Goal: Task Accomplishment & Management: Use online tool/utility

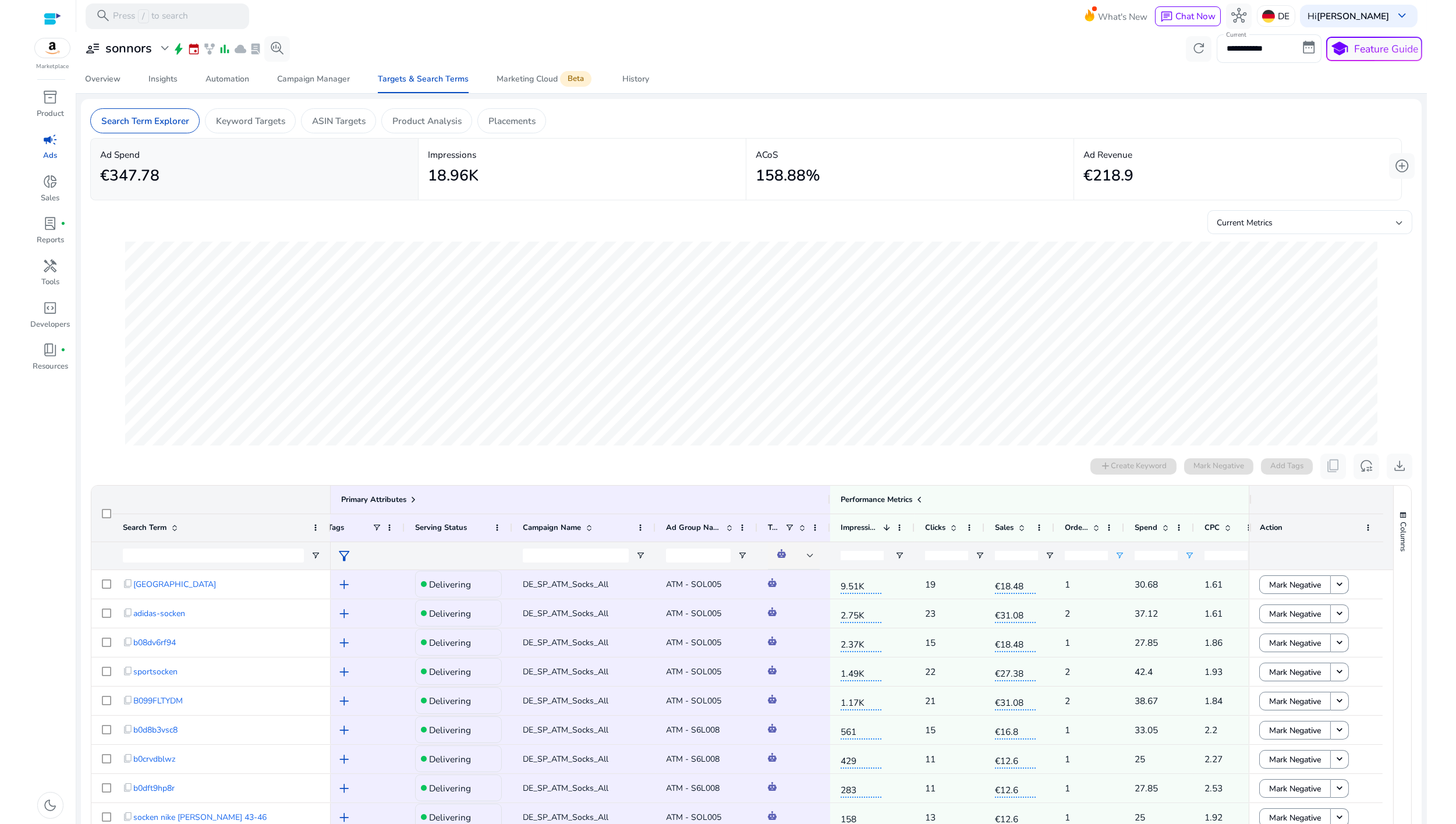
click at [50, 146] on span "campaign" at bounding box center [50, 140] width 15 height 15
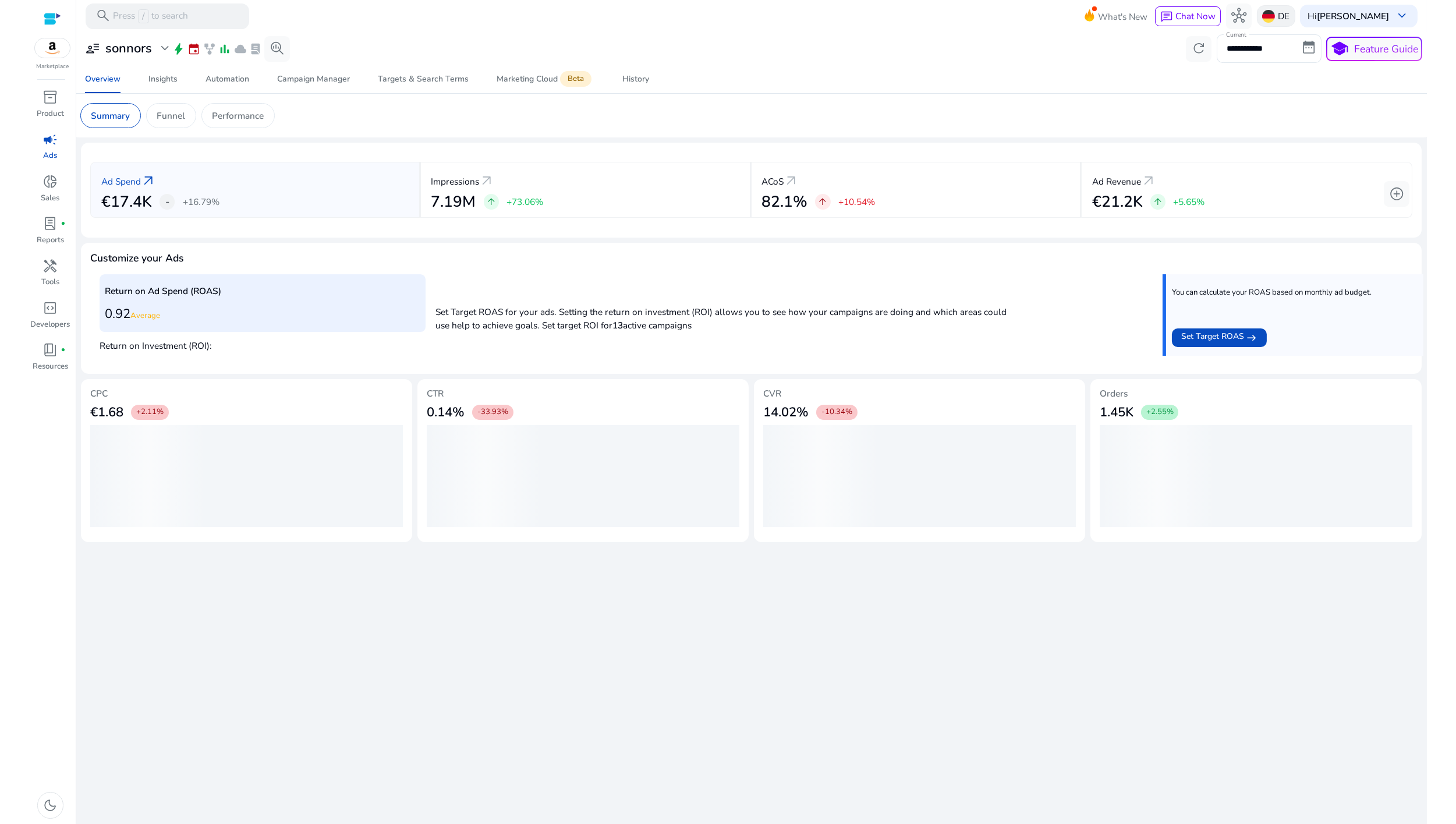
click at [1290, 12] on p "DE" at bounding box center [1284, 16] width 11 height 20
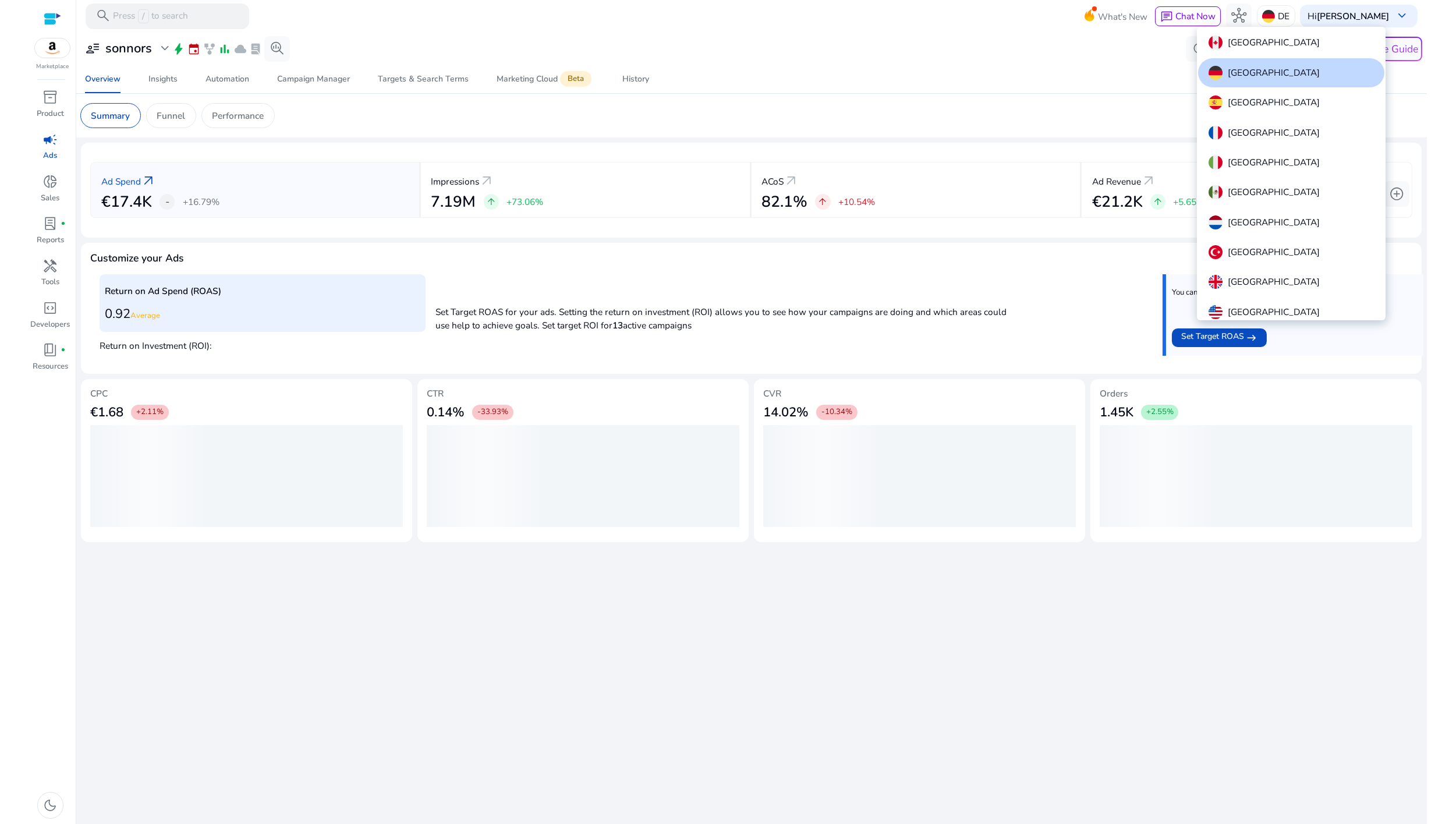
scroll to position [30, 0]
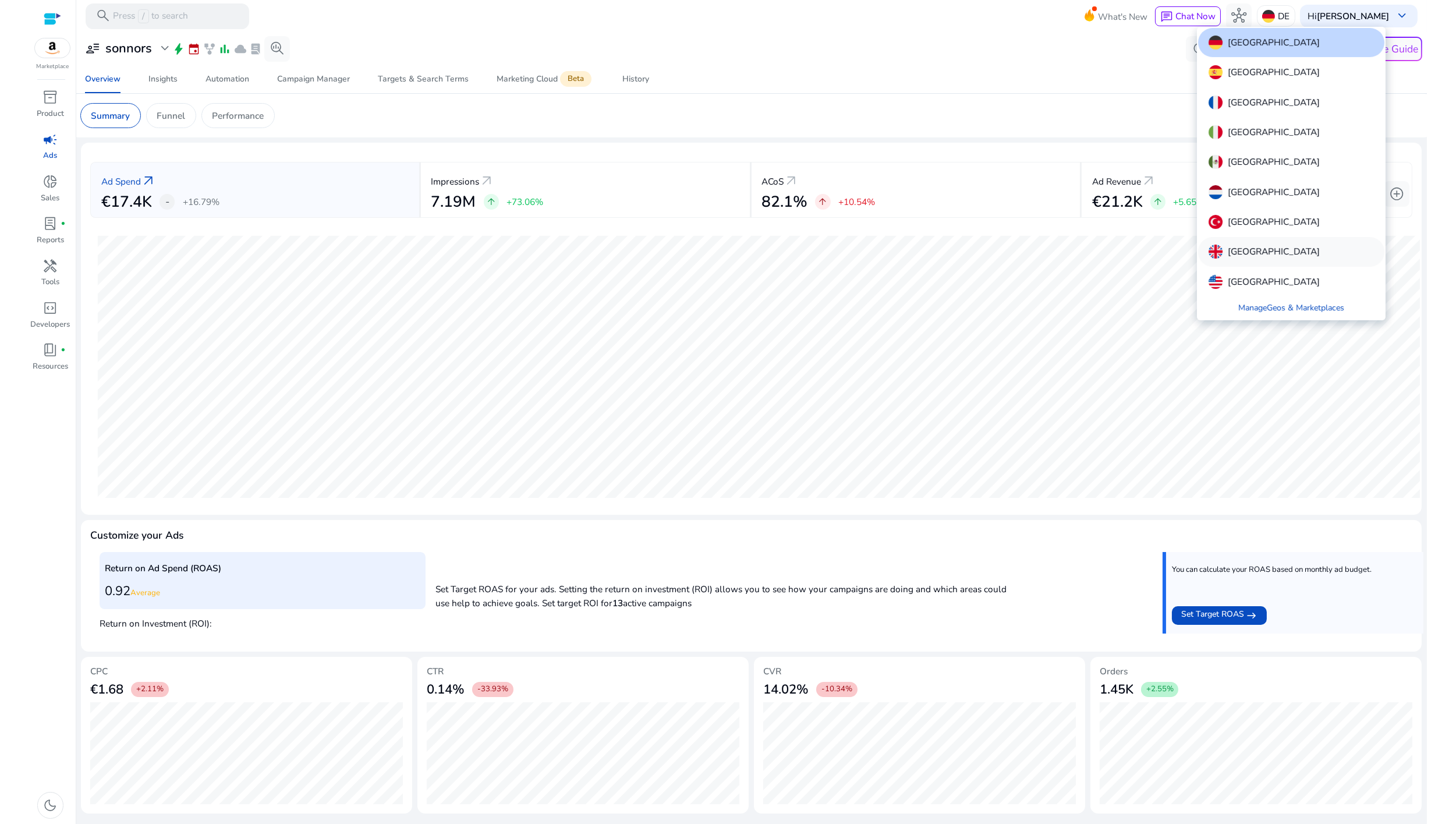
click at [1234, 250] on p "[GEOGRAPHIC_DATA]" at bounding box center [1274, 251] width 92 height 14
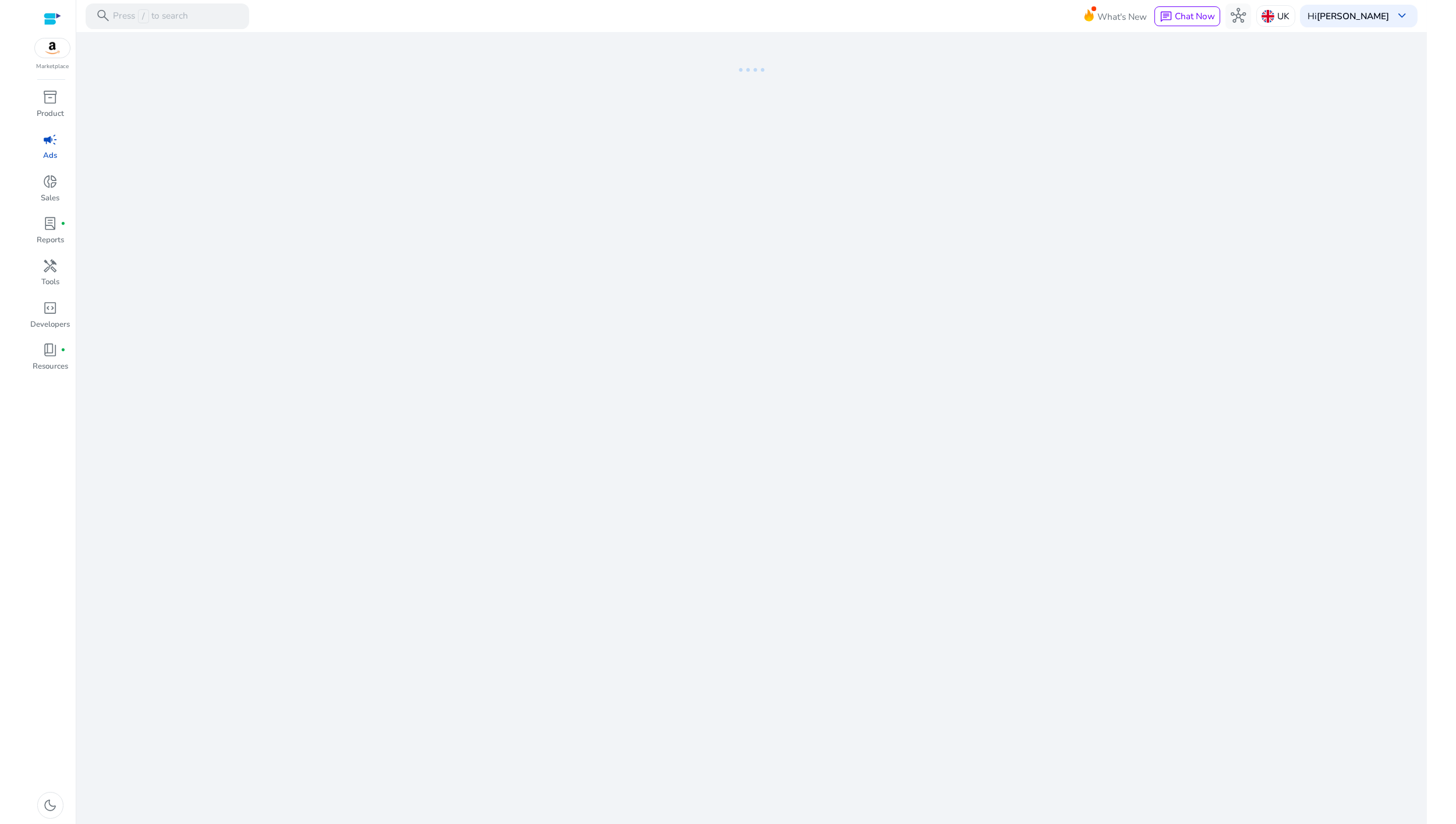
click at [47, 142] on span "campaign" at bounding box center [50, 140] width 15 height 15
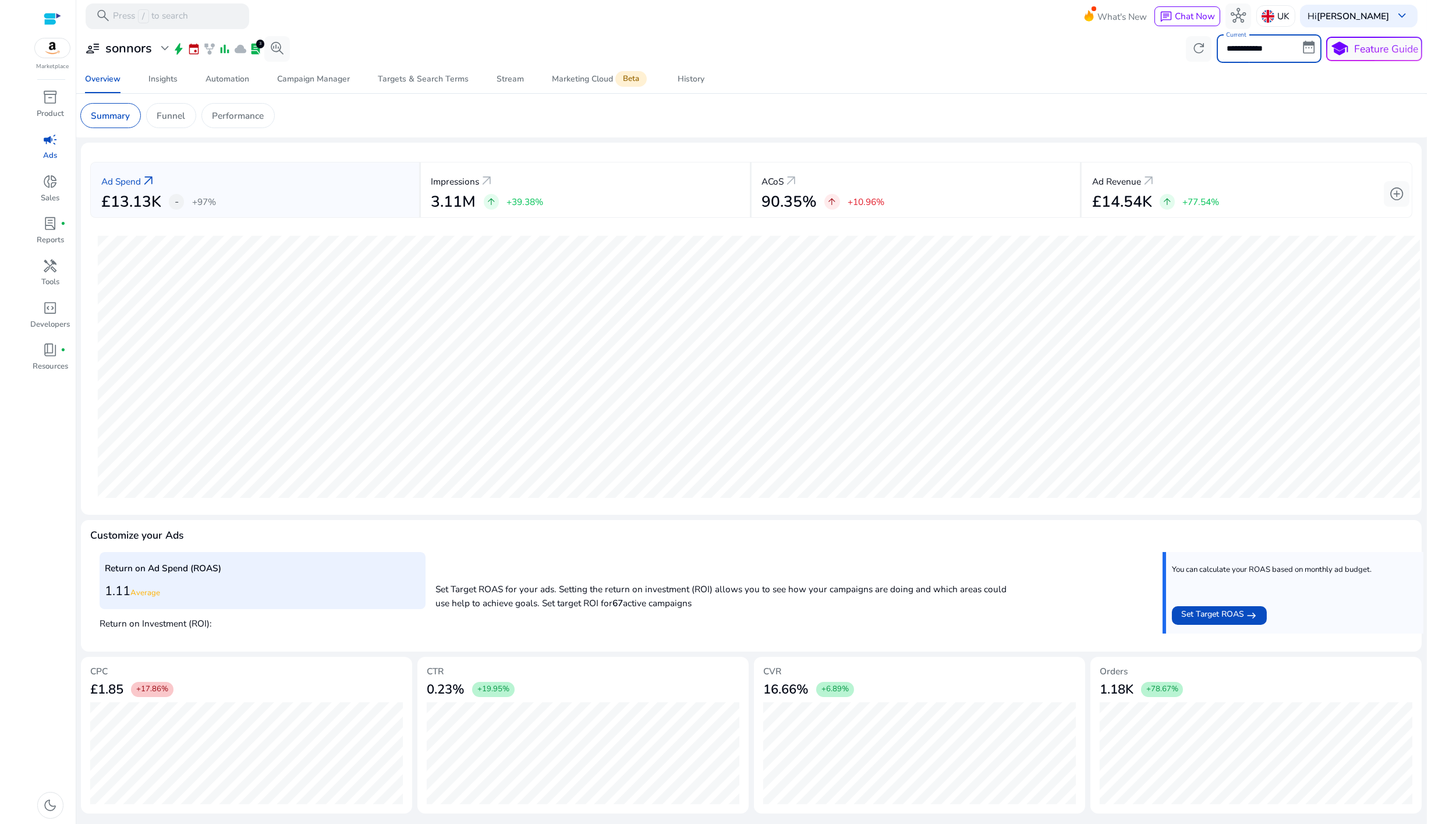
click at [1230, 50] on input "**********" at bounding box center [1269, 48] width 105 height 28
select select "*"
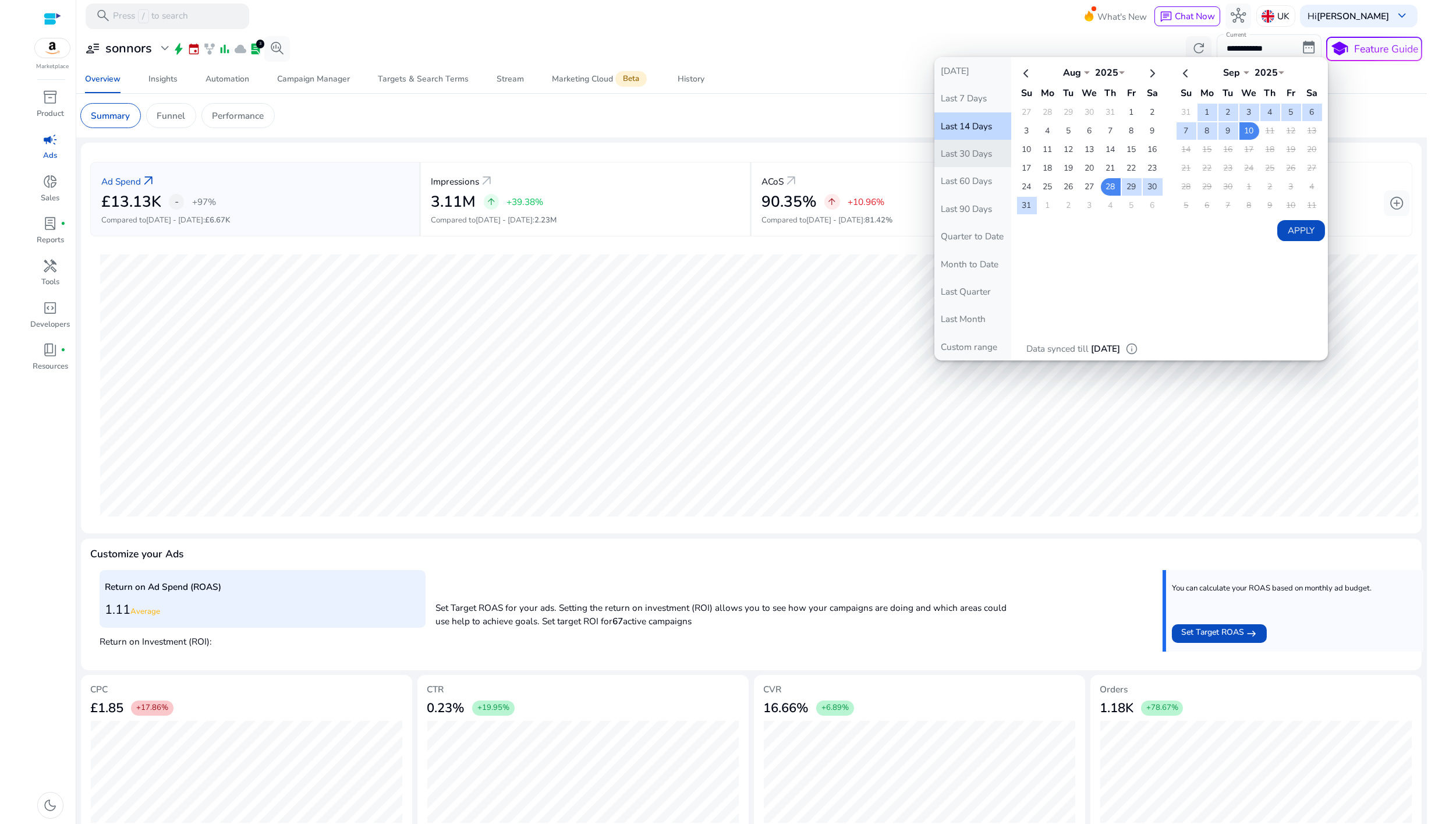
click at [977, 151] on button "Last 30 Days" at bounding box center [973, 153] width 77 height 27
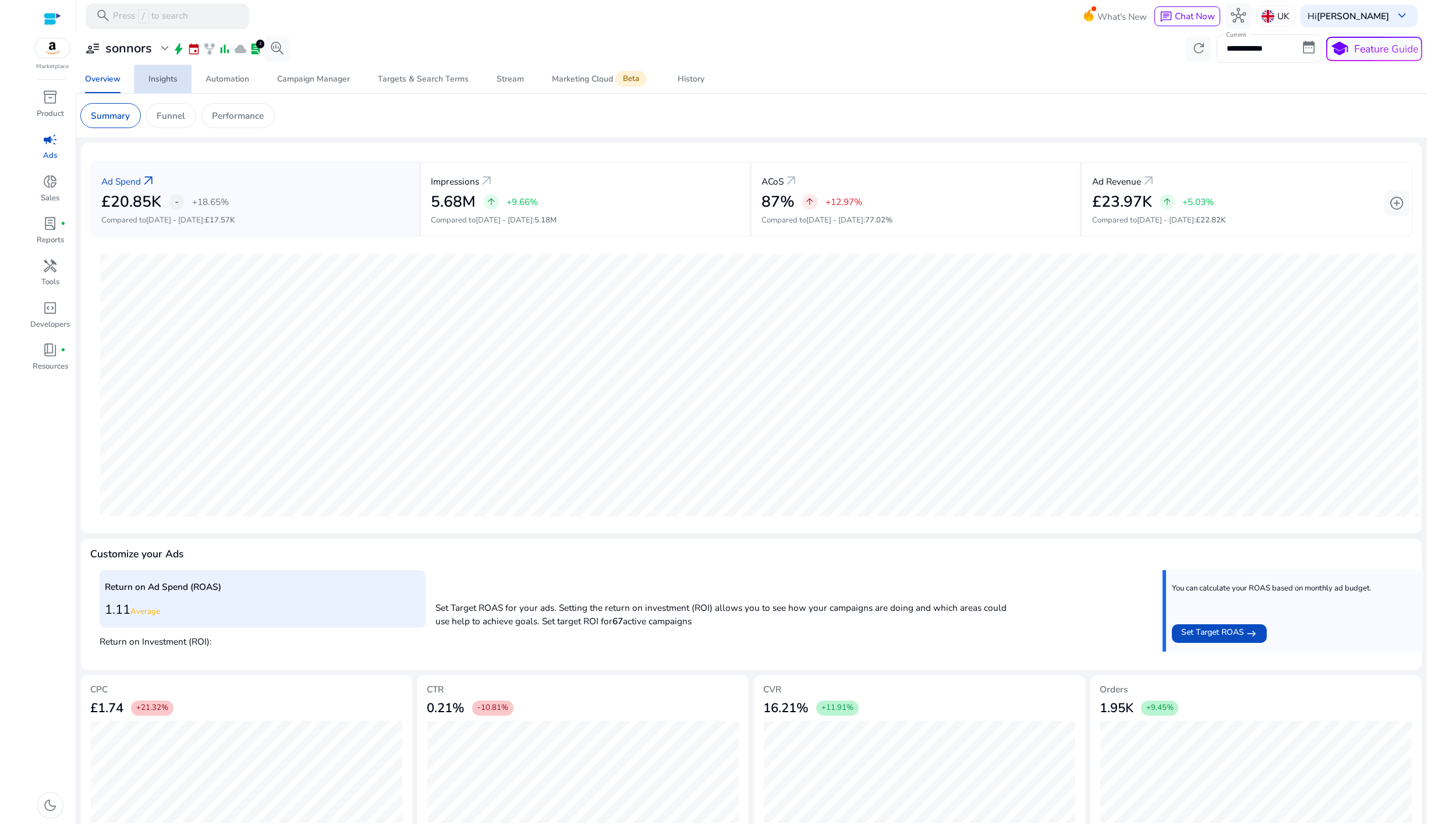
click at [169, 80] on div "Insights" at bounding box center [162, 79] width 29 height 8
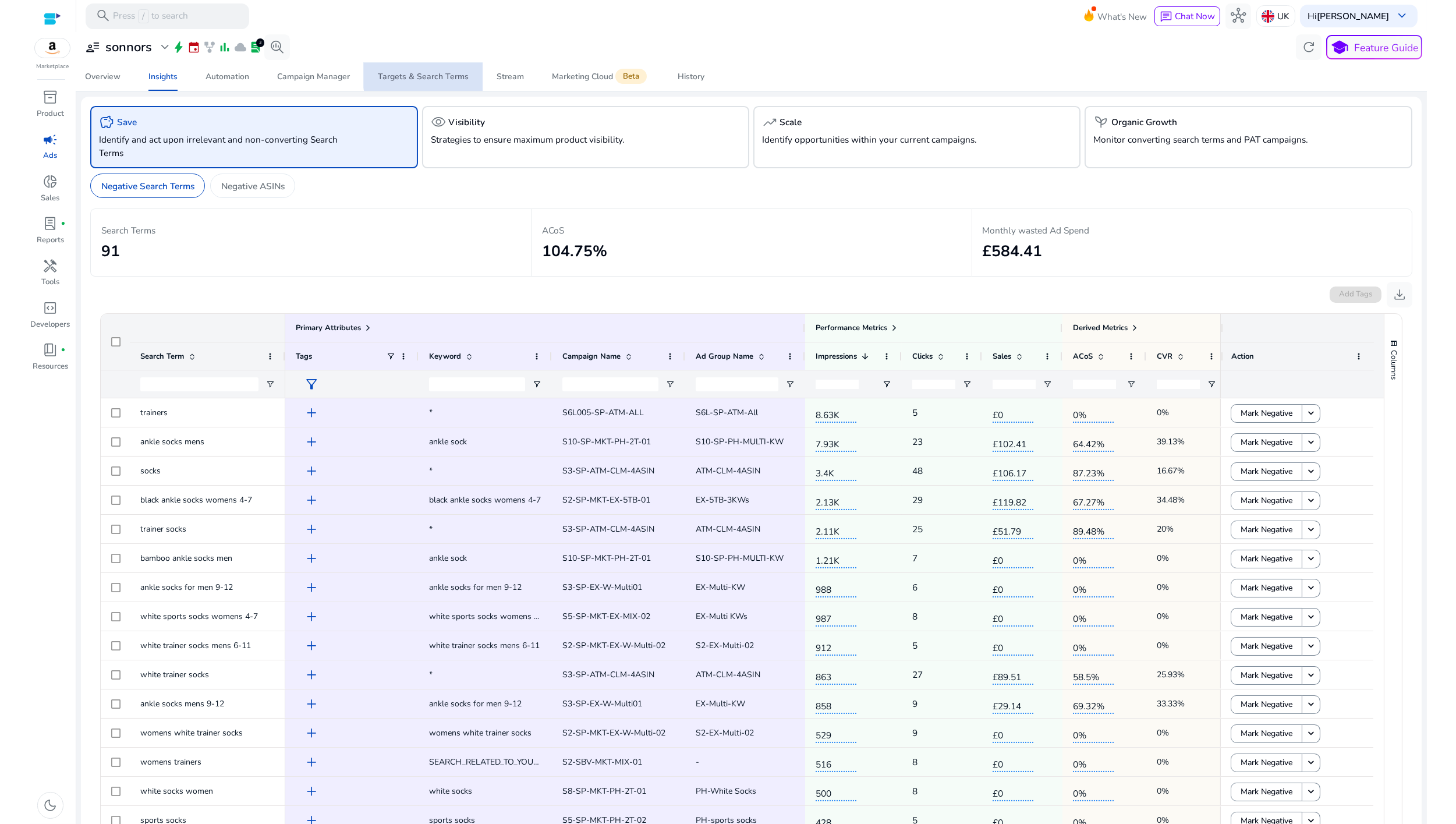
click at [437, 74] on div "Targets & Search Terms" at bounding box center [423, 77] width 91 height 8
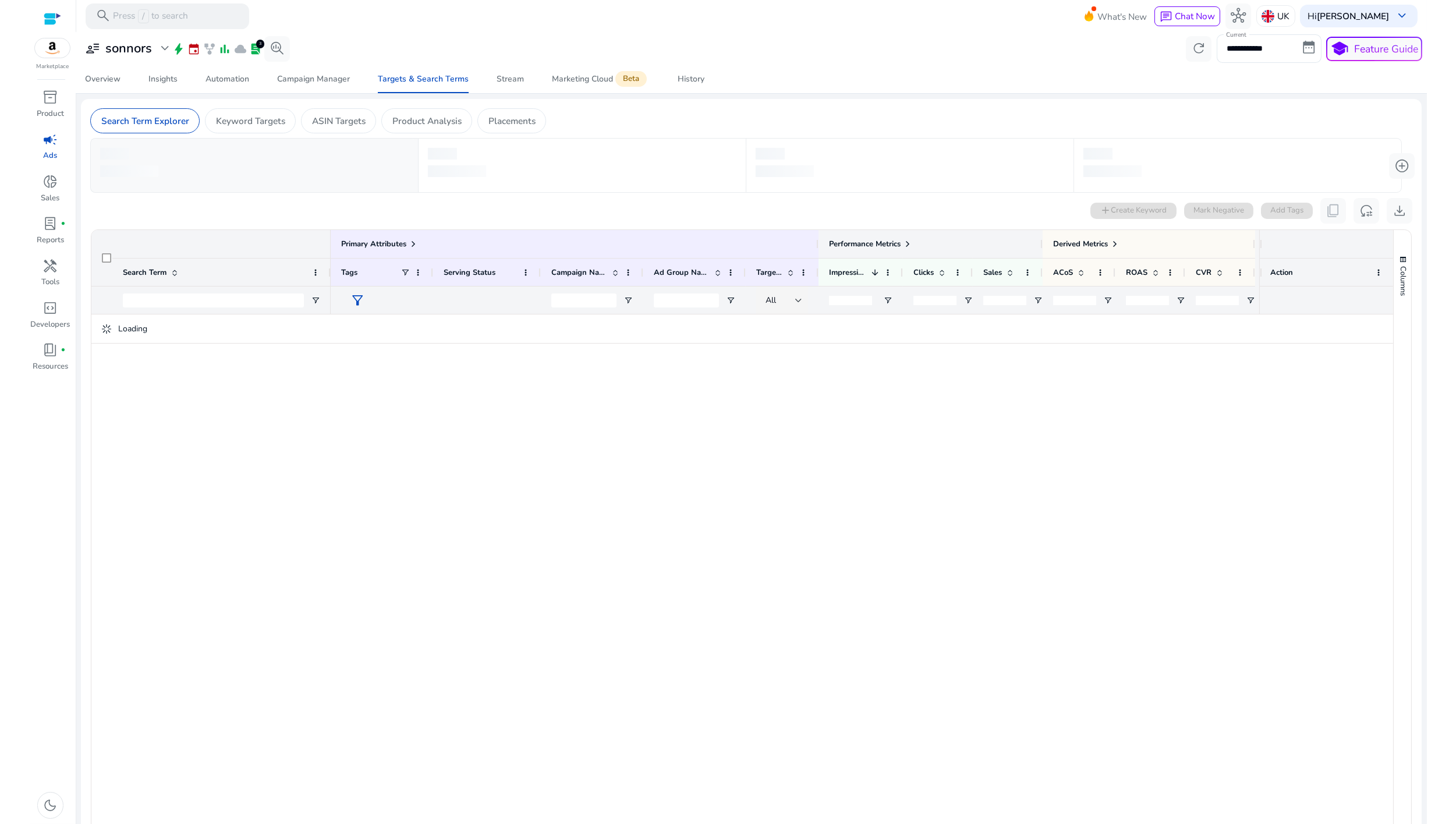
click at [908, 241] on div "Performance Metrics" at bounding box center [931, 244] width 224 height 28
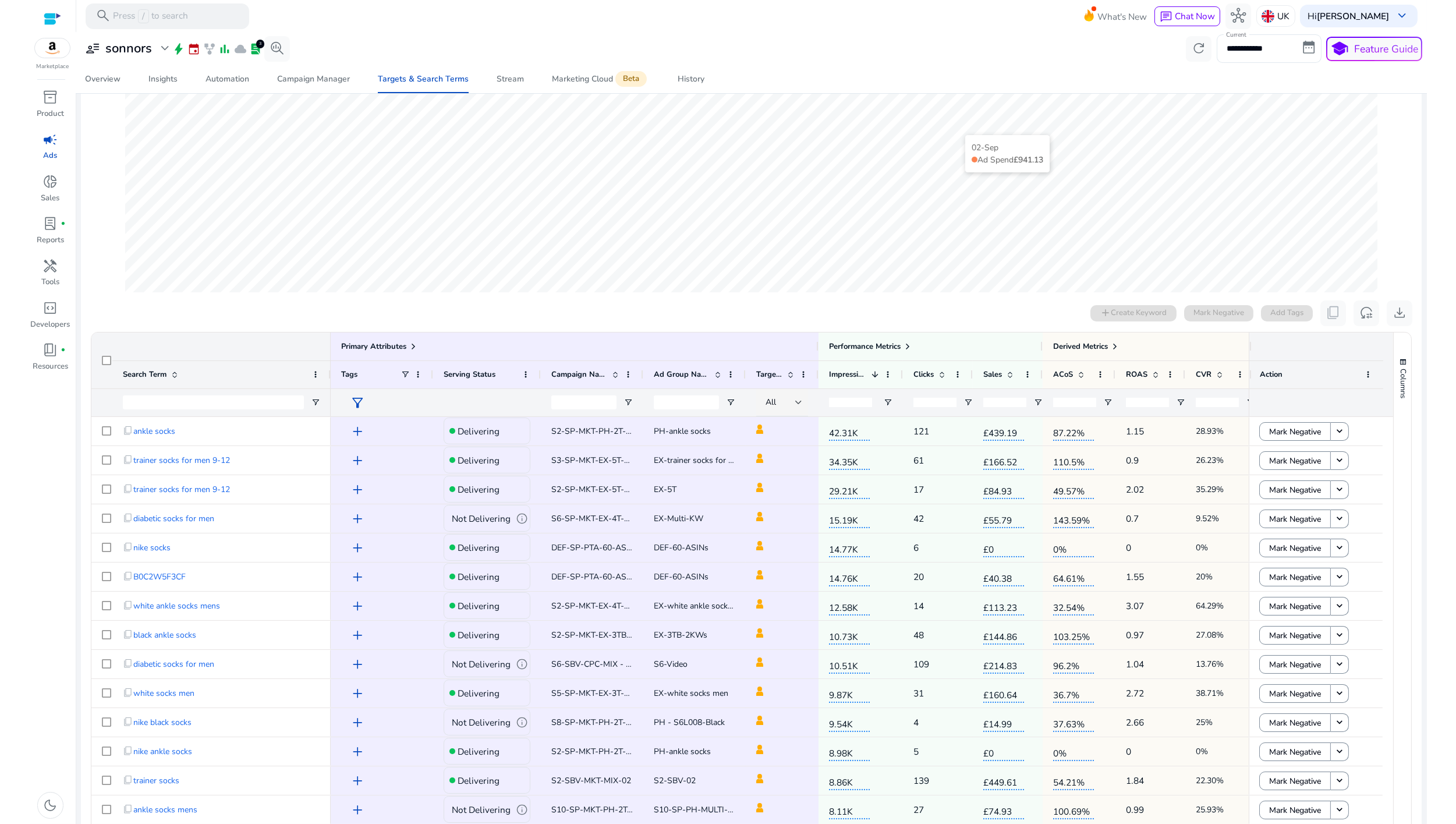
scroll to position [259, 0]
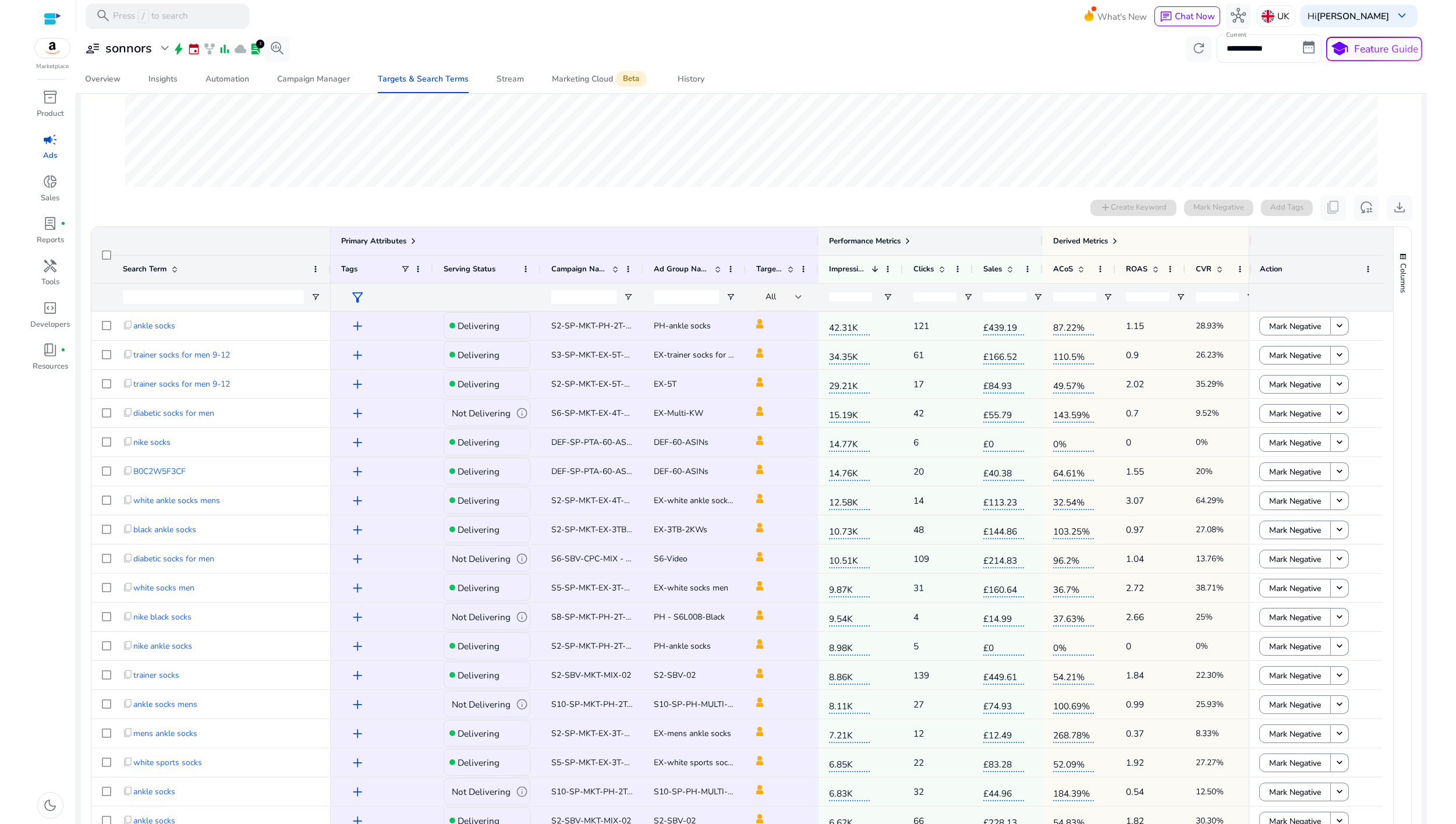
click at [912, 239] on span at bounding box center [908, 241] width 9 height 9
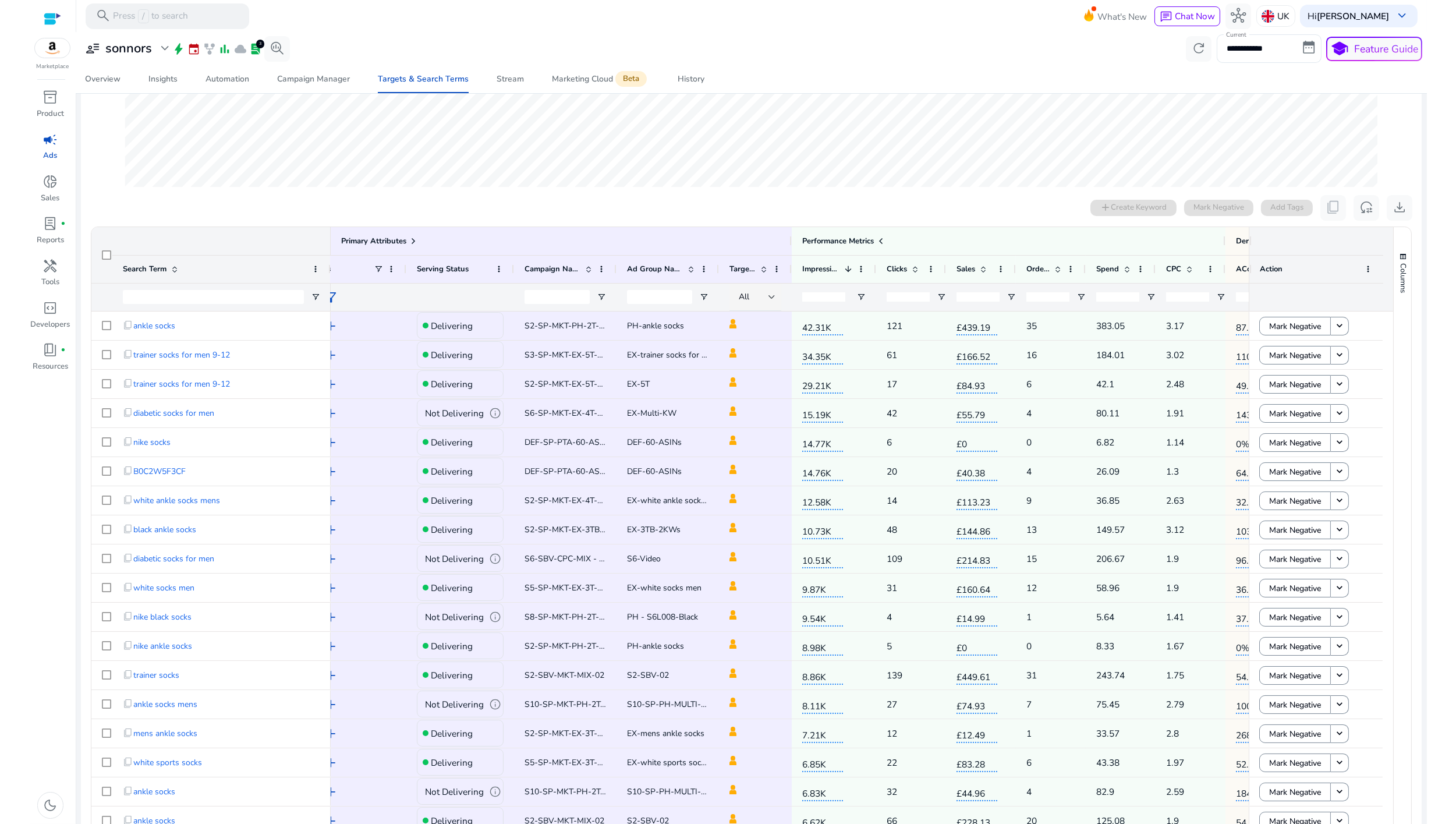
scroll to position [0, 0]
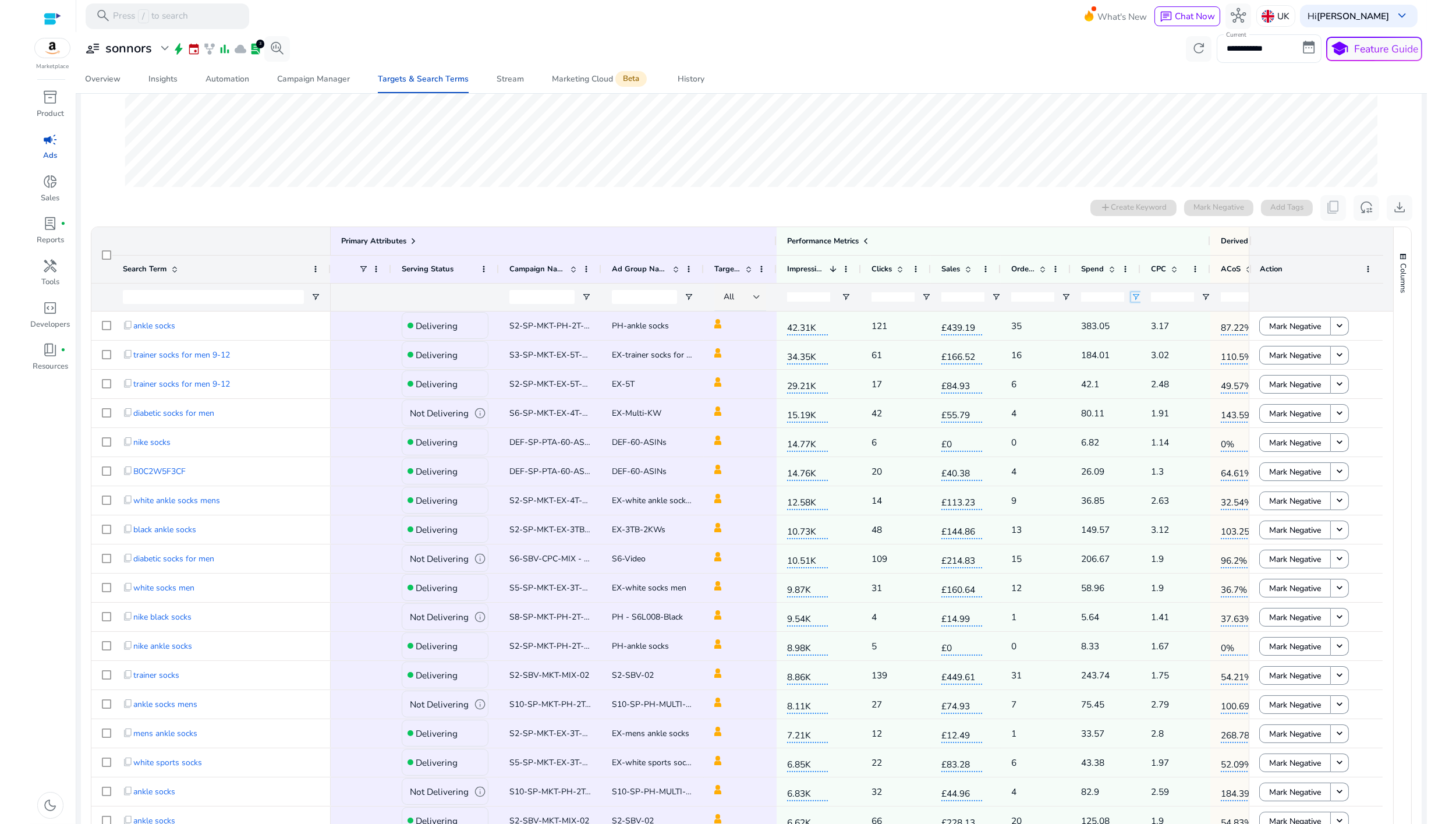
click at [1134, 298] on span "Open Filter Menu" at bounding box center [1136, 297] width 9 height 9
click at [1154, 322] on div "Equals" at bounding box center [1178, 318] width 71 height 9
click at [1145, 338] on input "Filter Value" at bounding box center [1181, 338] width 90 height 14
type input "**"
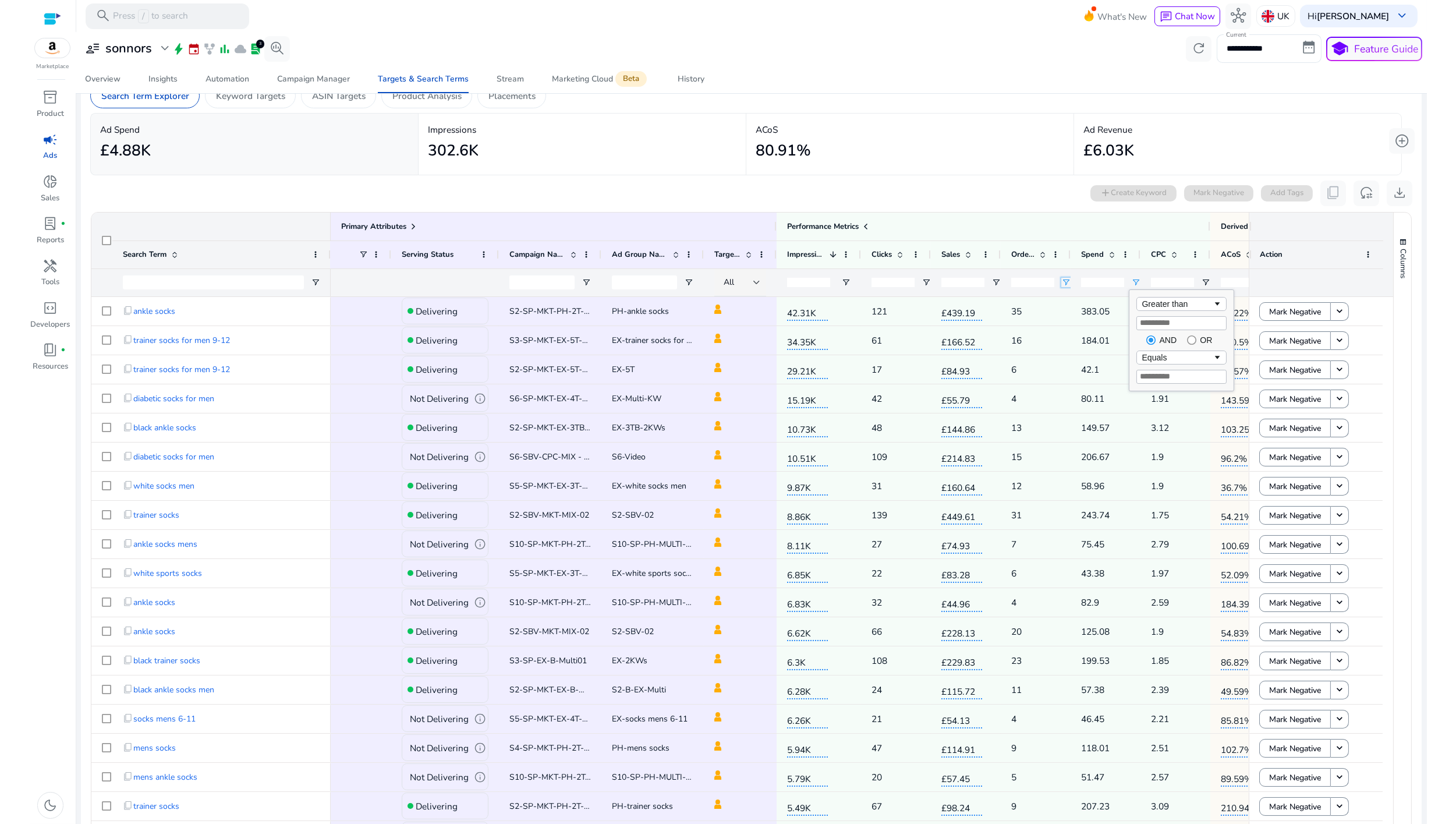
click at [1066, 283] on span "Open Filter Menu" at bounding box center [1066, 282] width 9 height 9
click at [1077, 307] on div "Equals" at bounding box center [1108, 304] width 71 height 9
click at [1081, 323] on input "Filter Value" at bounding box center [1112, 323] width 90 height 14
type input "*"
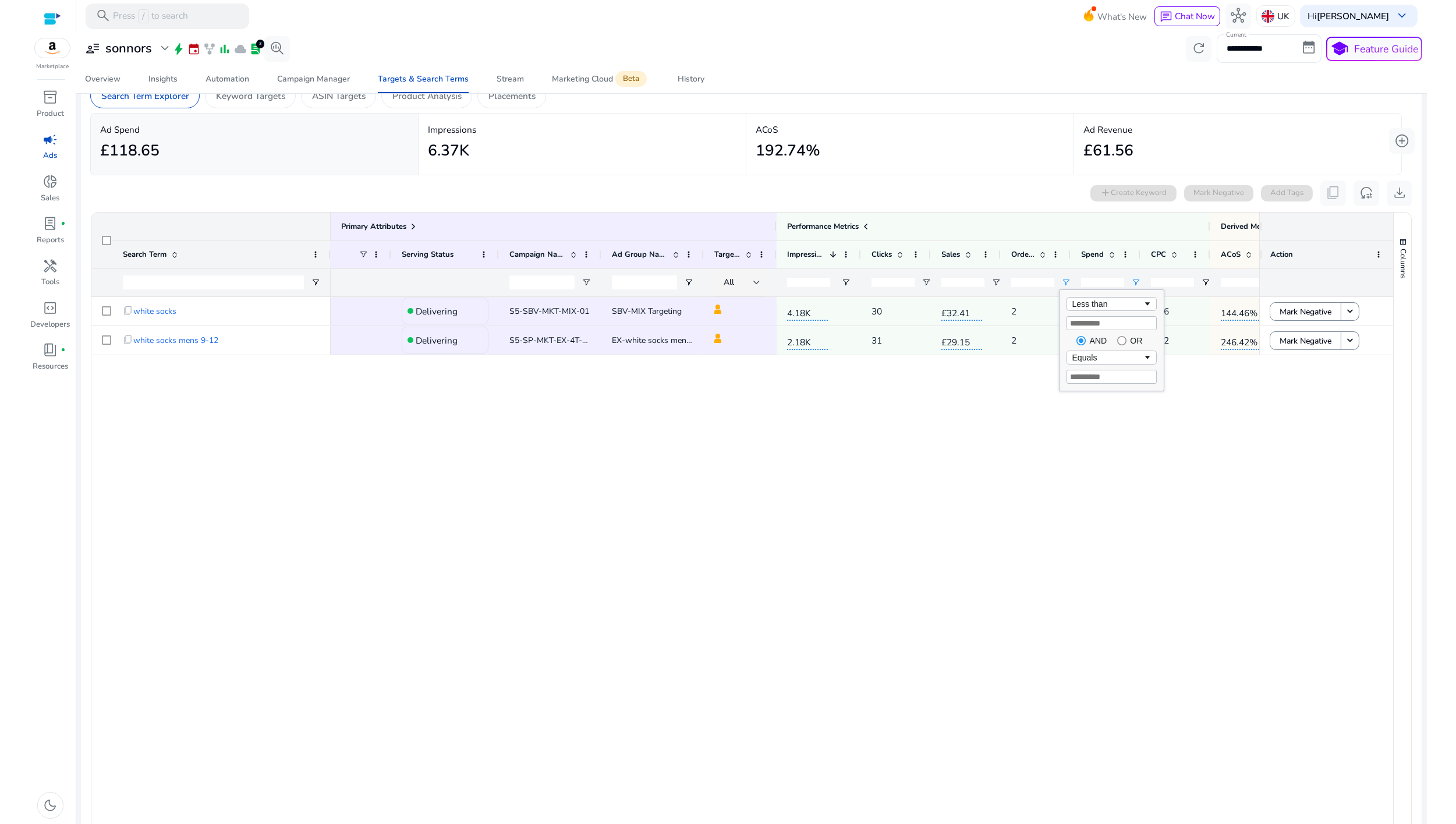
click at [1046, 295] on div "*" at bounding box center [1033, 283] width 43 height 27
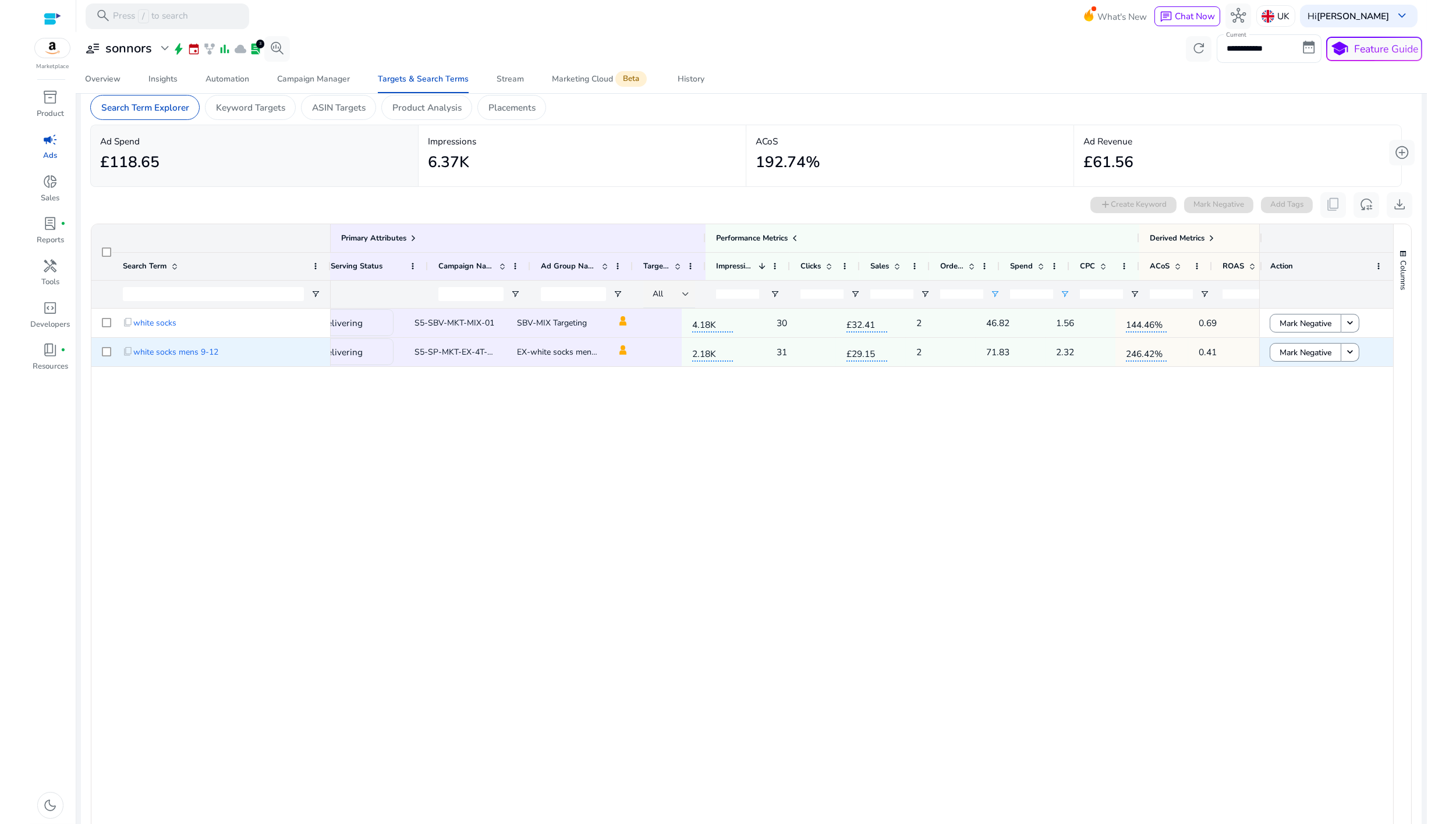
scroll to position [0, 148]
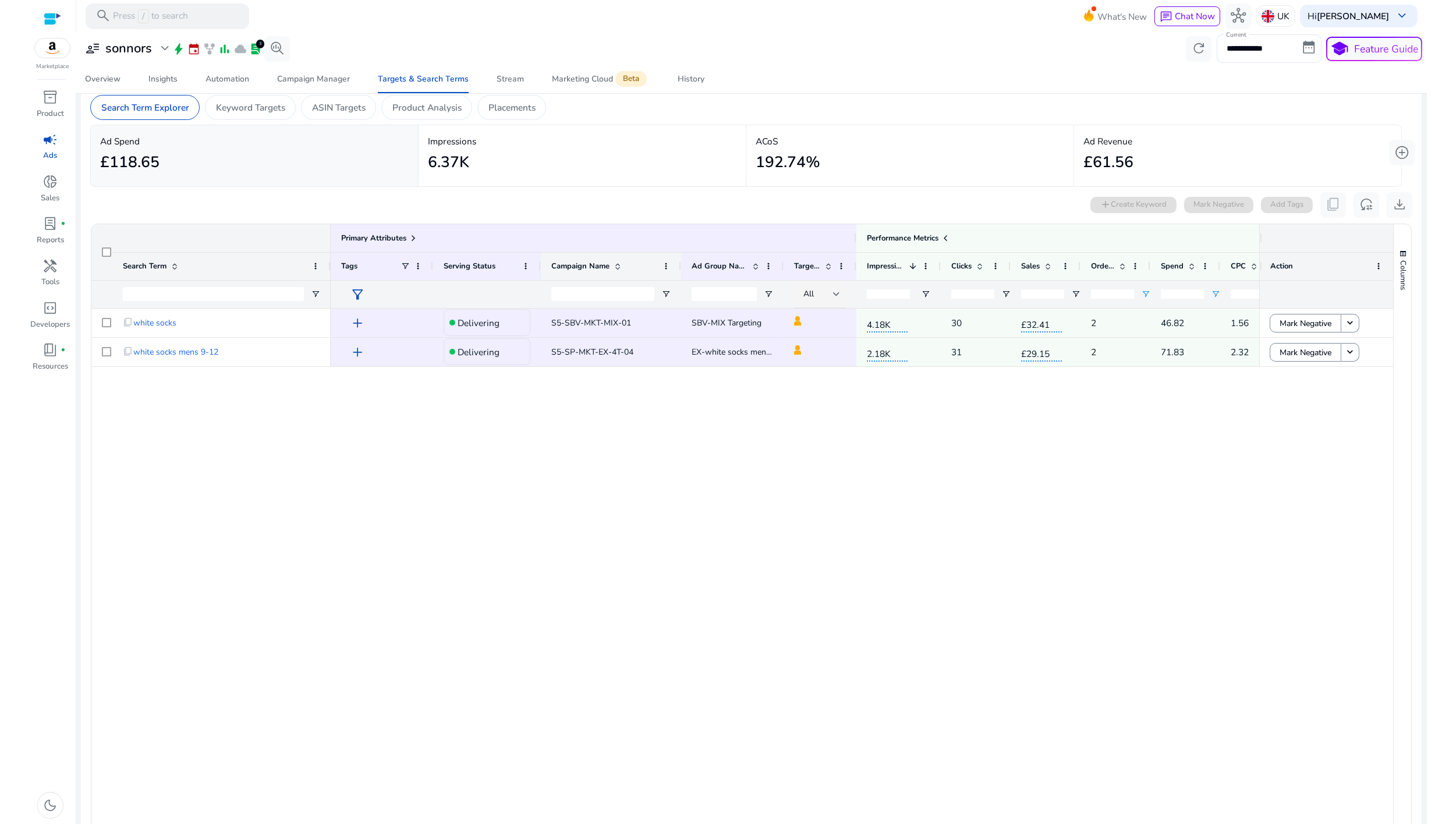
drag, startPoint x: 641, startPoint y: 265, endPoint x: 678, endPoint y: 265, distance: 37.0
click at [678, 265] on div at bounding box center [681, 266] width 5 height 27
click at [566, 353] on span "S5-SP-MKT-EX-4T-04" at bounding box center [592, 352] width 82 height 11
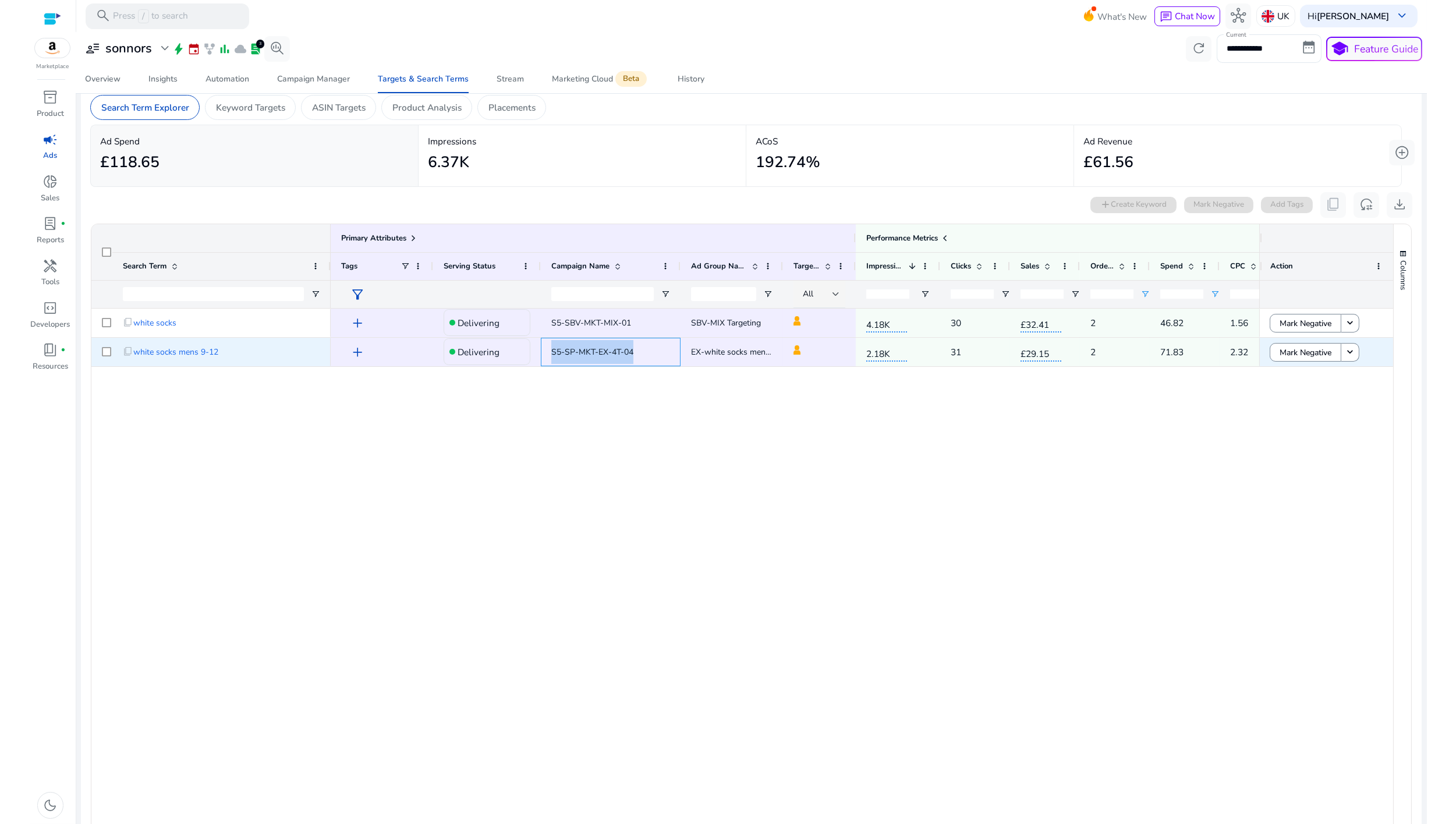
copy span "S5-SP-MKT-EX-4T-04"
click at [827, 299] on div "All" at bounding box center [817, 293] width 29 height 13
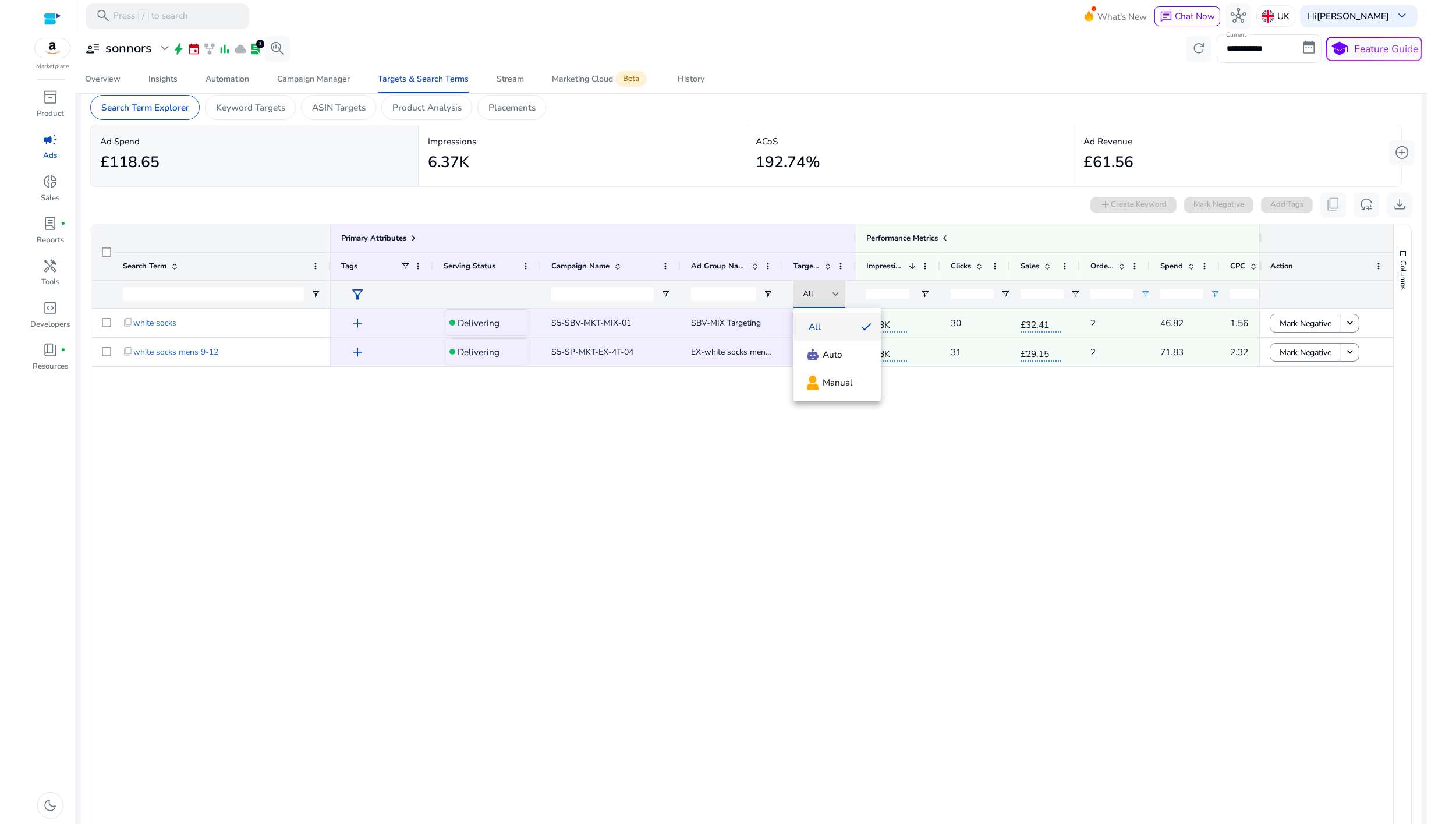
click at [692, 422] on div at bounding box center [728, 412] width 1456 height 824
click at [241, 86] on span "Automation" at bounding box center [227, 79] width 44 height 28
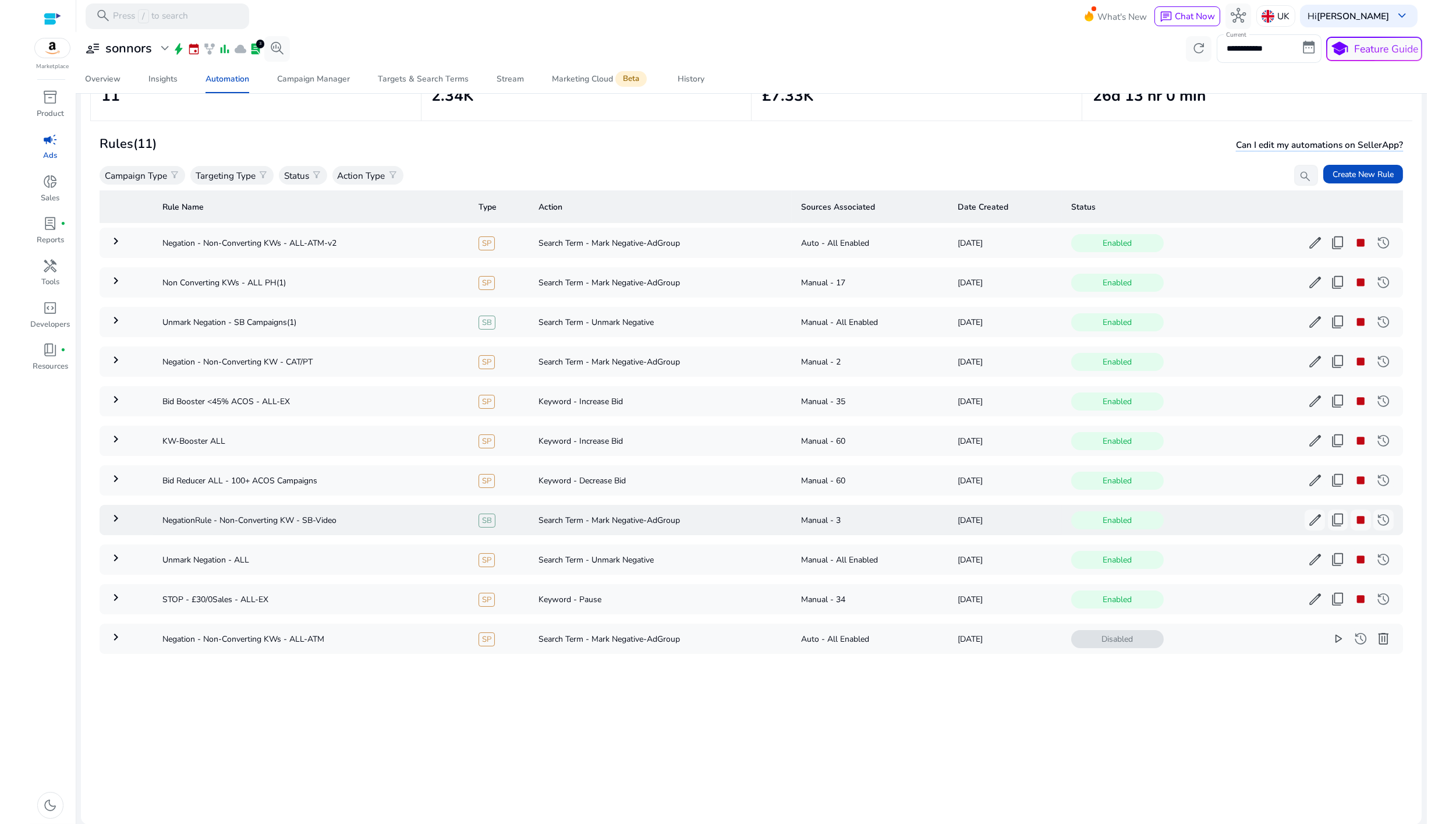
scroll to position [86, 0]
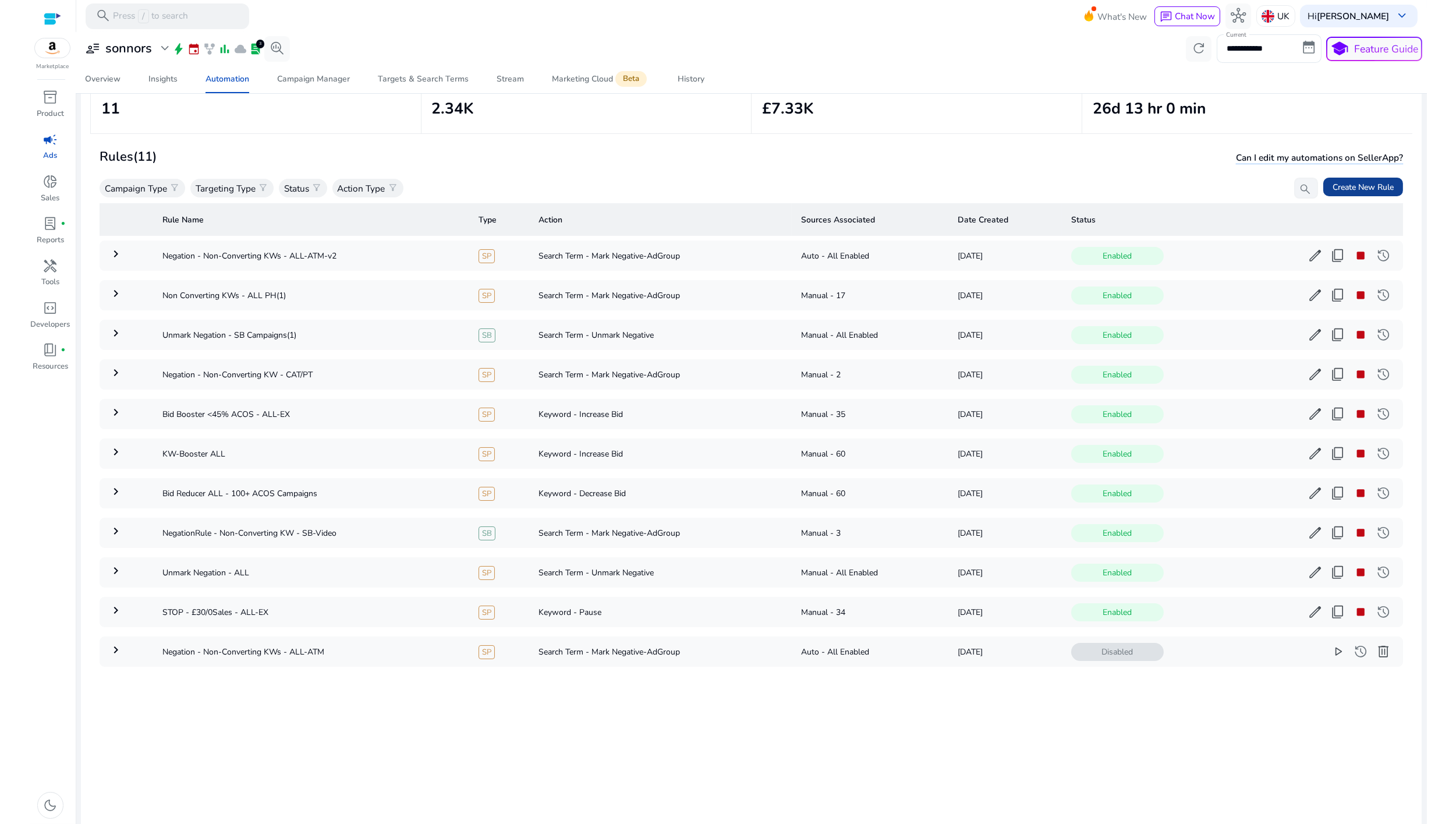
click at [1352, 178] on span at bounding box center [1363, 186] width 80 height 28
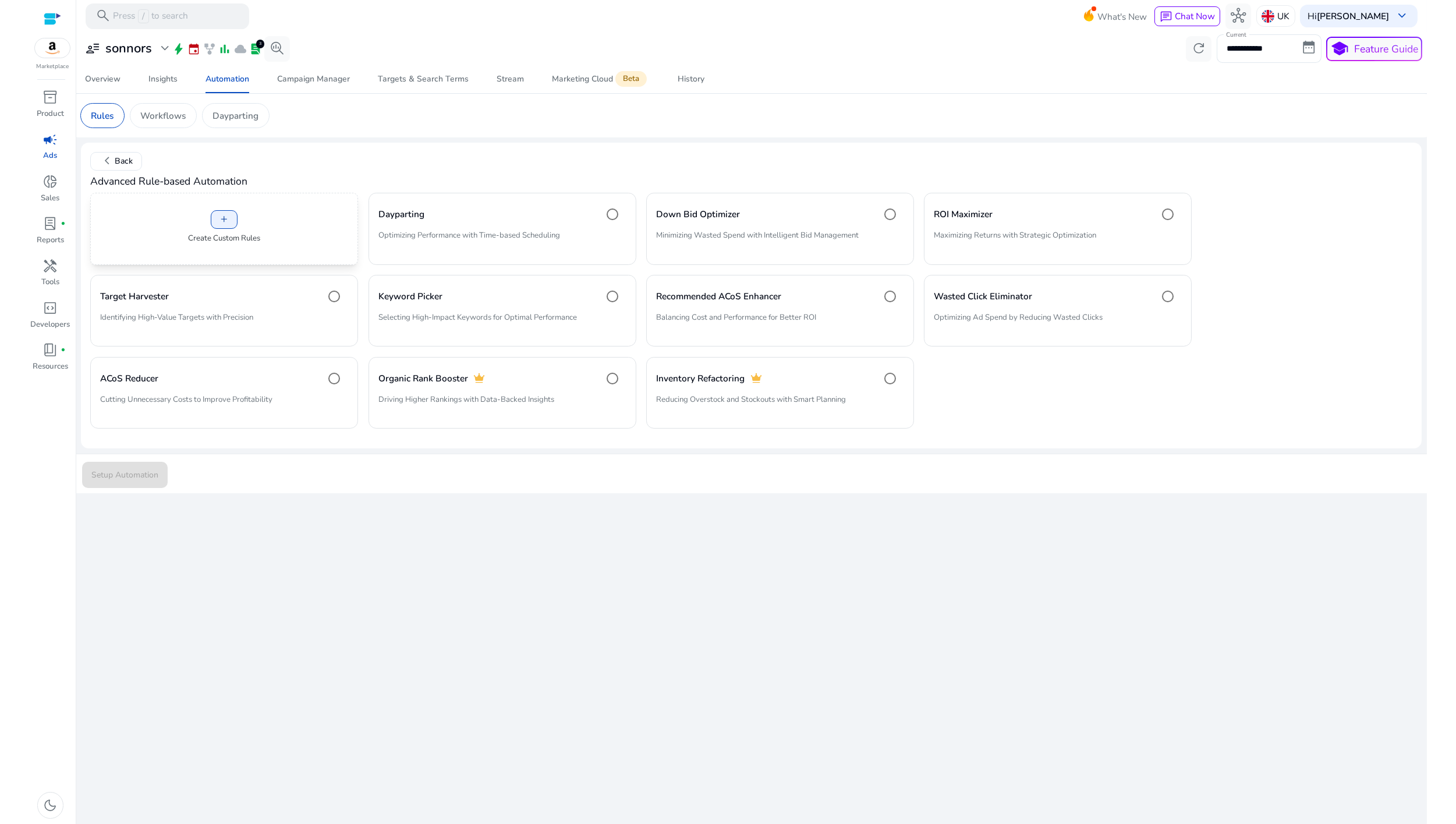
click at [251, 220] on div "add Create Custom Rules" at bounding box center [224, 228] width 268 height 71
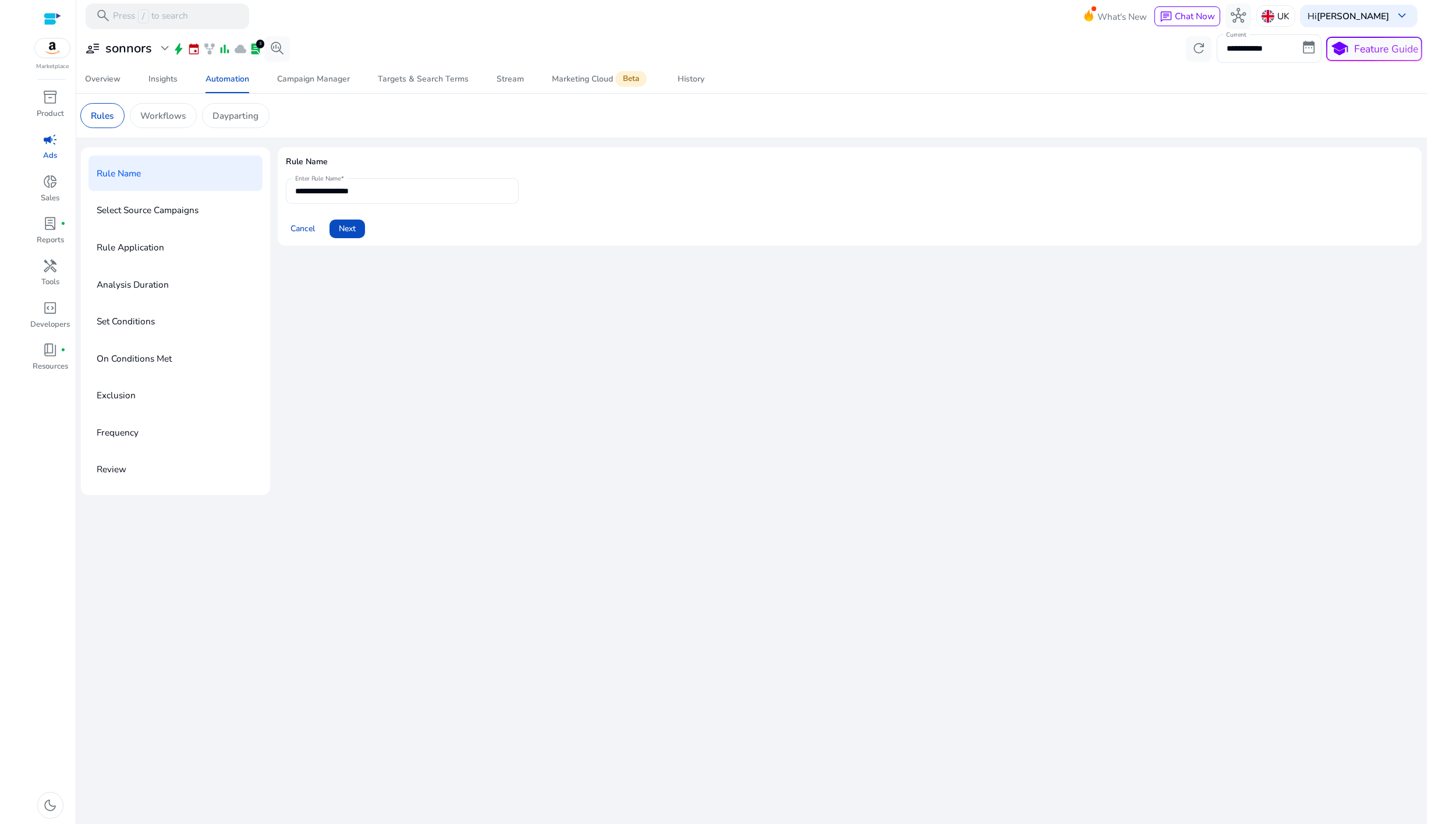
click at [368, 192] on input "**********" at bounding box center [402, 190] width 214 height 13
click at [334, 192] on input "**********" at bounding box center [402, 190] width 214 height 13
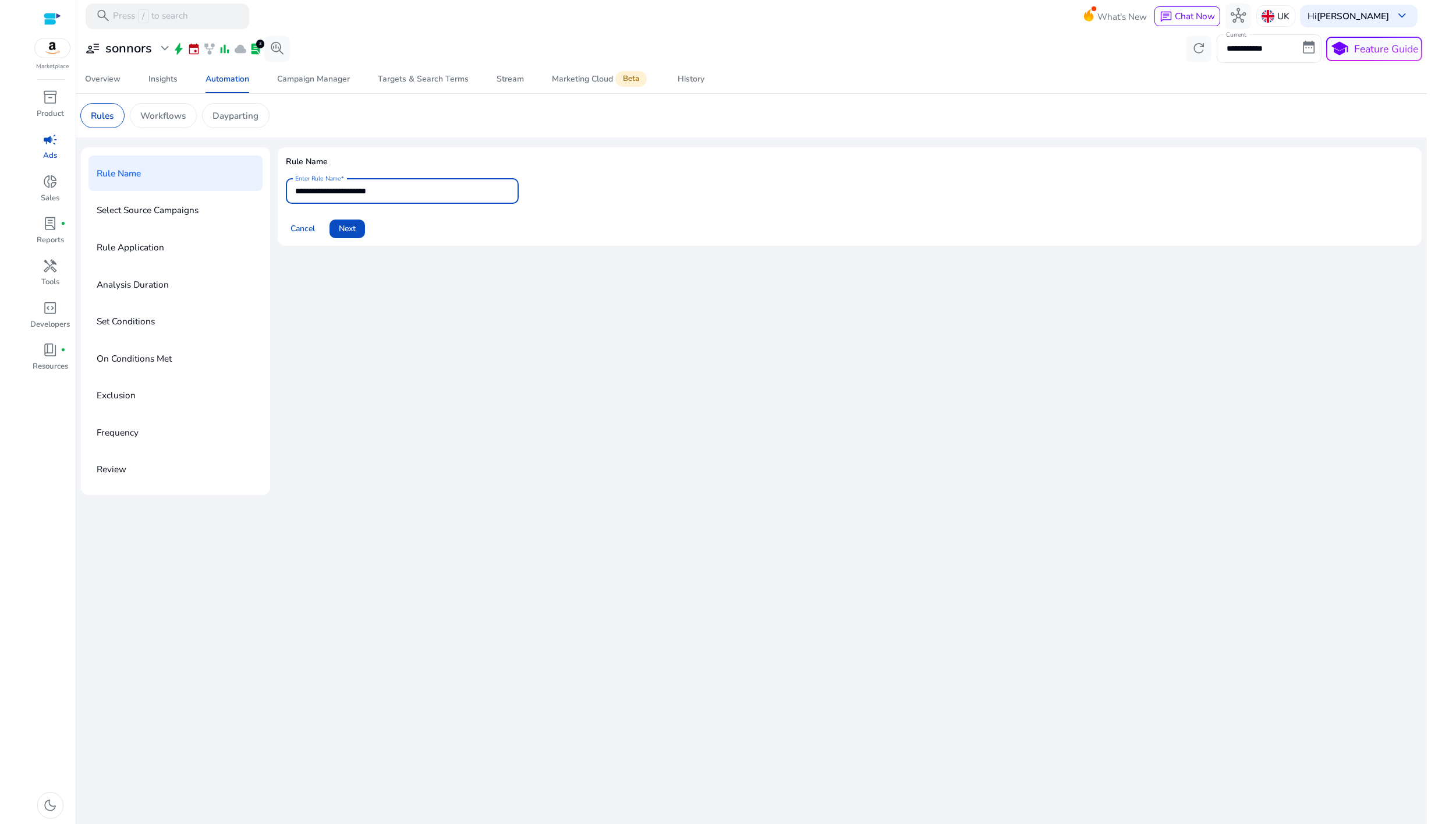
click at [353, 192] on input "**********" at bounding box center [402, 190] width 214 height 13
click at [305, 189] on input "**********" at bounding box center [402, 190] width 214 height 13
type input "**********"
click at [350, 232] on span "Next" at bounding box center [347, 229] width 17 height 12
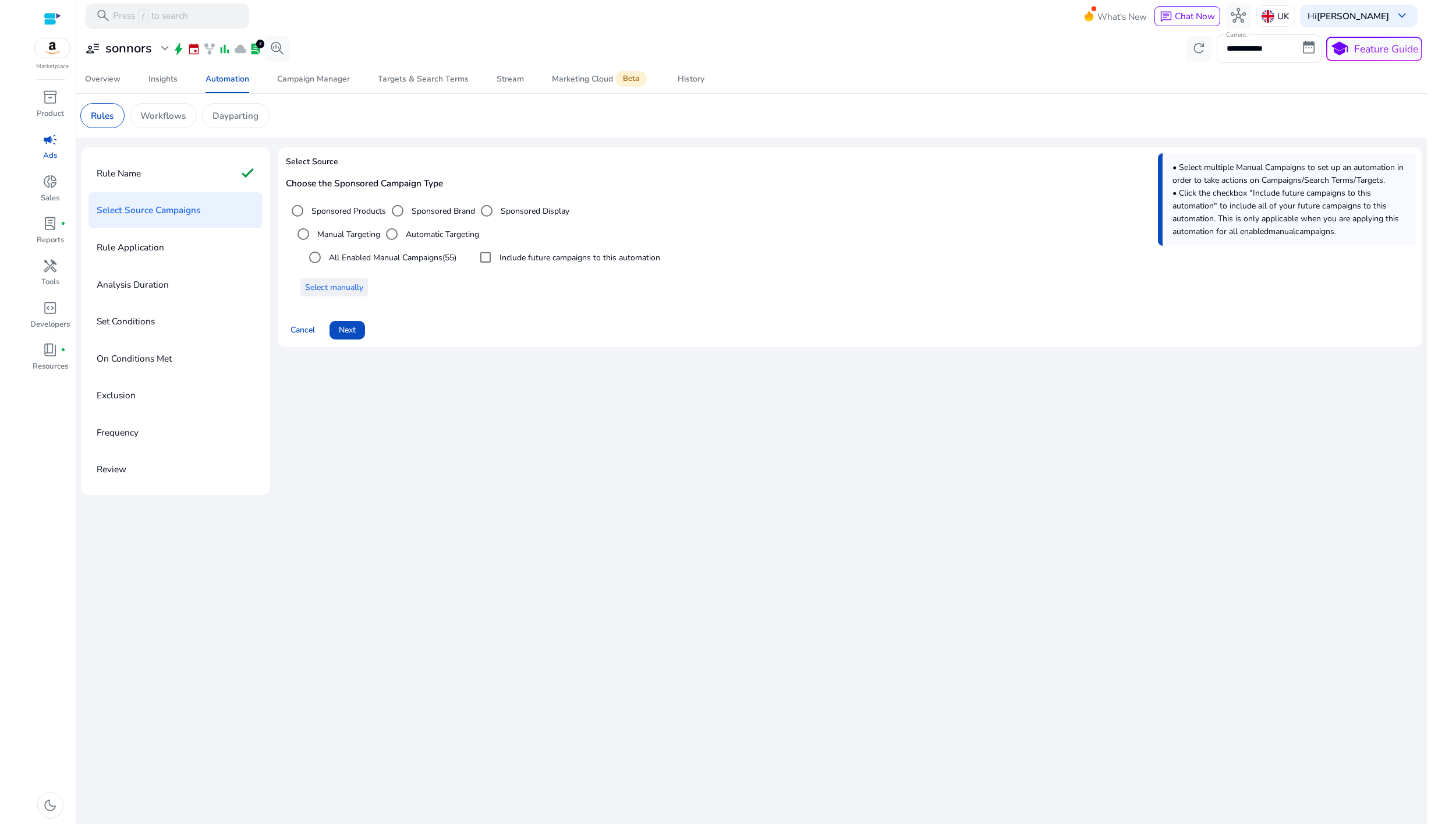
click at [335, 285] on span "Select manually" at bounding box center [334, 287] width 58 height 12
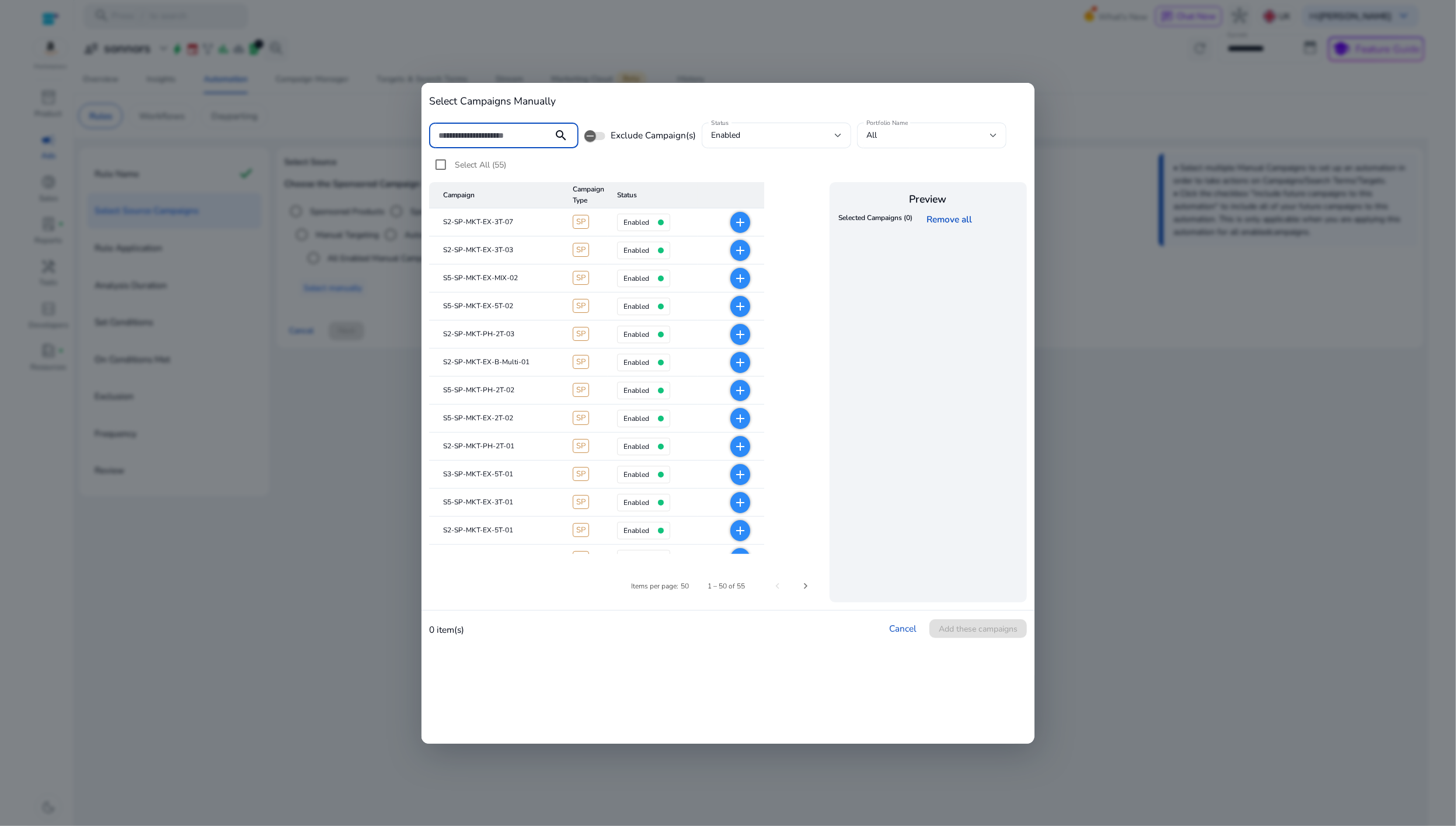
click at [510, 133] on input at bounding box center [490, 135] width 105 height 13
type input "**"
click at [739, 228] on mat-icon "add" at bounding box center [740, 222] width 14 height 14
click at [734, 255] on mat-icon "add" at bounding box center [740, 250] width 14 height 14
click at [736, 306] on mat-icon "add" at bounding box center [740, 306] width 14 height 14
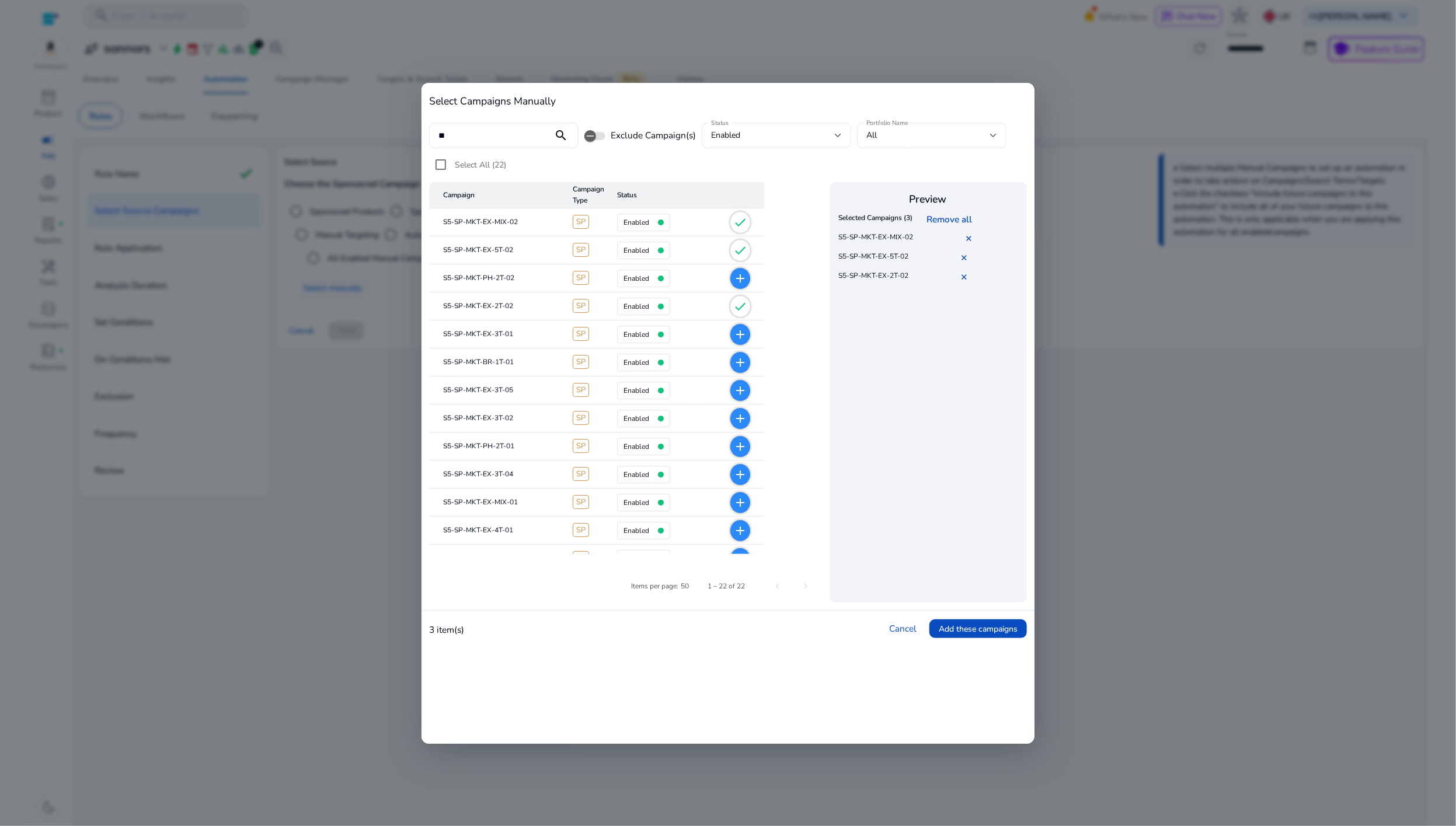
click at [734, 339] on mat-icon "add" at bounding box center [740, 334] width 14 height 14
click at [737, 394] on mat-icon "add" at bounding box center [740, 390] width 14 height 14
click at [734, 421] on mat-icon "add" at bounding box center [740, 418] width 14 height 14
click at [741, 478] on mat-icon "add" at bounding box center [740, 474] width 14 height 14
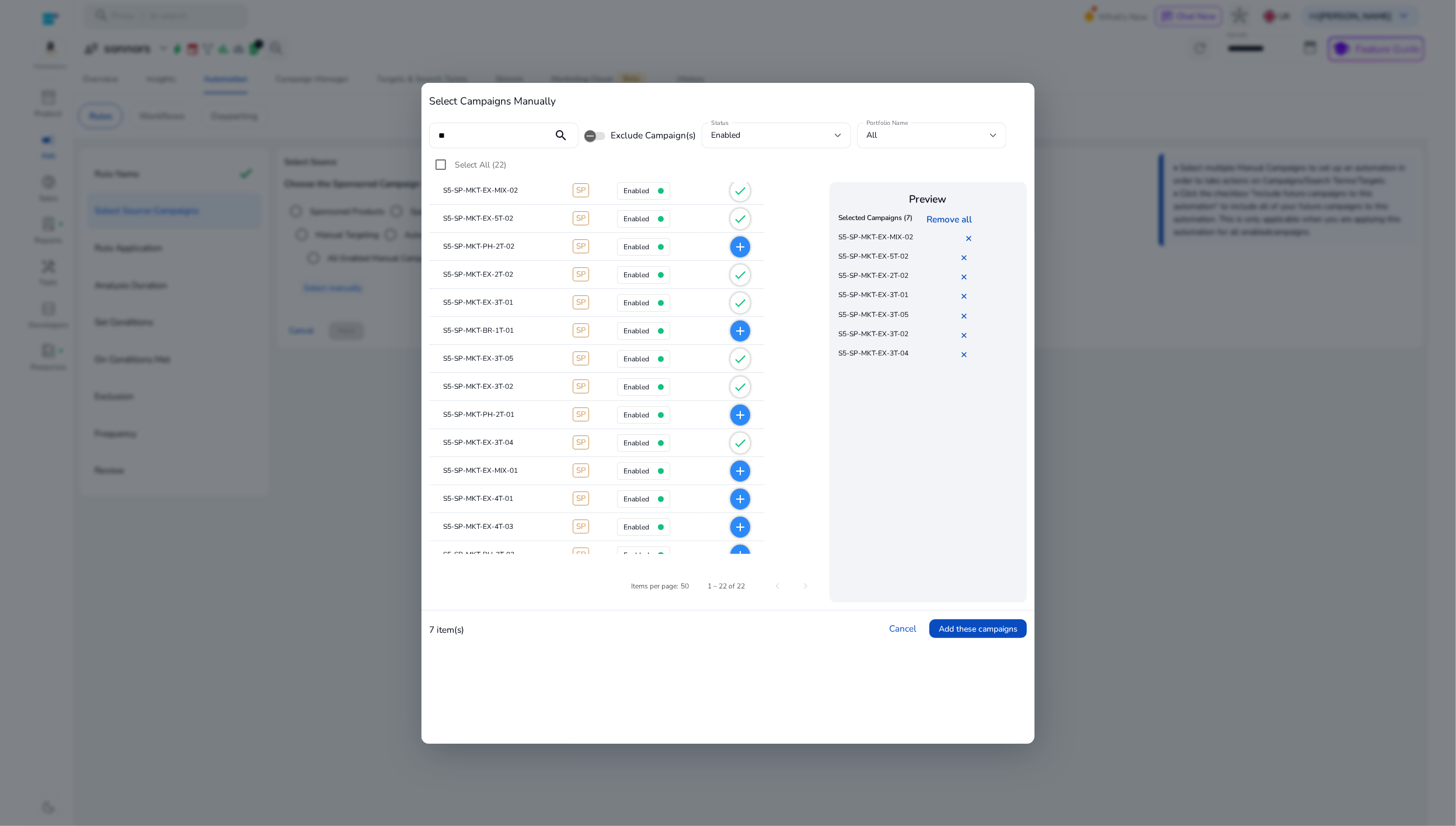
click at [741, 474] on mat-icon "add" at bounding box center [740, 471] width 14 height 14
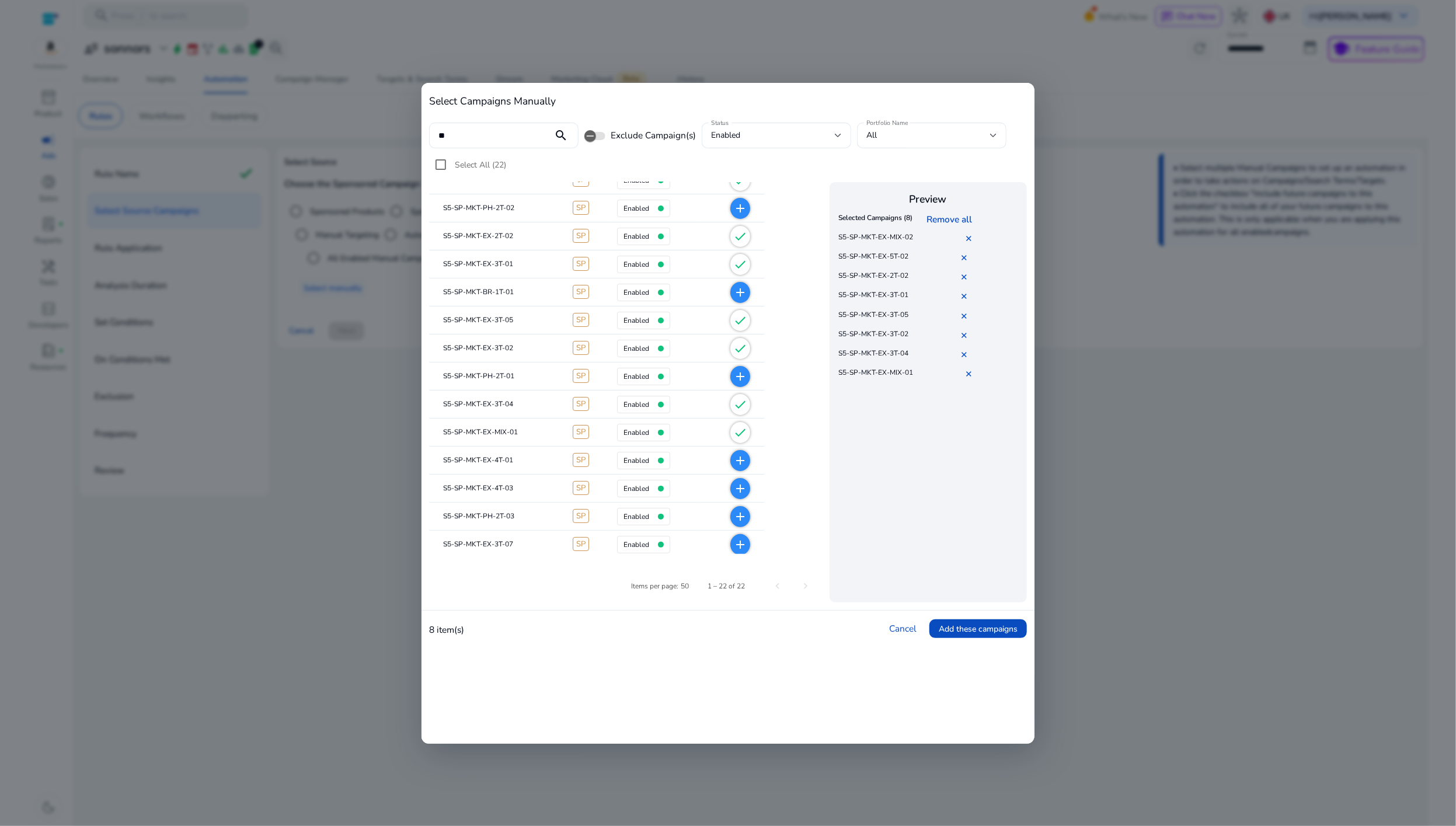
scroll to position [79, 0]
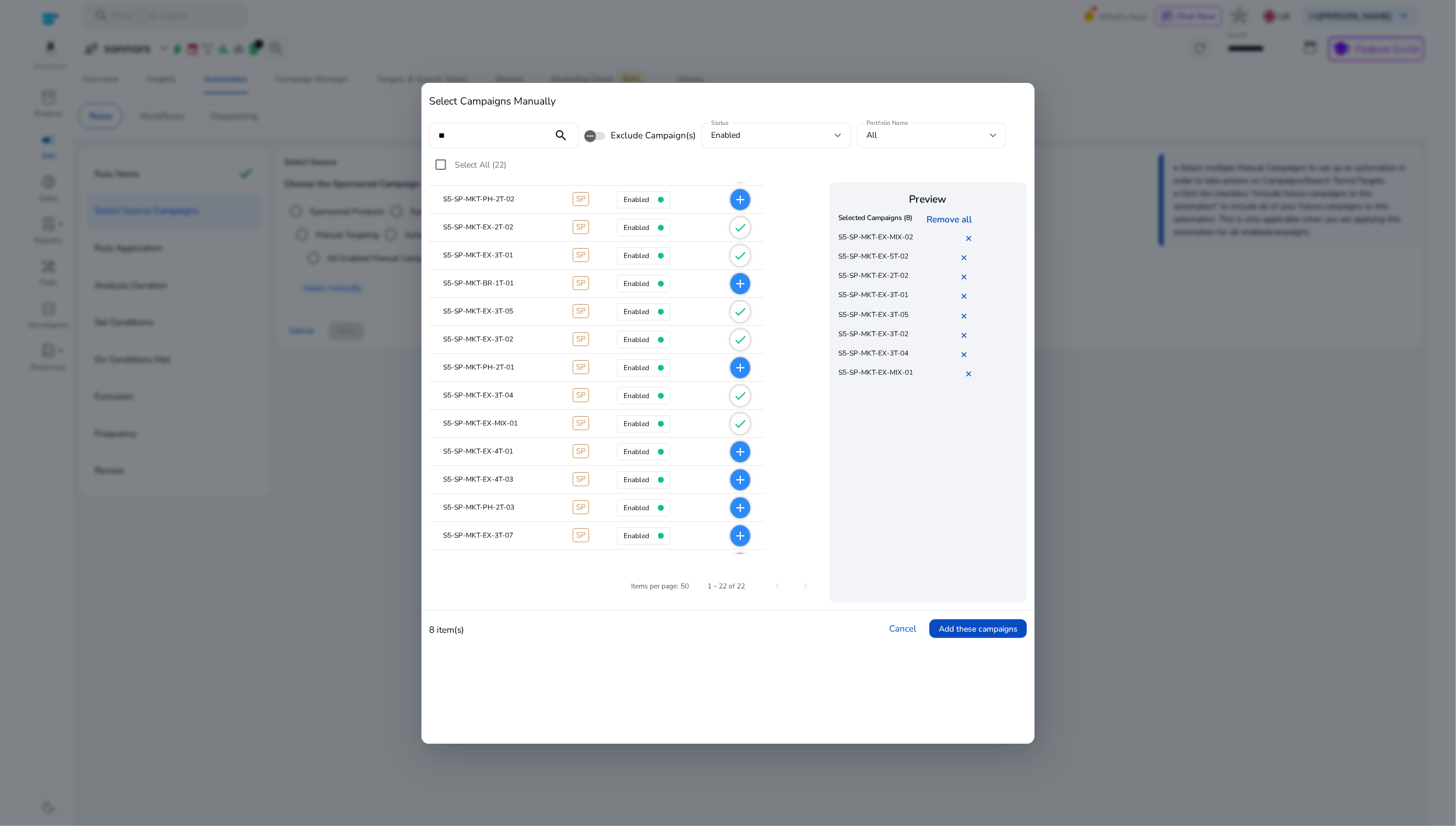
click at [741, 454] on mat-icon "add" at bounding box center [740, 451] width 14 height 14
click at [740, 454] on mat-icon "add" at bounding box center [740, 455] width 14 height 14
click at [737, 478] on mat-icon "add" at bounding box center [740, 480] width 14 height 14
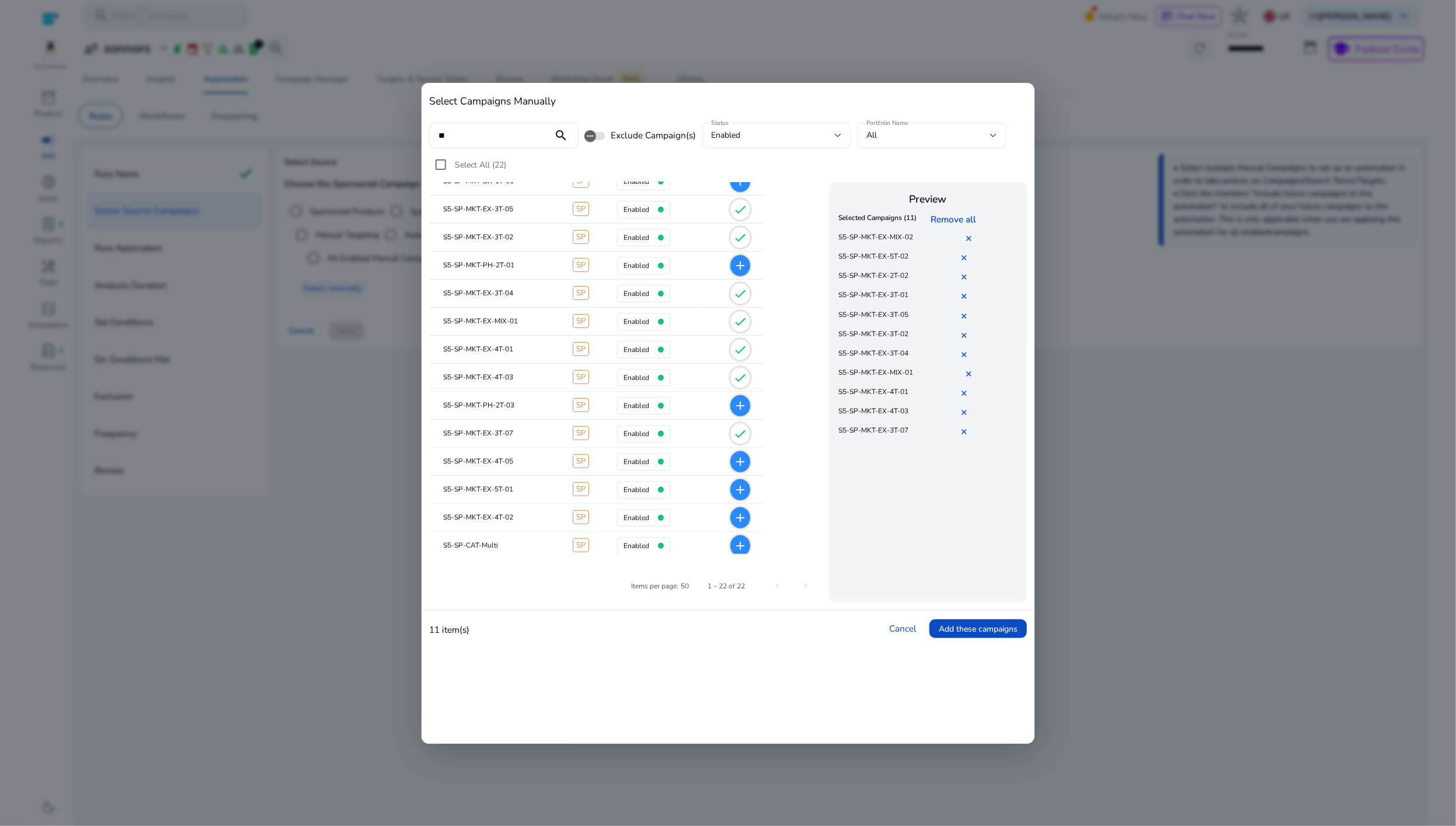
scroll to position [182, 0]
click at [738, 466] on mat-icon "add" at bounding box center [740, 460] width 14 height 14
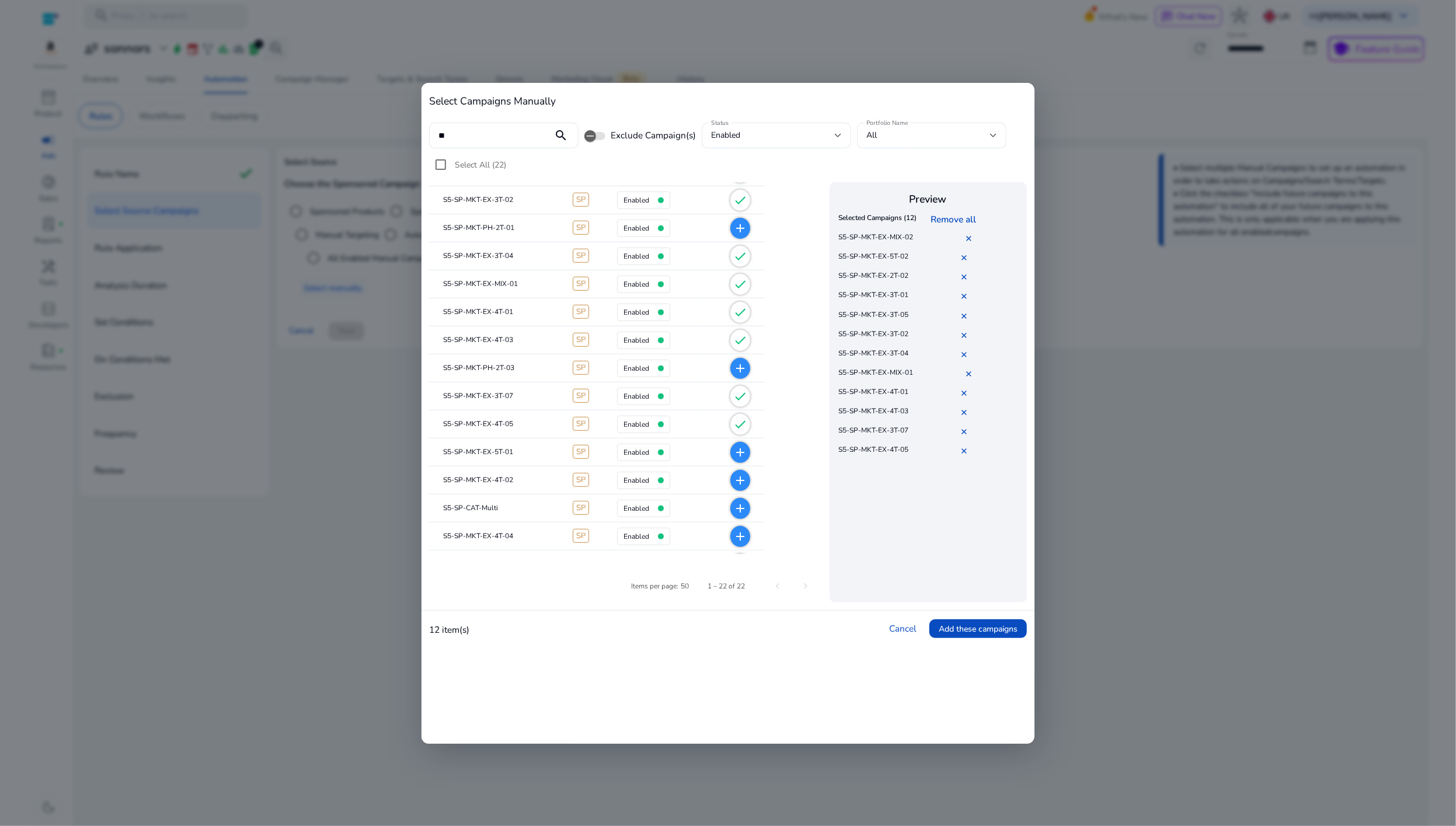
scroll to position [219, 0]
click at [737, 451] on mat-icon "add" at bounding box center [740, 451] width 14 height 14
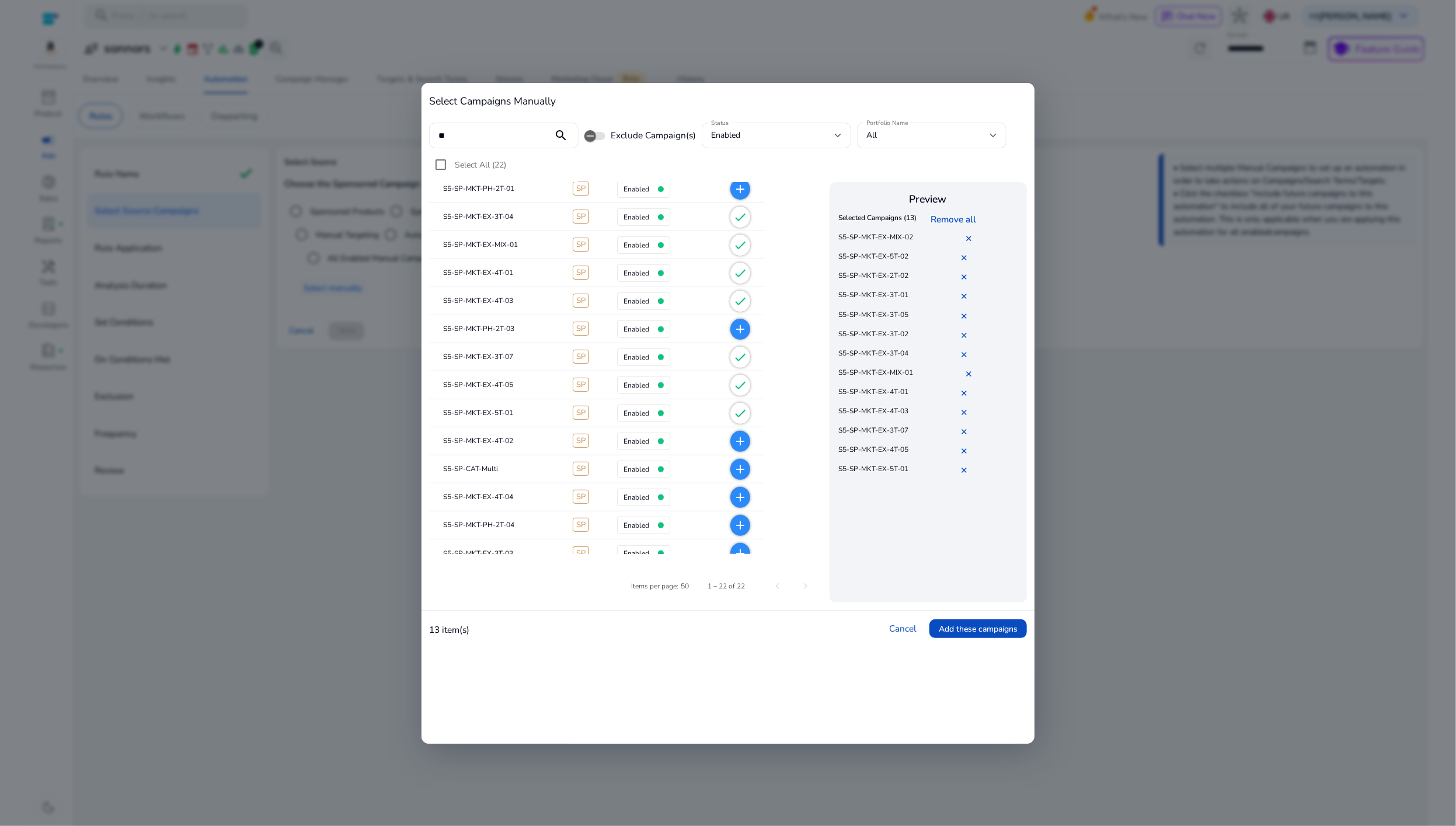
click at [740, 480] on mat-cell "add" at bounding box center [731, 469] width 66 height 28
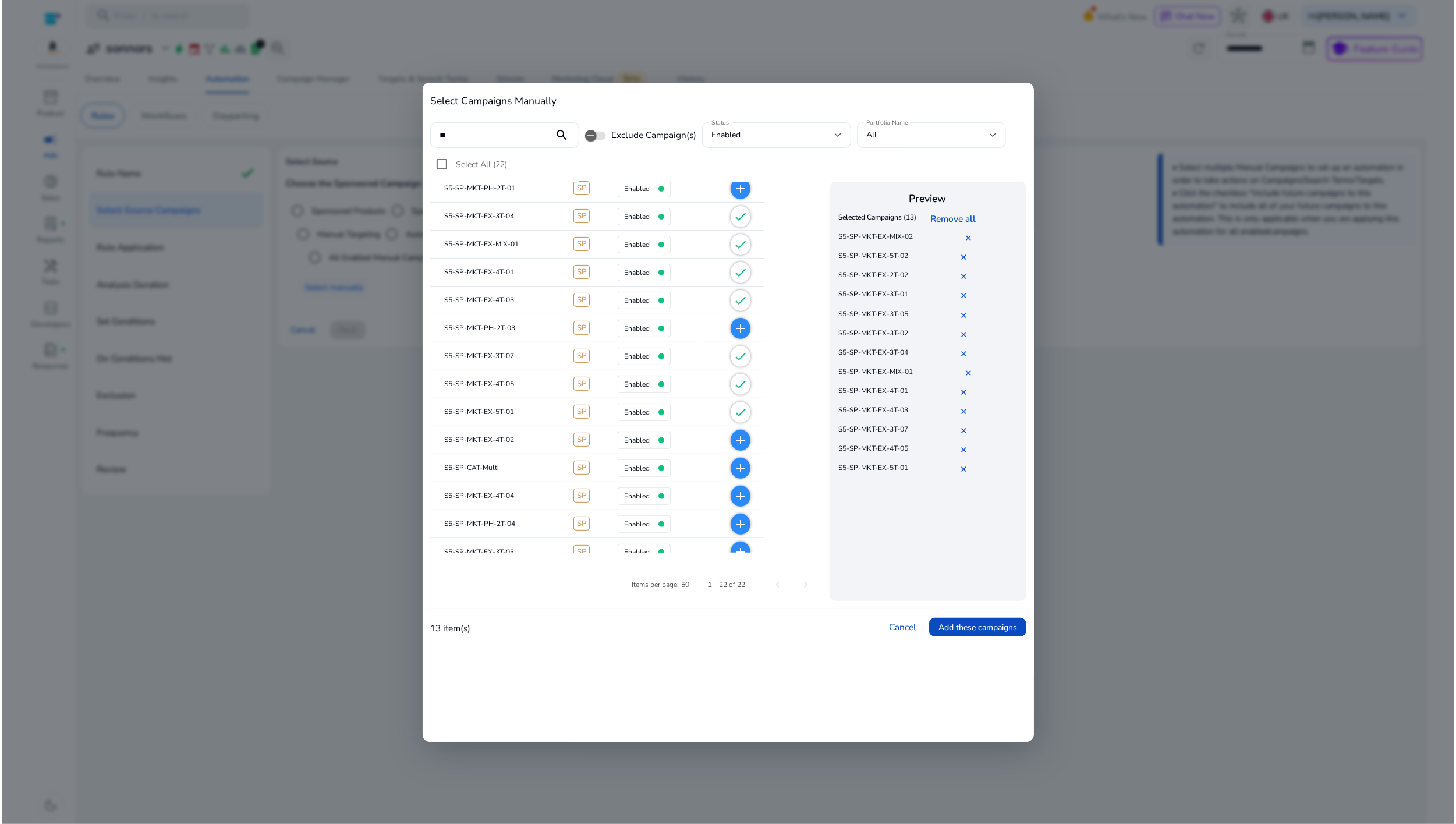
scroll to position [270, 0]
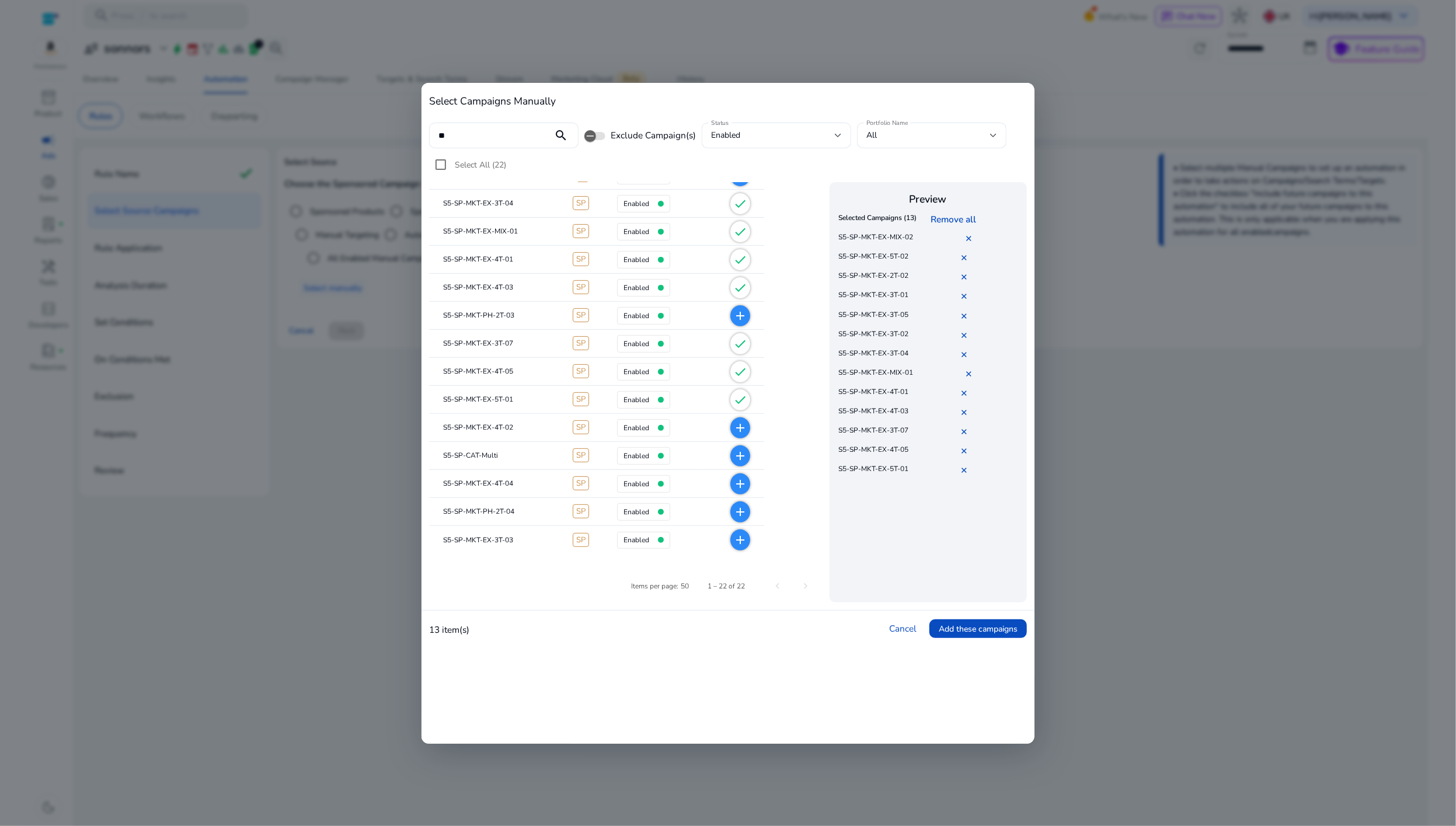
click at [740, 482] on mat-icon "add" at bounding box center [740, 484] width 14 height 14
click at [743, 545] on mat-icon "add" at bounding box center [740, 540] width 14 height 14
click at [960, 631] on span "Add these campaigns" at bounding box center [978, 629] width 79 height 12
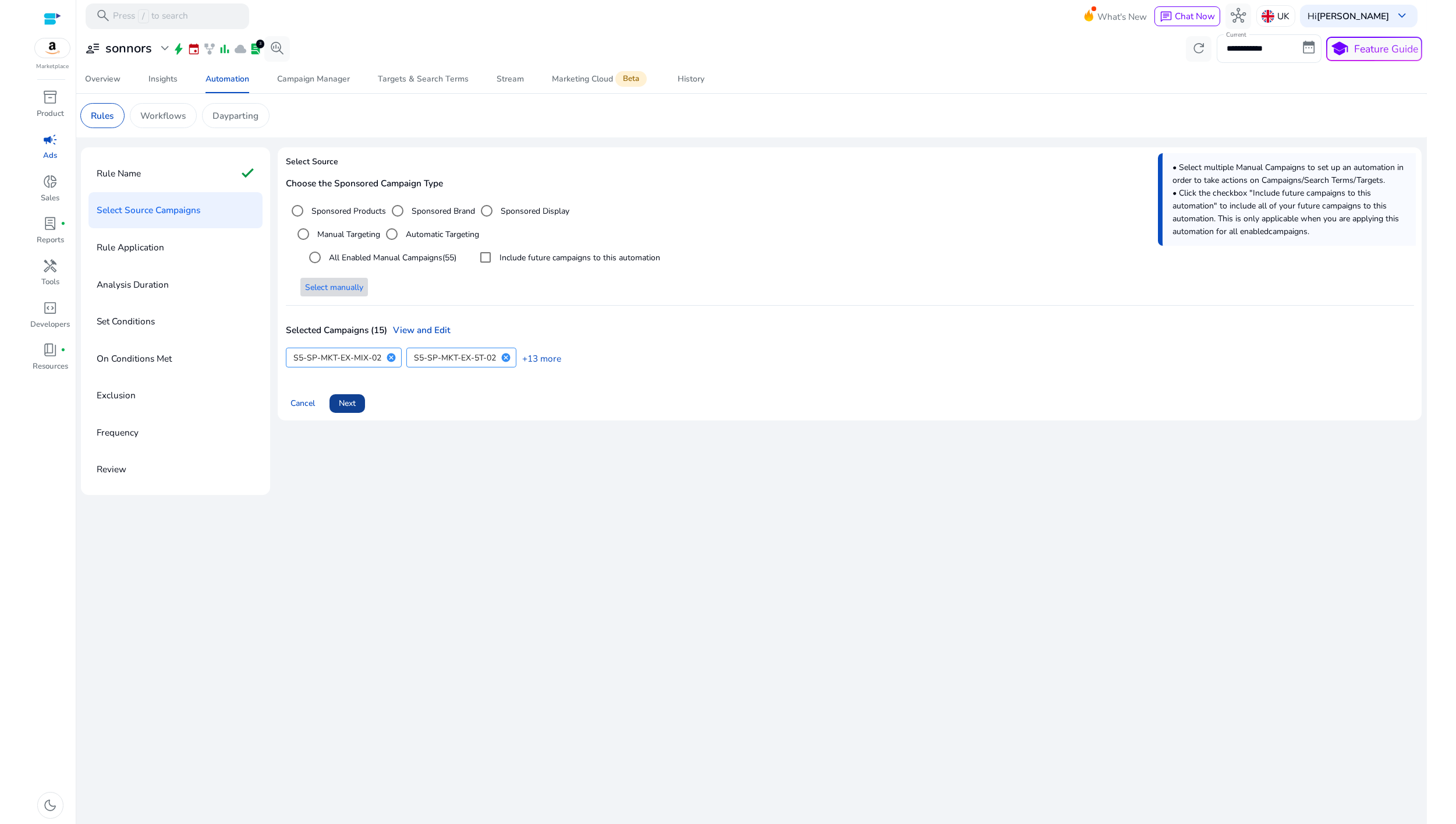
click at [347, 406] on span "Next" at bounding box center [347, 403] width 17 height 12
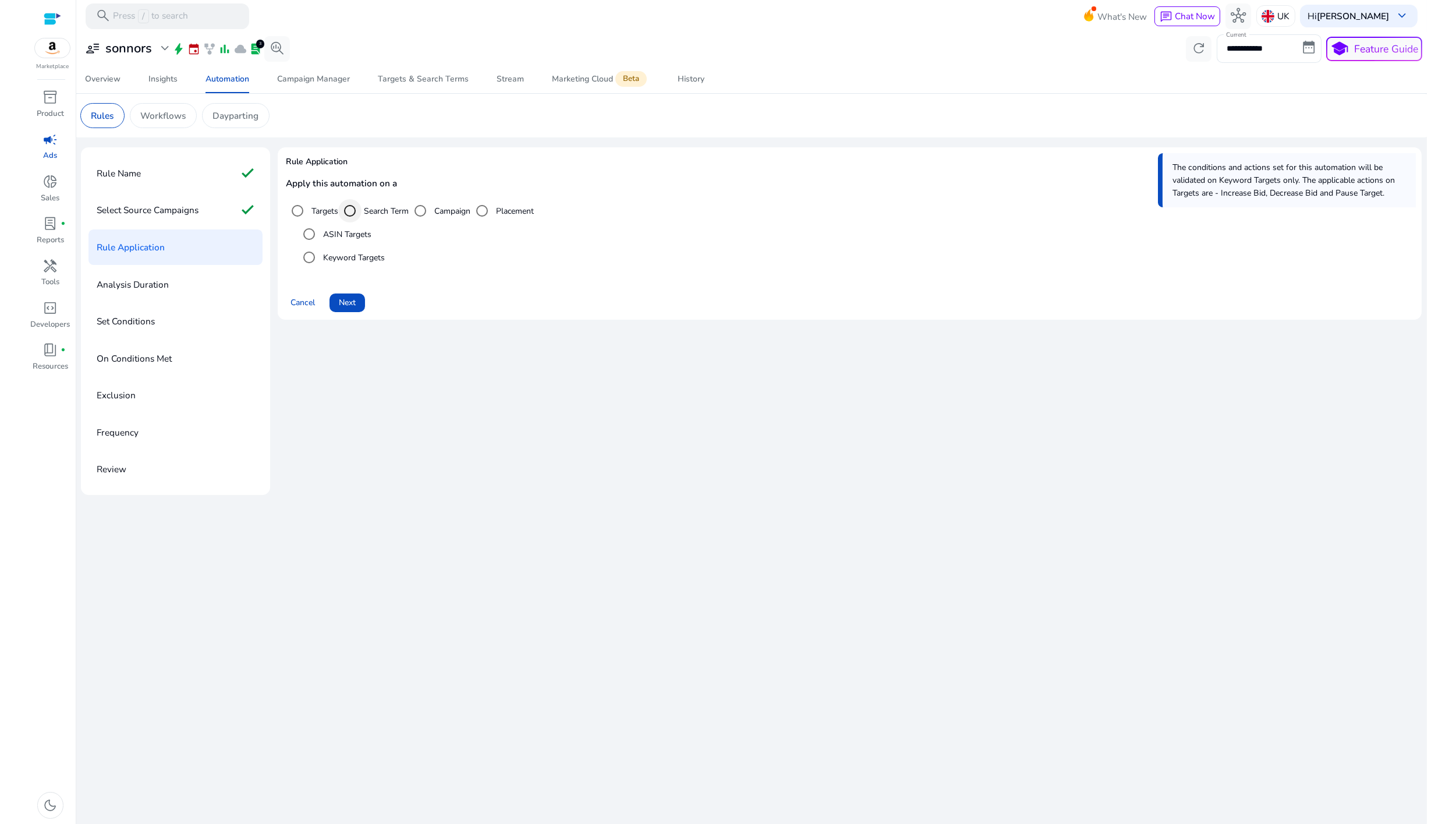
click at [362, 214] on div "Select targeting option" at bounding box center [350, 211] width 28 height 28
click at [347, 303] on span "Next" at bounding box center [347, 302] width 17 height 12
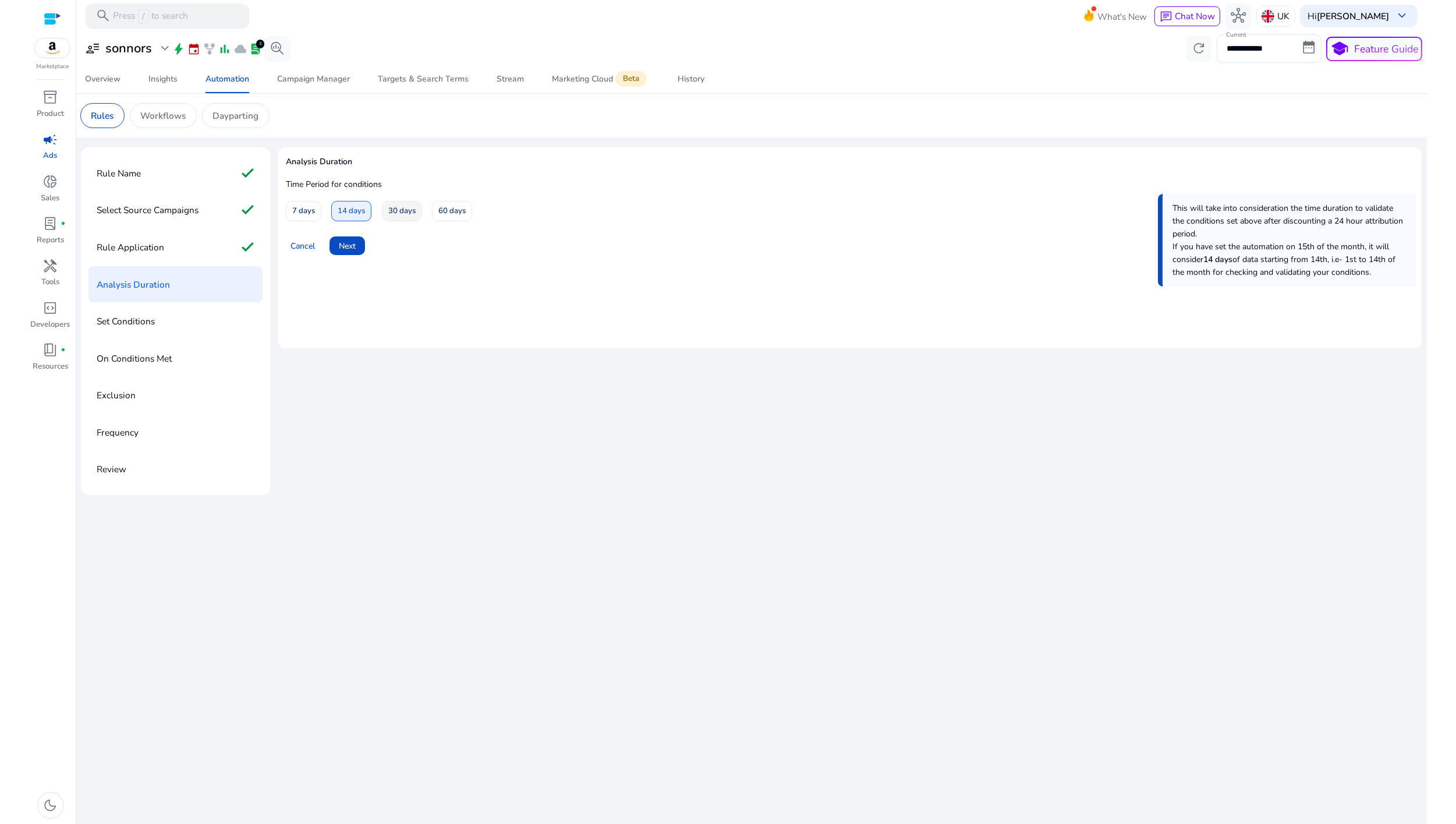
click at [388, 209] on span "30 days" at bounding box center [402, 211] width 27 height 20
click at [341, 244] on span "Next" at bounding box center [347, 246] width 17 height 12
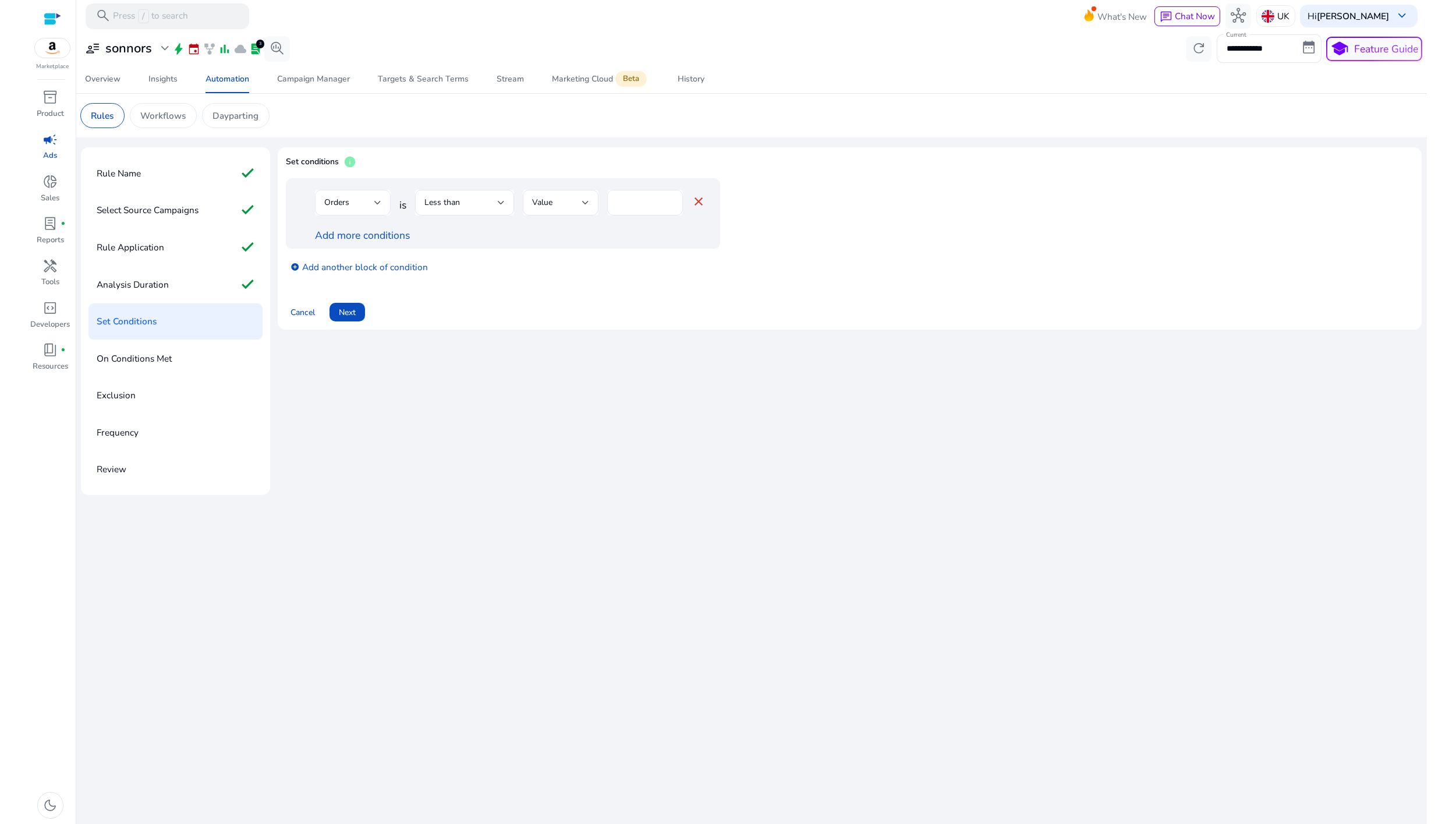
click at [370, 208] on div "Orders" at bounding box center [349, 202] width 50 height 13
click at [349, 344] on span "Spends" at bounding box center [353, 345] width 57 height 13
click at [471, 204] on div "Less than" at bounding box center [461, 202] width 74 height 13
click at [453, 266] on div "Greater than" at bounding box center [450, 262] width 53 height 13
click at [645, 202] on input "*" at bounding box center [659, 202] width 30 height 13
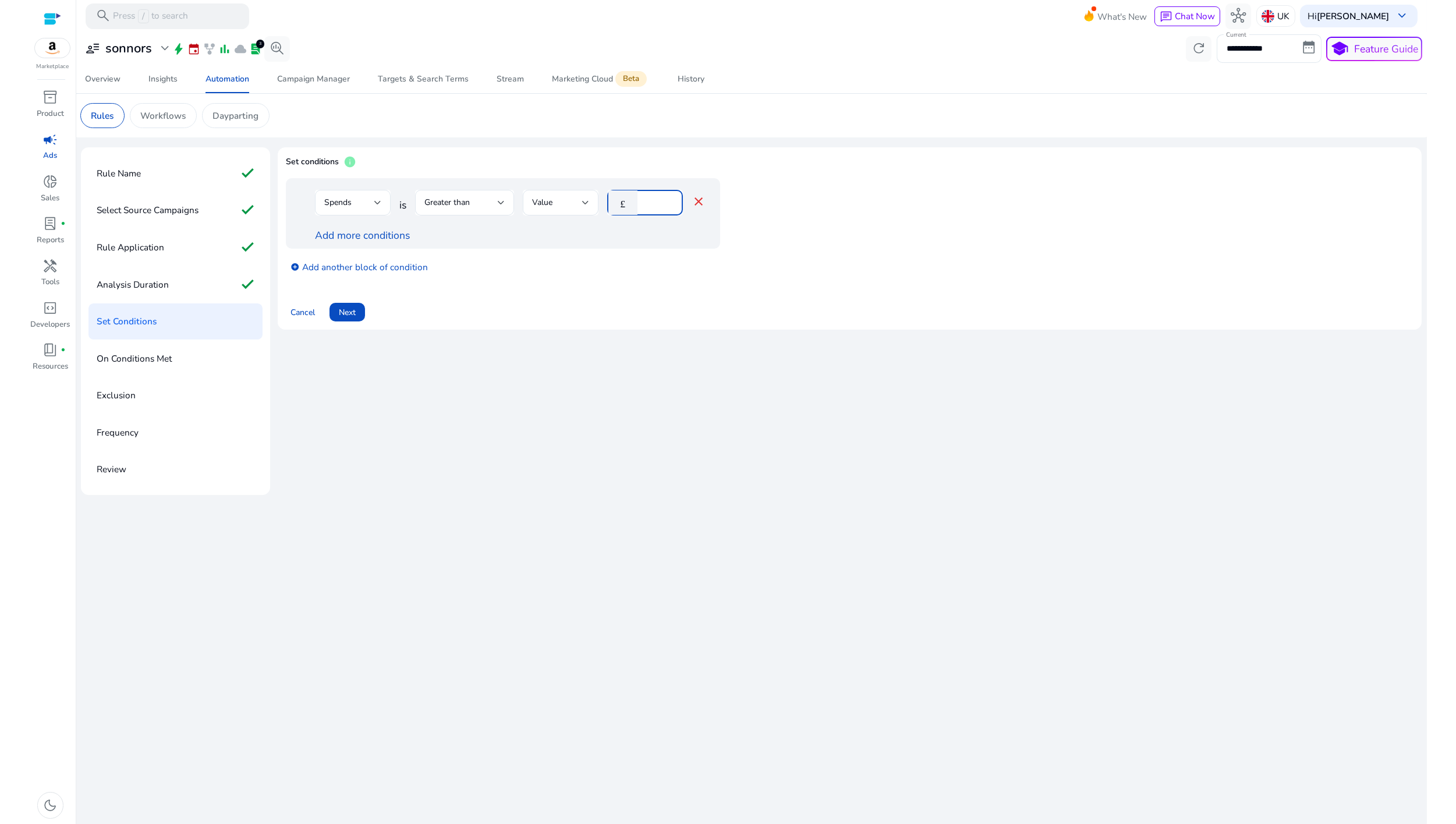
click at [645, 202] on input "*" at bounding box center [659, 202] width 30 height 13
type input "**"
click at [369, 232] on link "Add more conditions" at bounding box center [362, 235] width 95 height 14
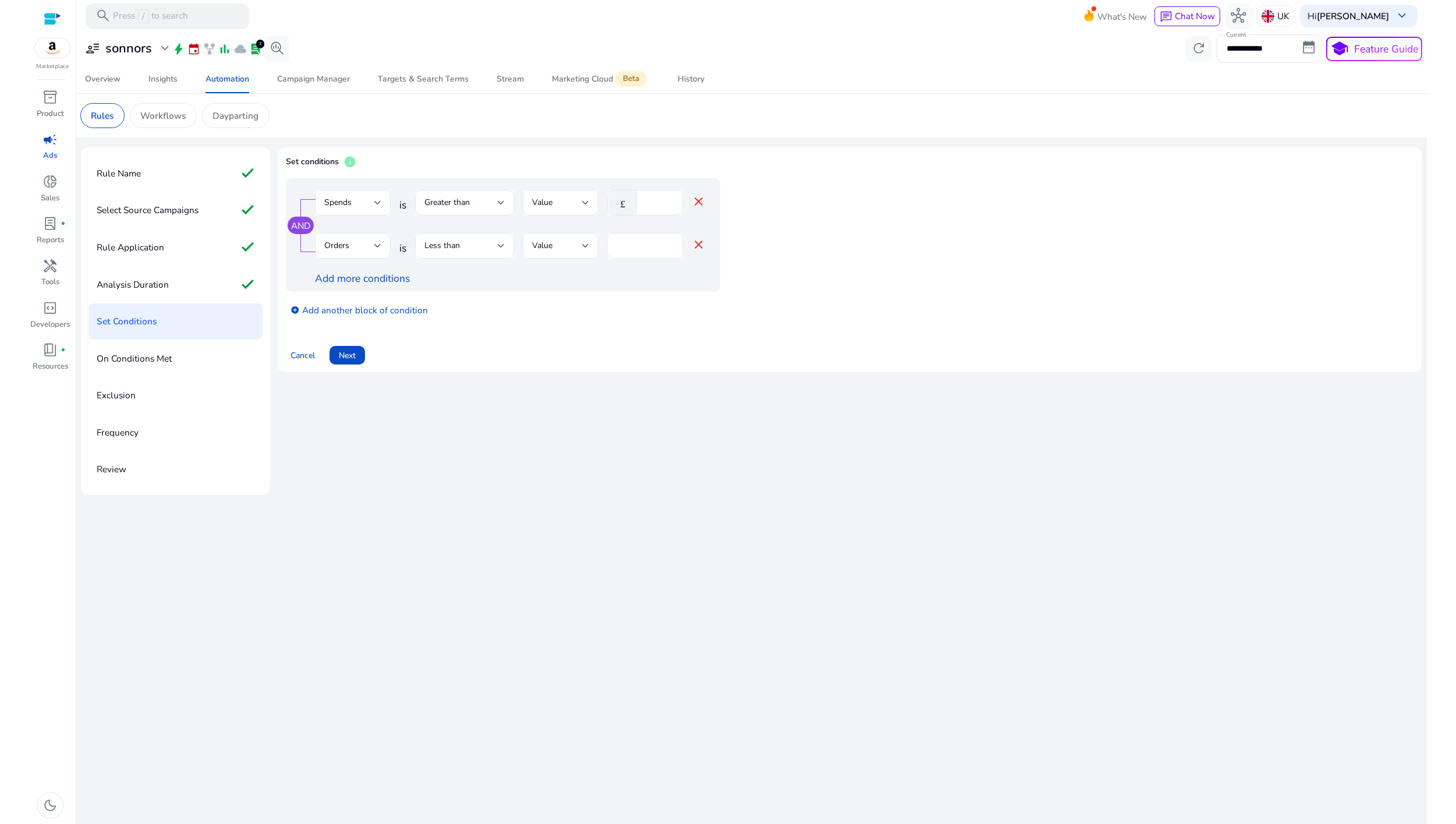
click at [628, 247] on input "*" at bounding box center [645, 245] width 57 height 13
type input "*"
click at [555, 268] on div at bounding box center [560, 265] width 76 height 12
click at [491, 186] on div "AND Spends is Greater than Value £ ** close Orders is Less than Value * close A…" at bounding box center [503, 235] width 435 height 114
click at [486, 197] on div "Greater than" at bounding box center [461, 202] width 74 height 13
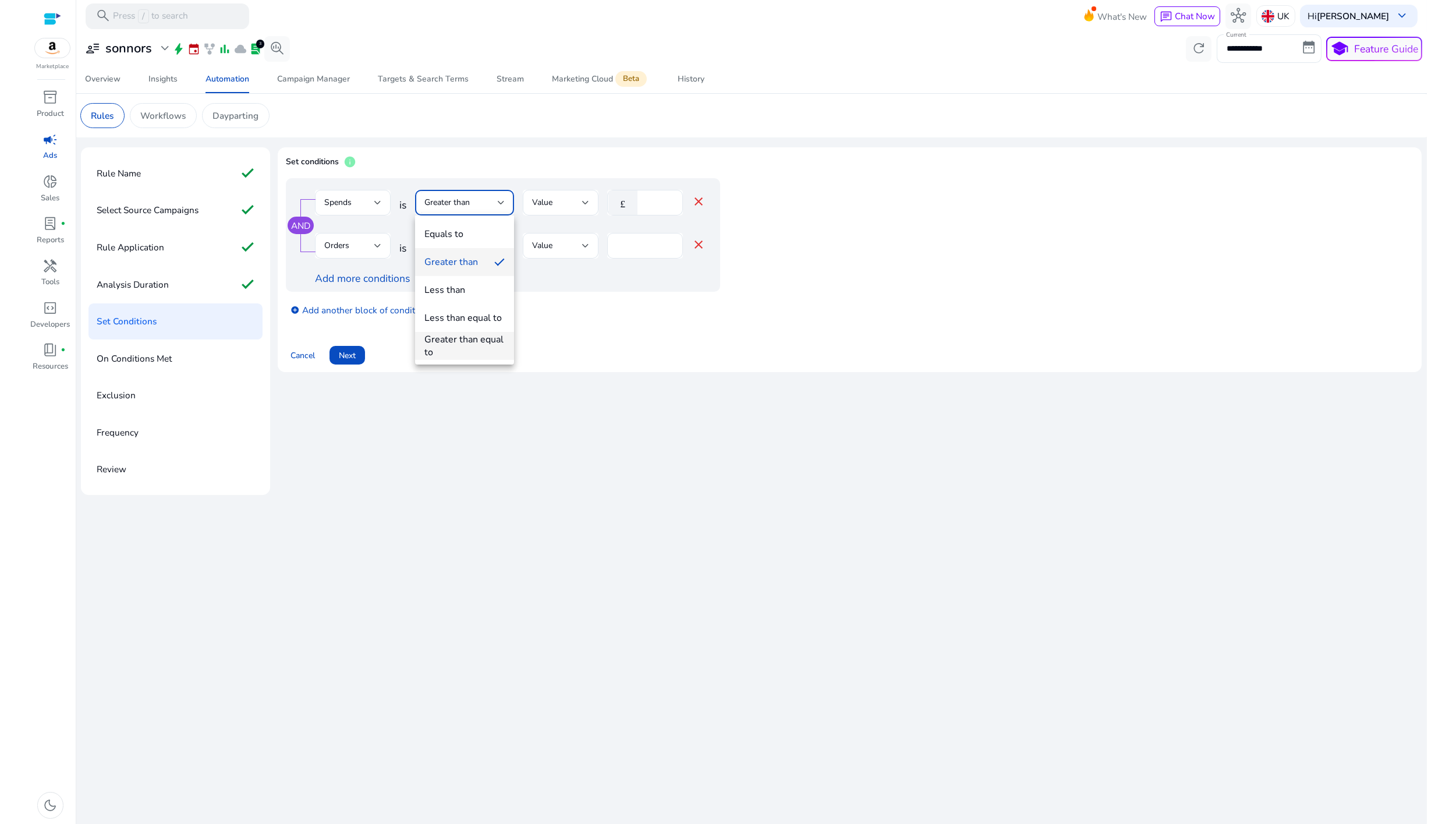
click at [452, 340] on div "Greater than equal to" at bounding box center [464, 346] width 80 height 26
click at [463, 210] on div "Greater than equal to" at bounding box center [464, 202] width 80 height 26
click at [404, 380] on div at bounding box center [728, 412] width 1456 height 824
click at [366, 314] on link "add_circle Add another block of condition" at bounding box center [359, 309] width 138 height 14
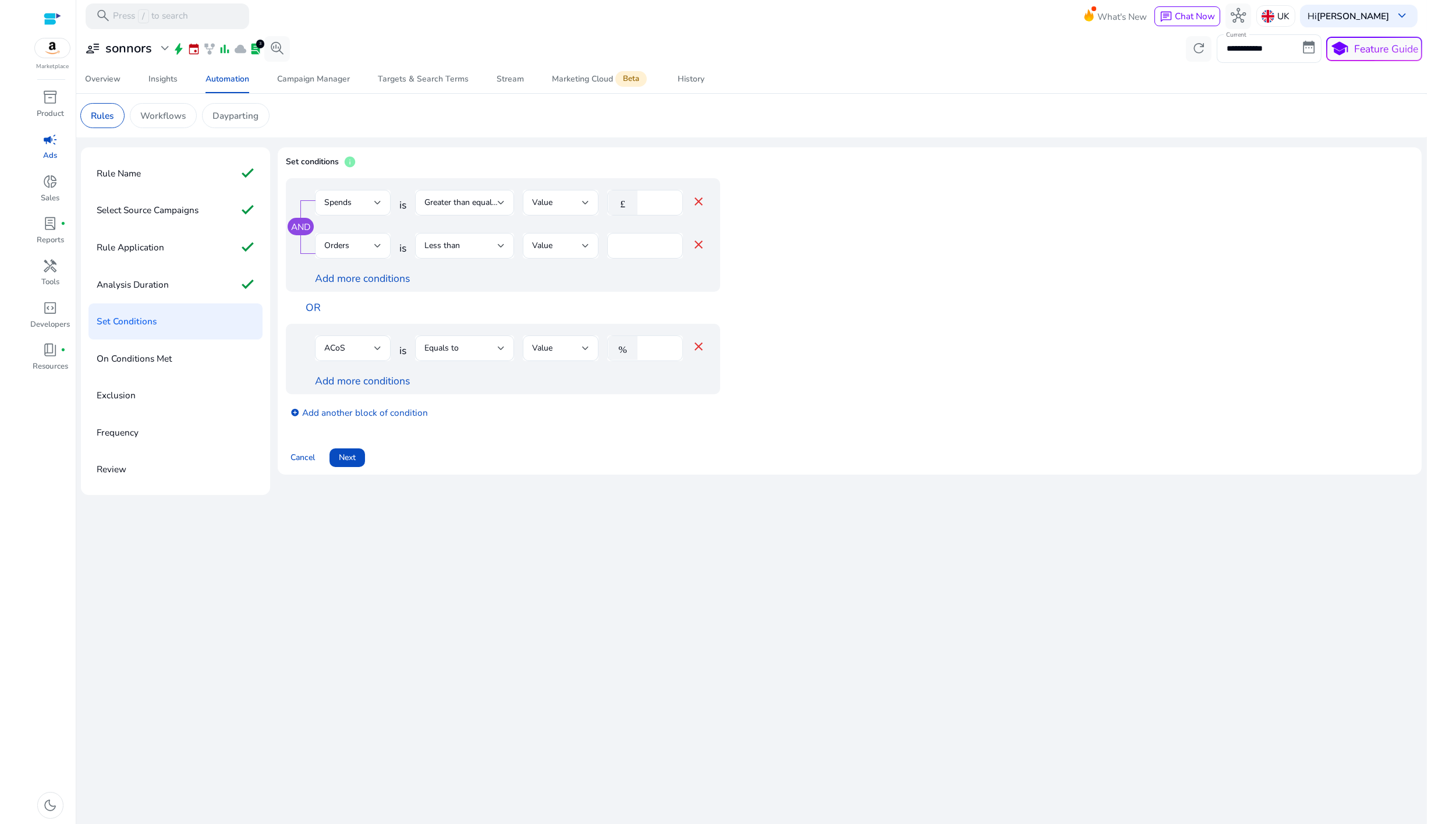
click at [649, 347] on input "****" at bounding box center [659, 348] width 30 height 13
type input "***"
click at [481, 335] on div "Equals to" at bounding box center [464, 348] width 80 height 26
click at [467, 414] on div "Greater than" at bounding box center [450, 407] width 53 height 13
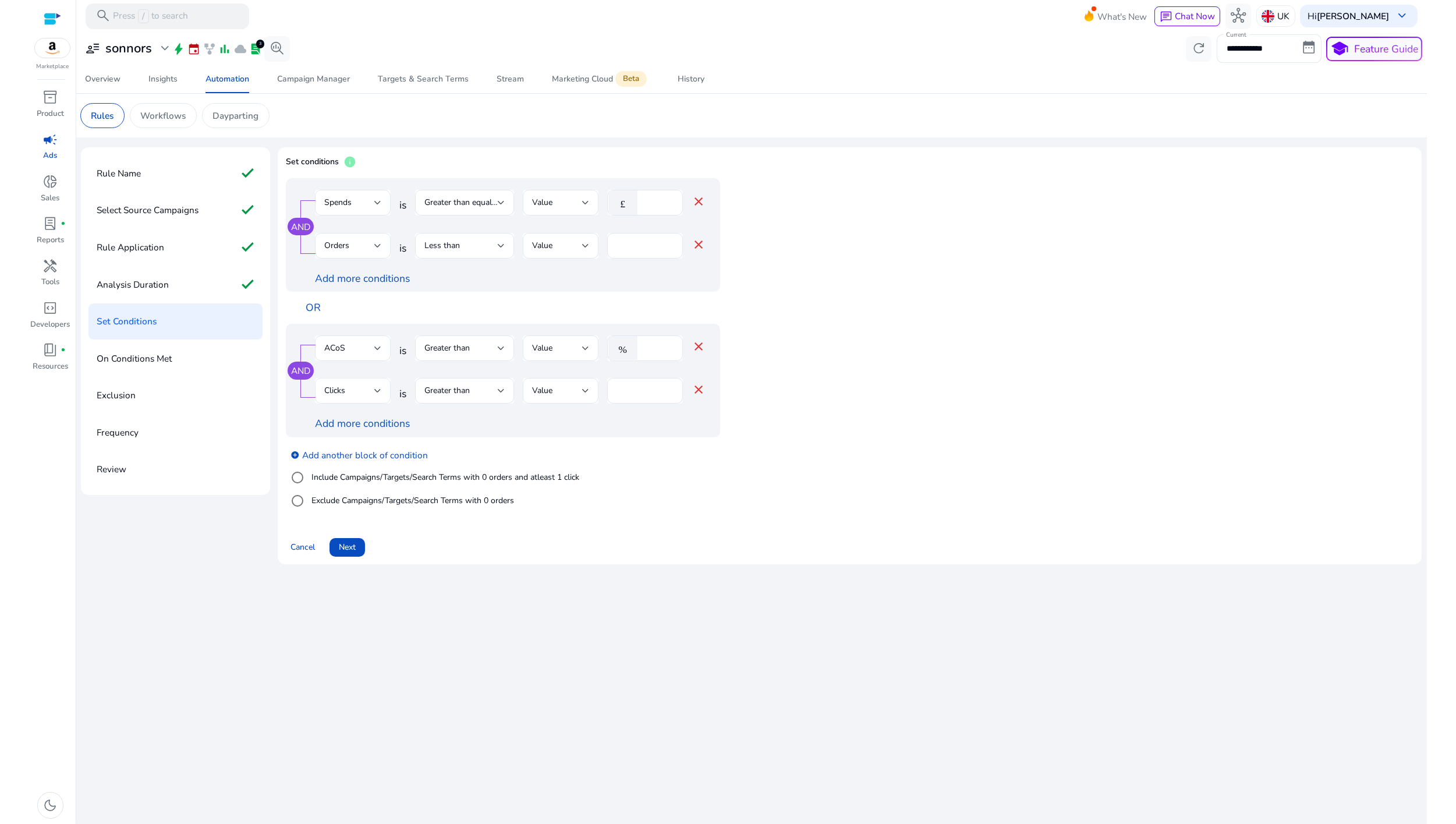
click at [362, 397] on div "Clicks" at bounding box center [349, 390] width 50 height 13
click at [350, 447] on span "Orders" at bounding box center [353, 450] width 57 height 13
click at [633, 396] on div "*" at bounding box center [645, 391] width 57 height 26
click at [371, 392] on div "Orders" at bounding box center [349, 390] width 50 height 13
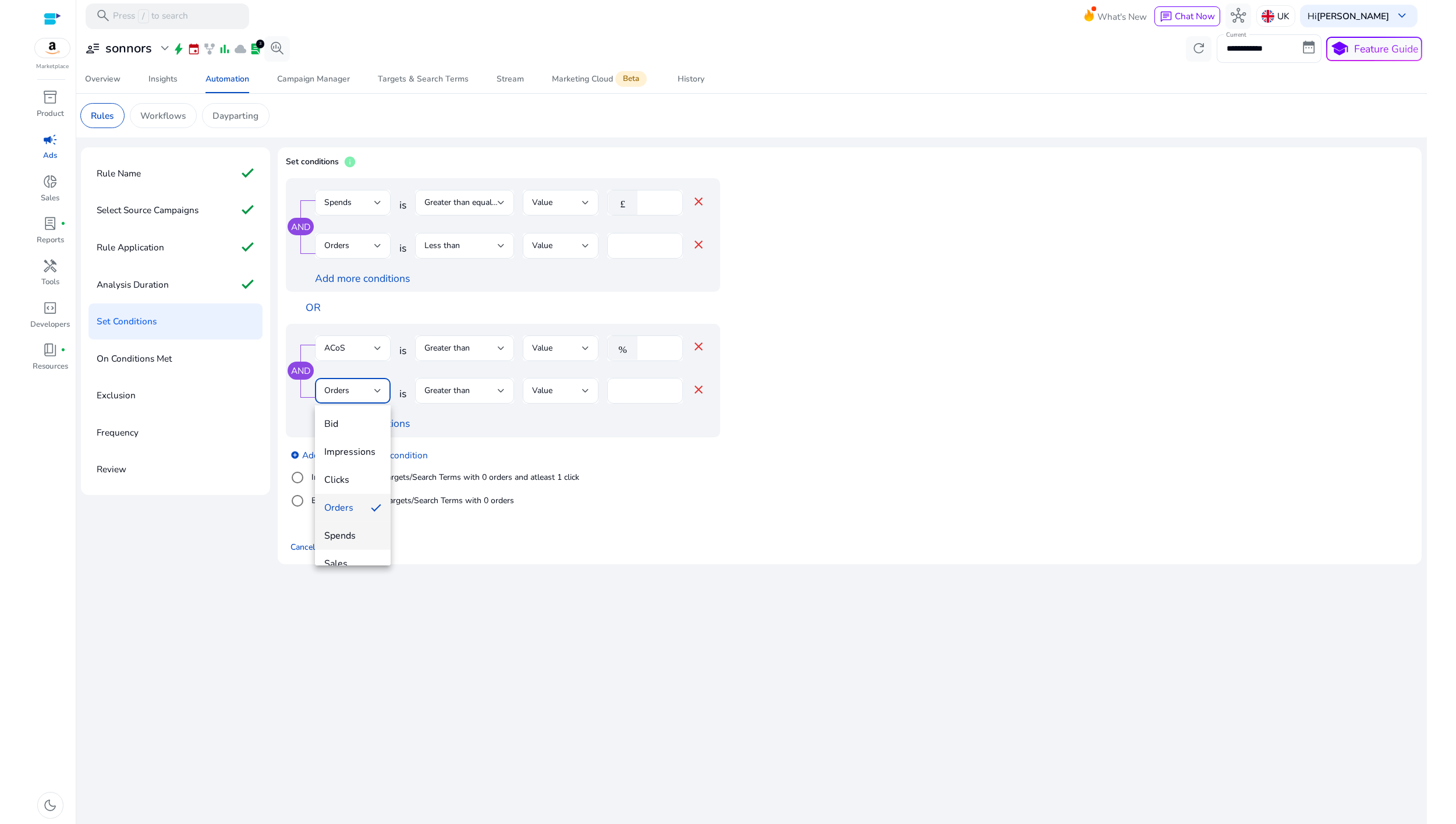
click at [334, 537] on span "Spends" at bounding box center [353, 535] width 57 height 13
click at [644, 398] on div "*" at bounding box center [659, 391] width 30 height 26
click at [646, 391] on input "*" at bounding box center [659, 390] width 30 height 13
type input "**"
click at [630, 427] on div "Add more conditions" at bounding box center [511, 423] width 391 height 15
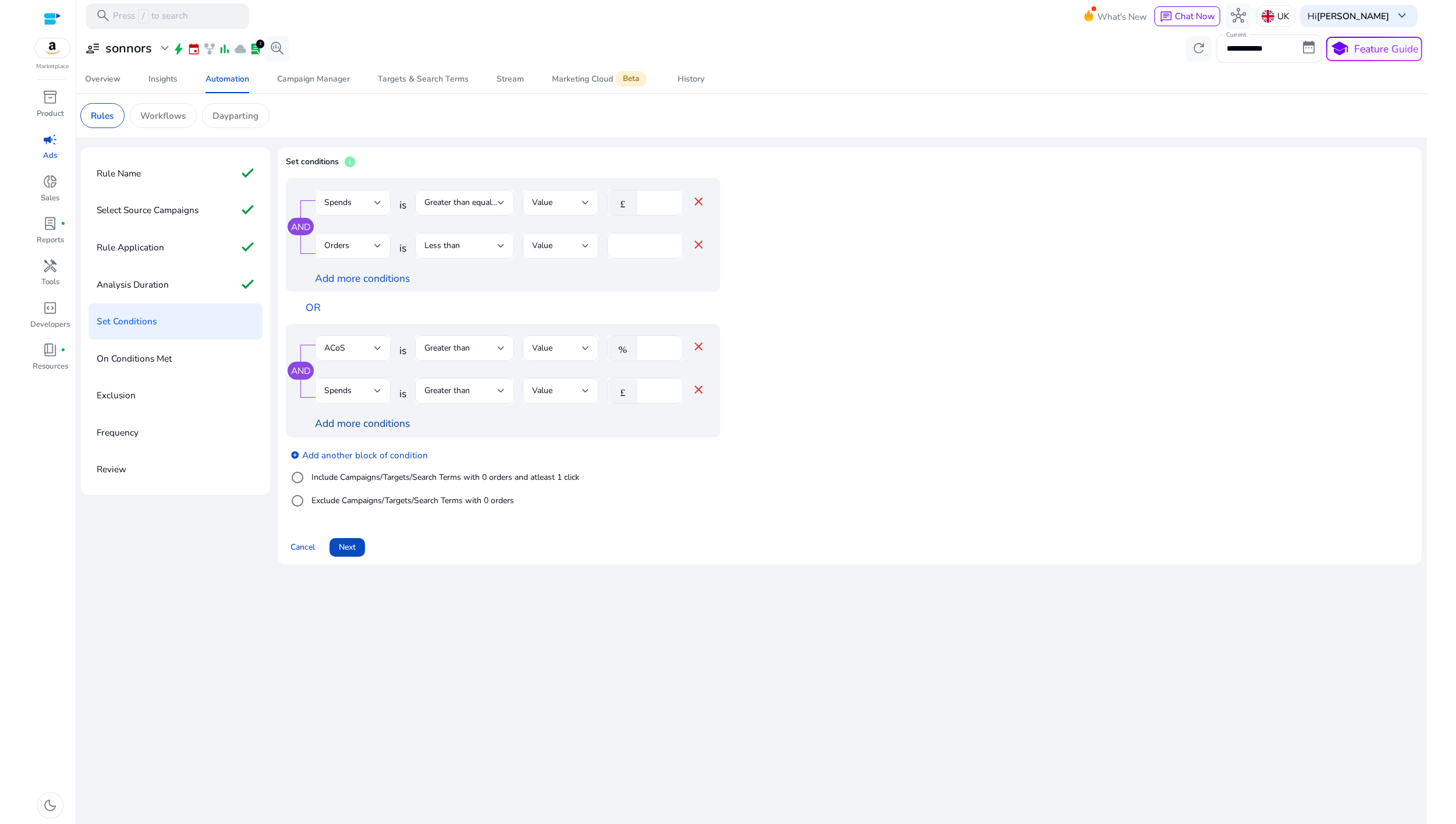
click at [355, 422] on link "Add more conditions" at bounding box center [362, 423] width 95 height 14
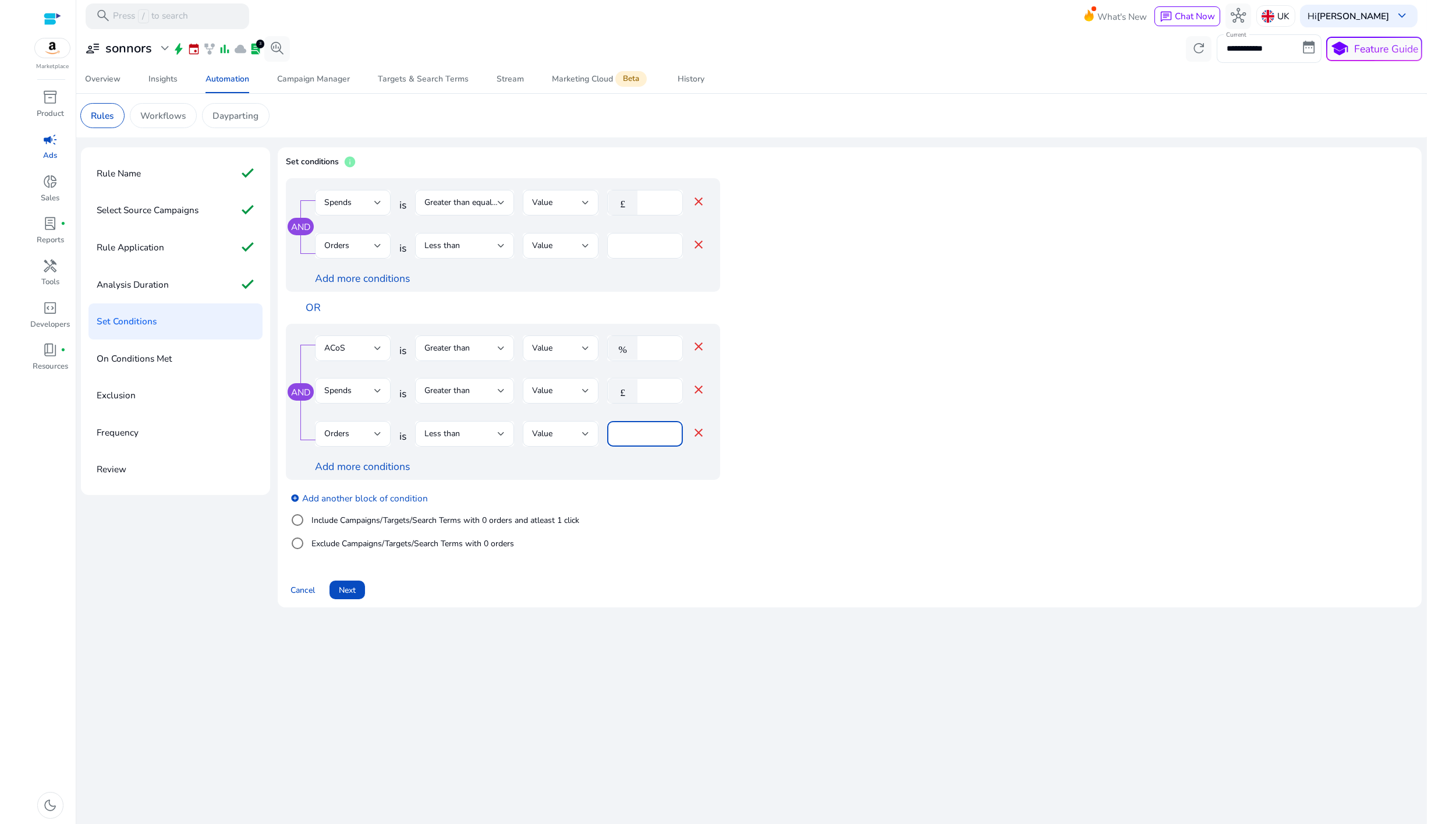
click at [639, 436] on input "*" at bounding box center [645, 433] width 57 height 13
type input "*"
click at [637, 495] on div "add_circle Add another block of condition Include Campaigns/Targets/Search Term…" at bounding box center [526, 520] width 481 height 81
click at [376, 208] on div at bounding box center [378, 202] width 7 height 14
click at [357, 295] on span "Clicks" at bounding box center [353, 289] width 57 height 13
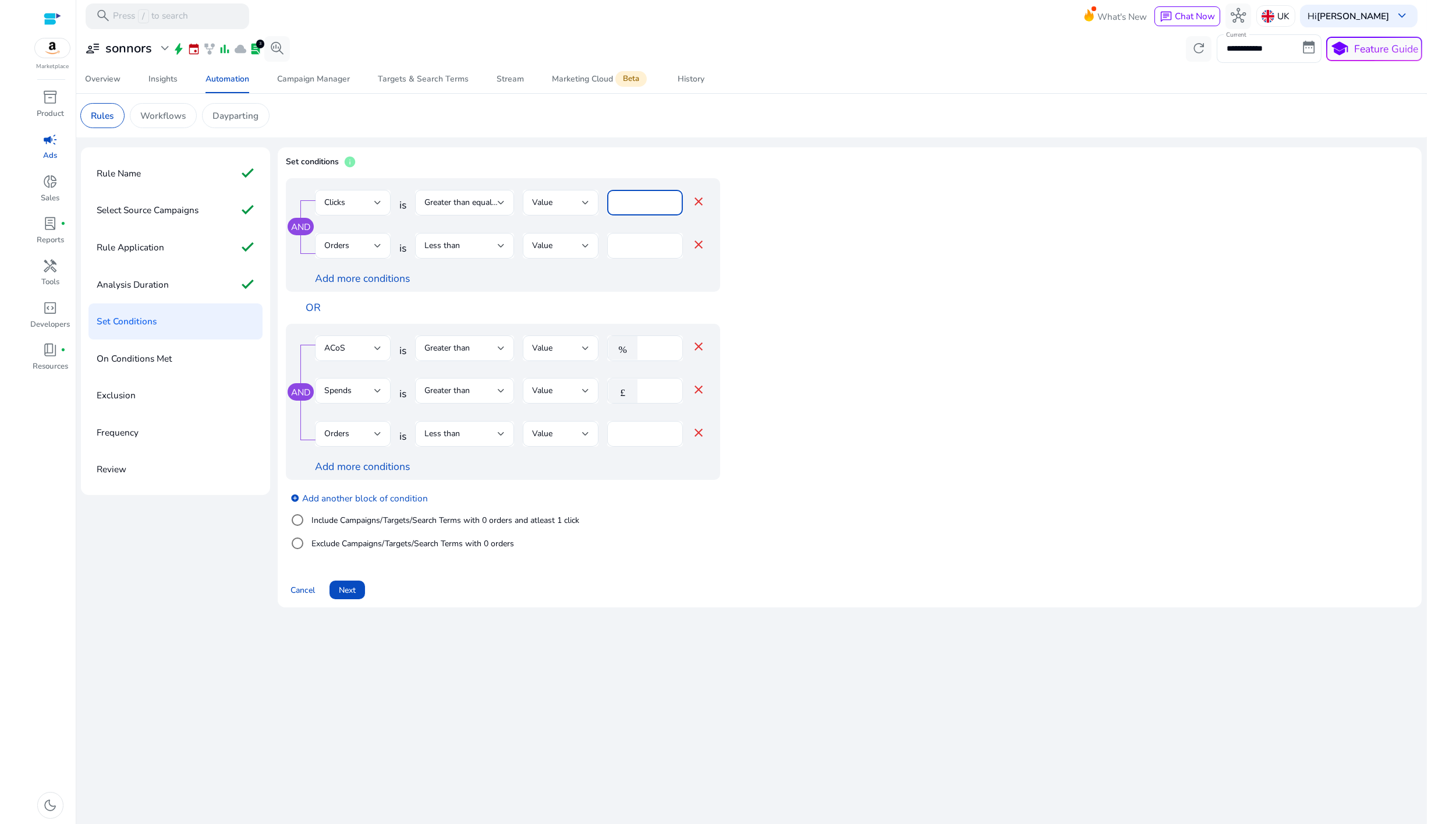
click at [625, 201] on input "**" at bounding box center [645, 202] width 57 height 13
type input "*"
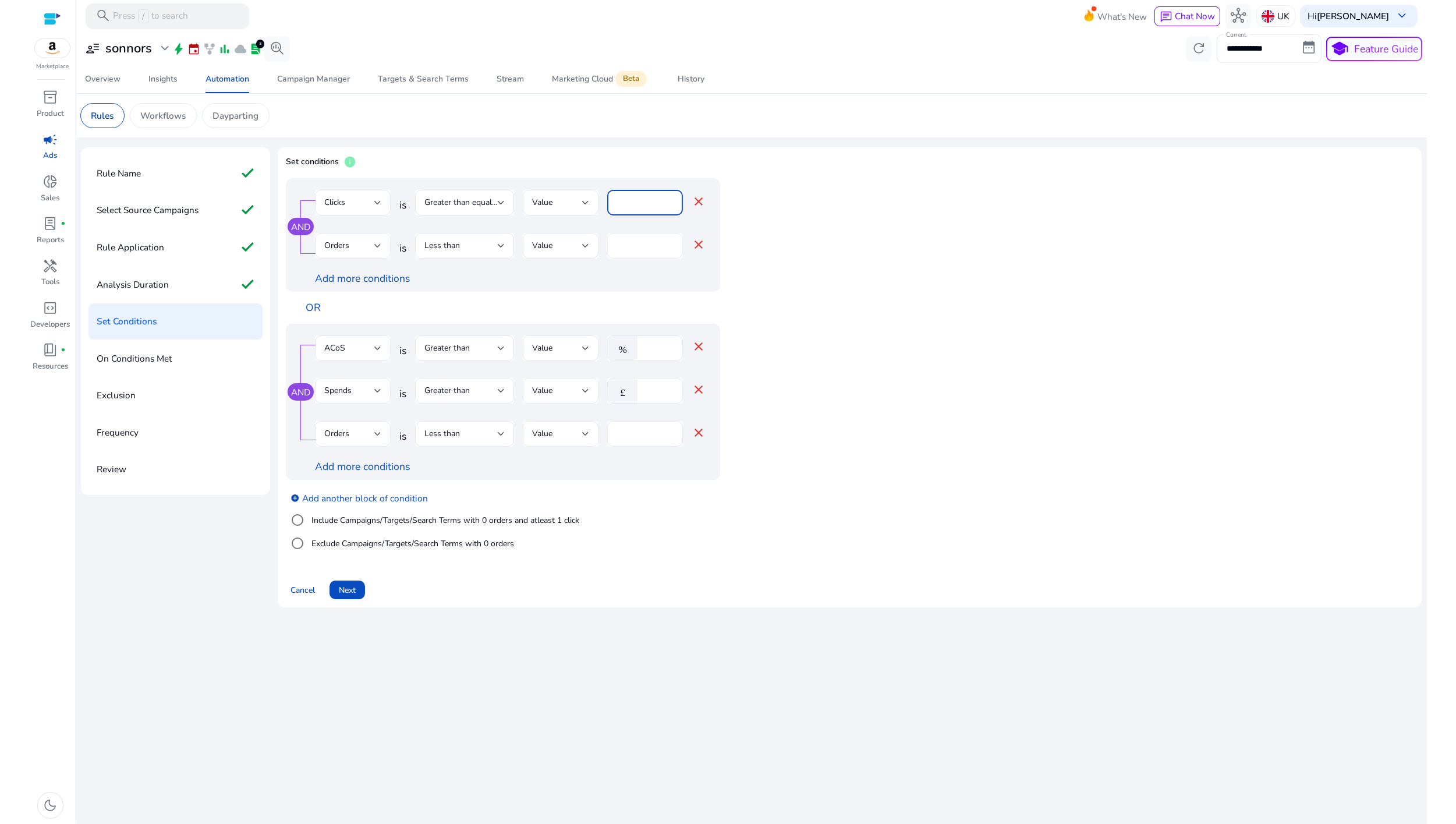
click at [623, 254] on div "*" at bounding box center [645, 246] width 57 height 26
click at [623, 251] on input "*" at bounding box center [645, 245] width 57 height 13
type input "*"
click at [626, 196] on input "*" at bounding box center [645, 202] width 57 height 13
type input "*"
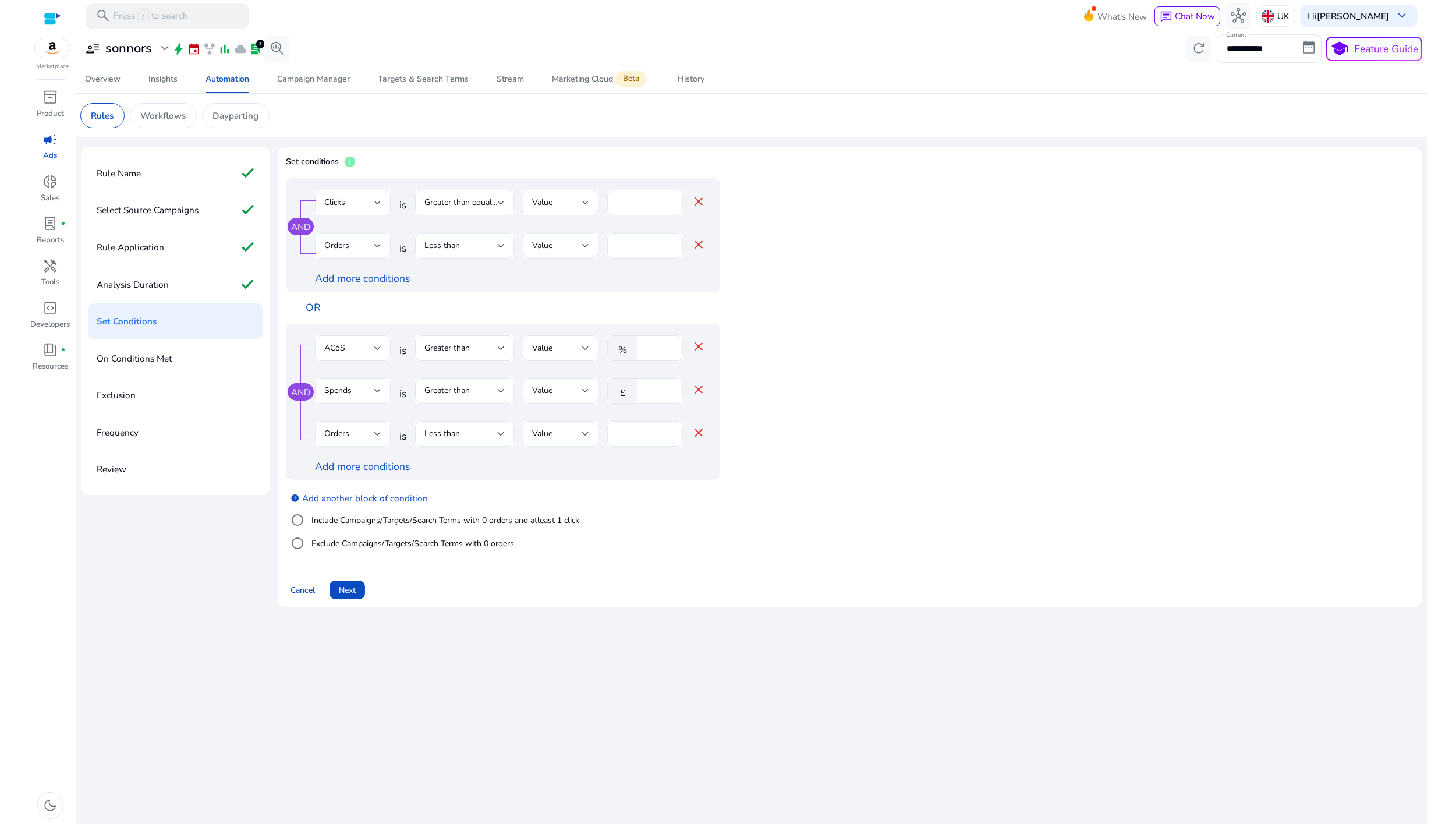
click at [587, 289] on div "AND Clicks is Greater than equal to Value * close Orders is Less than Value * c…" at bounding box center [503, 235] width 435 height 114
click at [629, 201] on input "*" at bounding box center [645, 202] width 57 height 13
type input "**"
click at [614, 283] on div "Add more conditions" at bounding box center [511, 278] width 391 height 15
click at [651, 396] on input "**" at bounding box center [659, 390] width 30 height 13
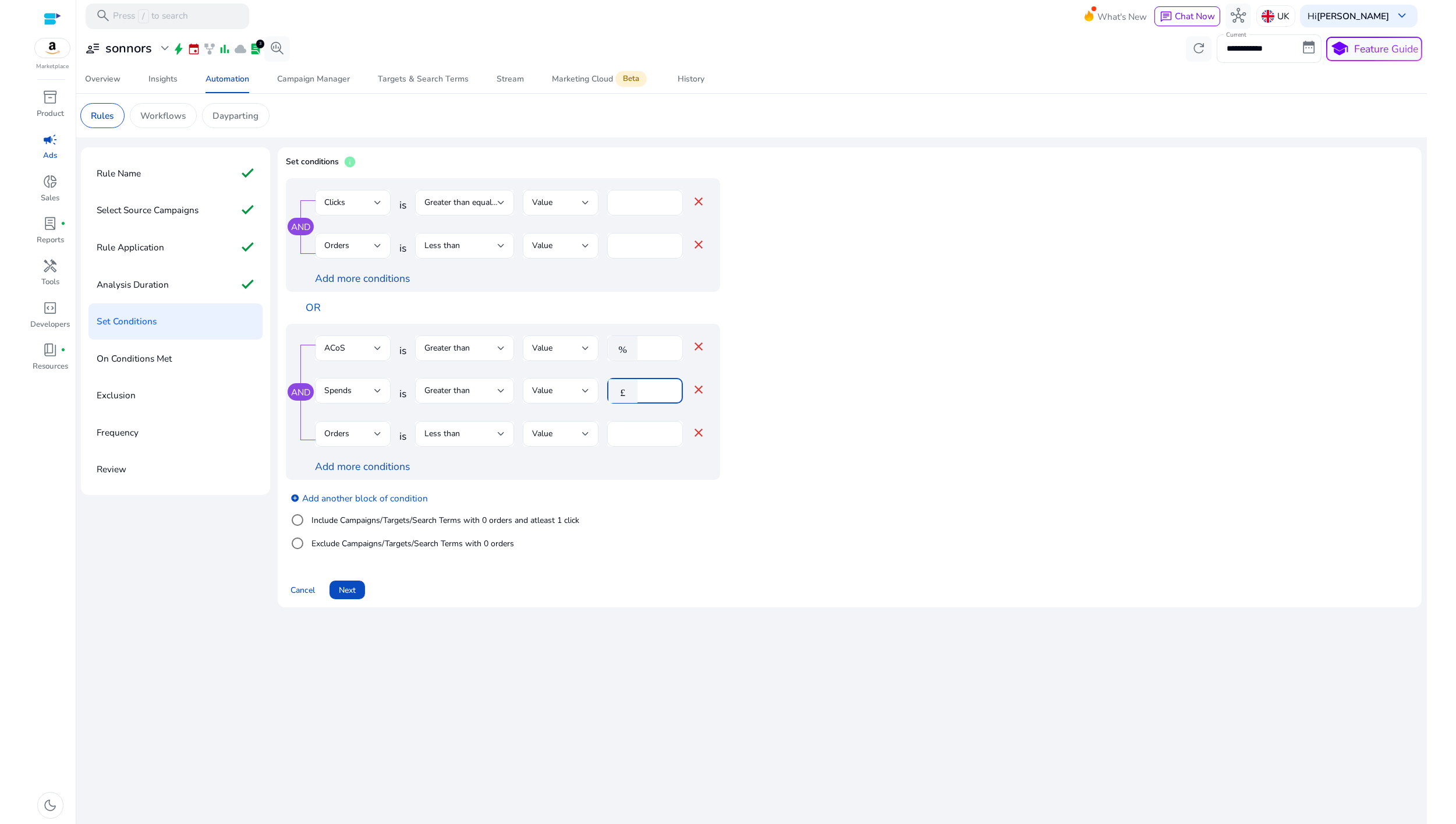
click at [651, 396] on input "**" at bounding box center [659, 390] width 30 height 13
type input "*"
click at [644, 468] on div "Add more conditions" at bounding box center [511, 466] width 391 height 15
click at [654, 389] on input "**" at bounding box center [659, 390] width 30 height 13
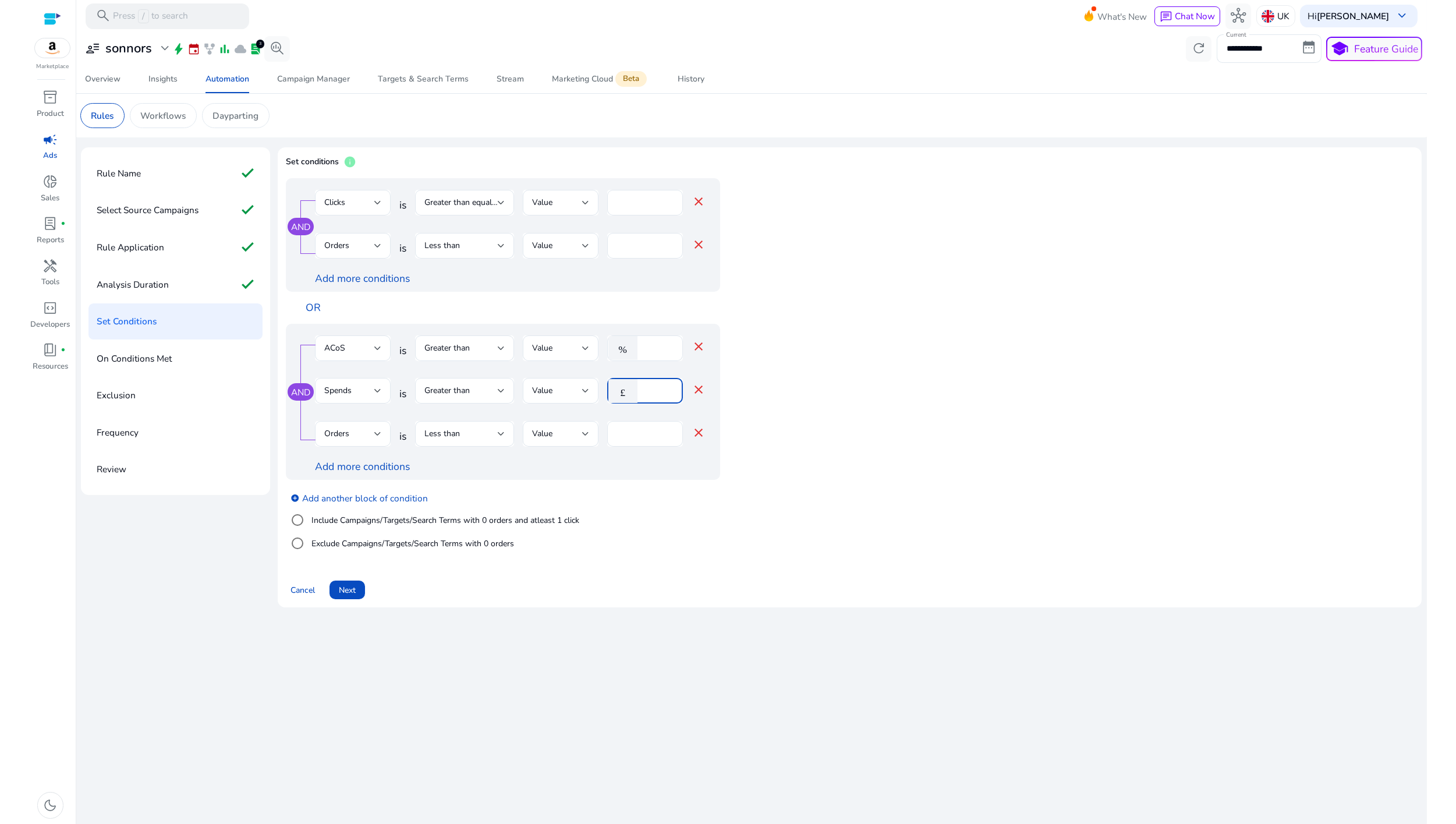
click at [654, 389] on input "**" at bounding box center [659, 390] width 30 height 13
type input "*"
type input "**"
click at [365, 499] on link "add_circle Add another block of condition" at bounding box center [359, 497] width 138 height 14
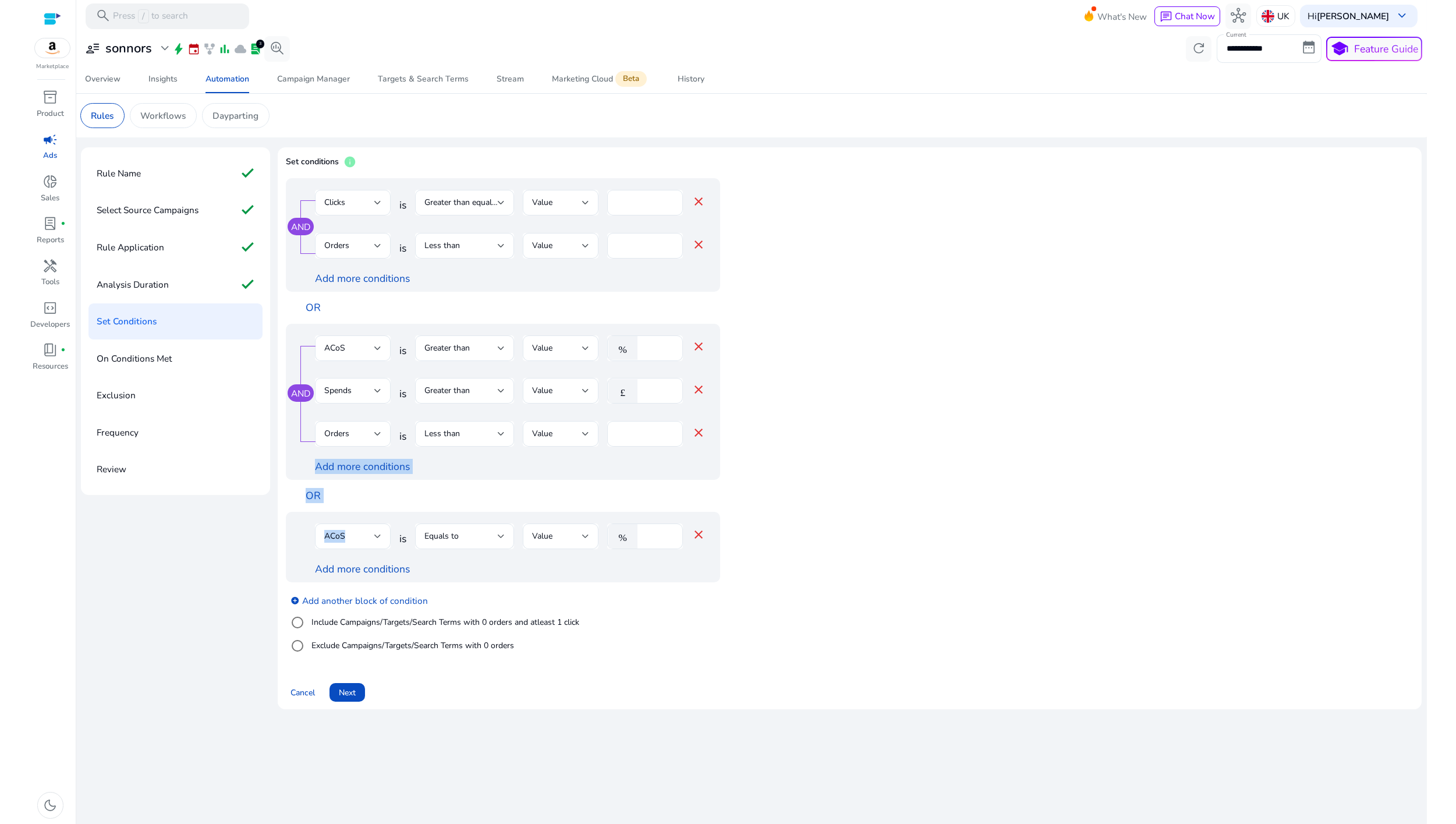
drag, startPoint x: 294, startPoint y: 553, endPoint x: 305, endPoint y: 472, distance: 81.7
click at [305, 472] on div "AND Clicks is Greater than equal to Value ** close Orders is Less than Value * …" at bounding box center [526, 420] width 481 height 485
drag, startPoint x: 307, startPoint y: 552, endPoint x: 319, endPoint y: 526, distance: 28.6
click at [319, 526] on div "ACoS is Equals to Value % **** close Add more conditions" at bounding box center [503, 547] width 435 height 71
click at [705, 539] on mat-icon "close" at bounding box center [699, 534] width 14 height 14
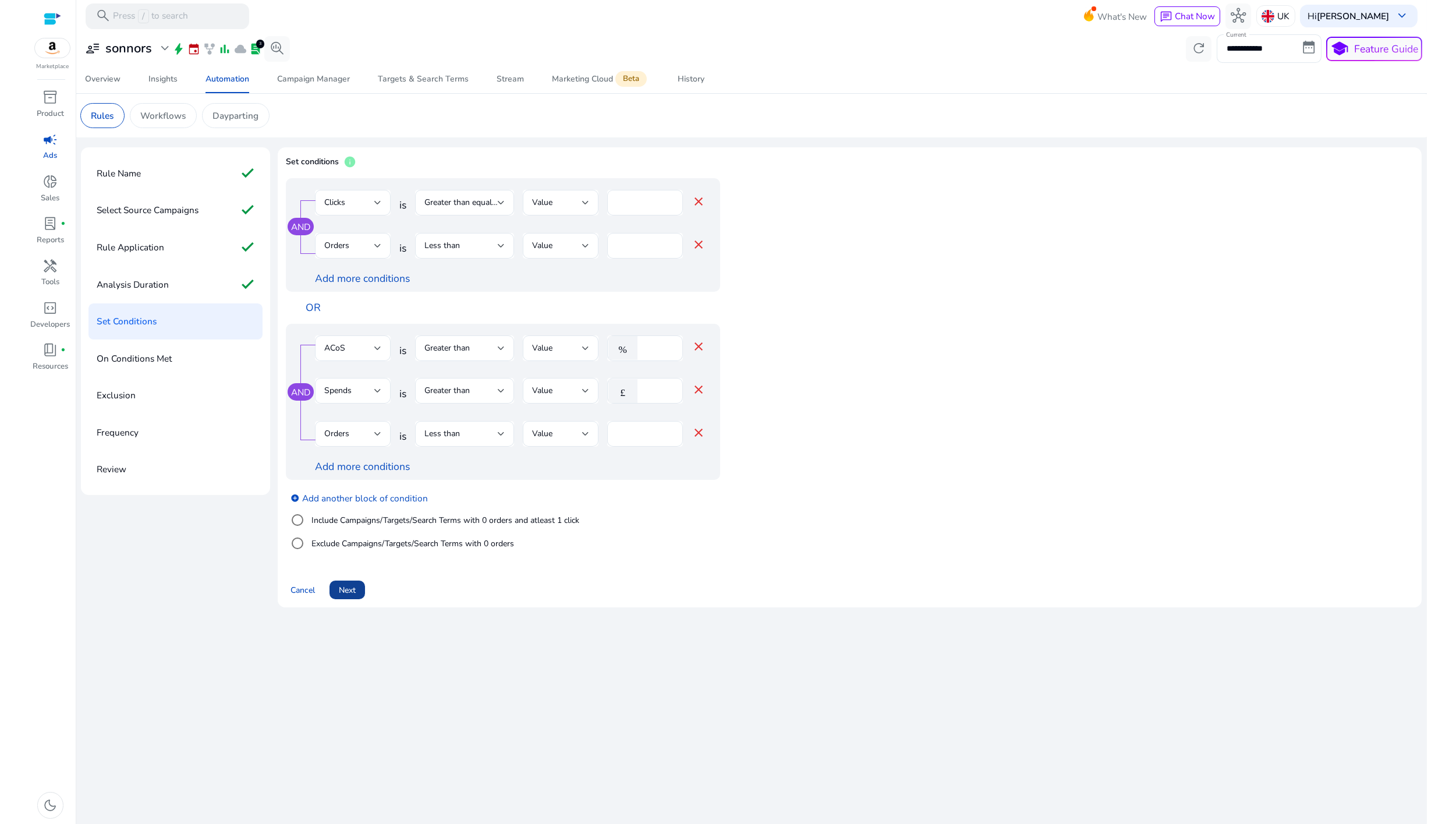
click at [339, 604] on span at bounding box center [347, 589] width 35 height 28
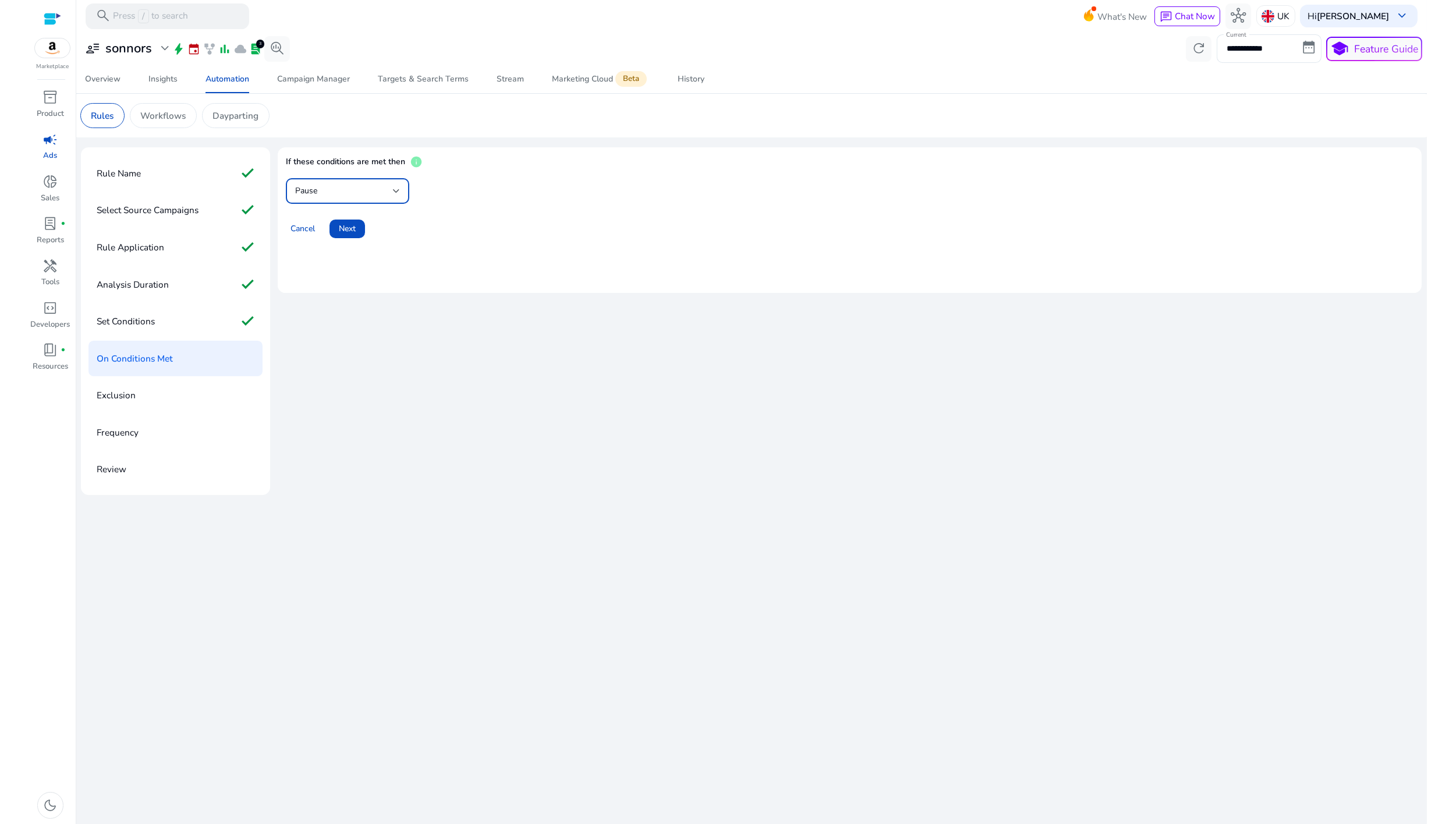
click at [342, 190] on div "Pause" at bounding box center [344, 190] width 98 height 13
click at [332, 276] on span "Decrease Bid" at bounding box center [347, 278] width 105 height 13
click at [494, 194] on input "****" at bounding box center [512, 190] width 36 height 13
click at [523, 237] on div "Cancel Next" at bounding box center [850, 223] width 1129 height 29
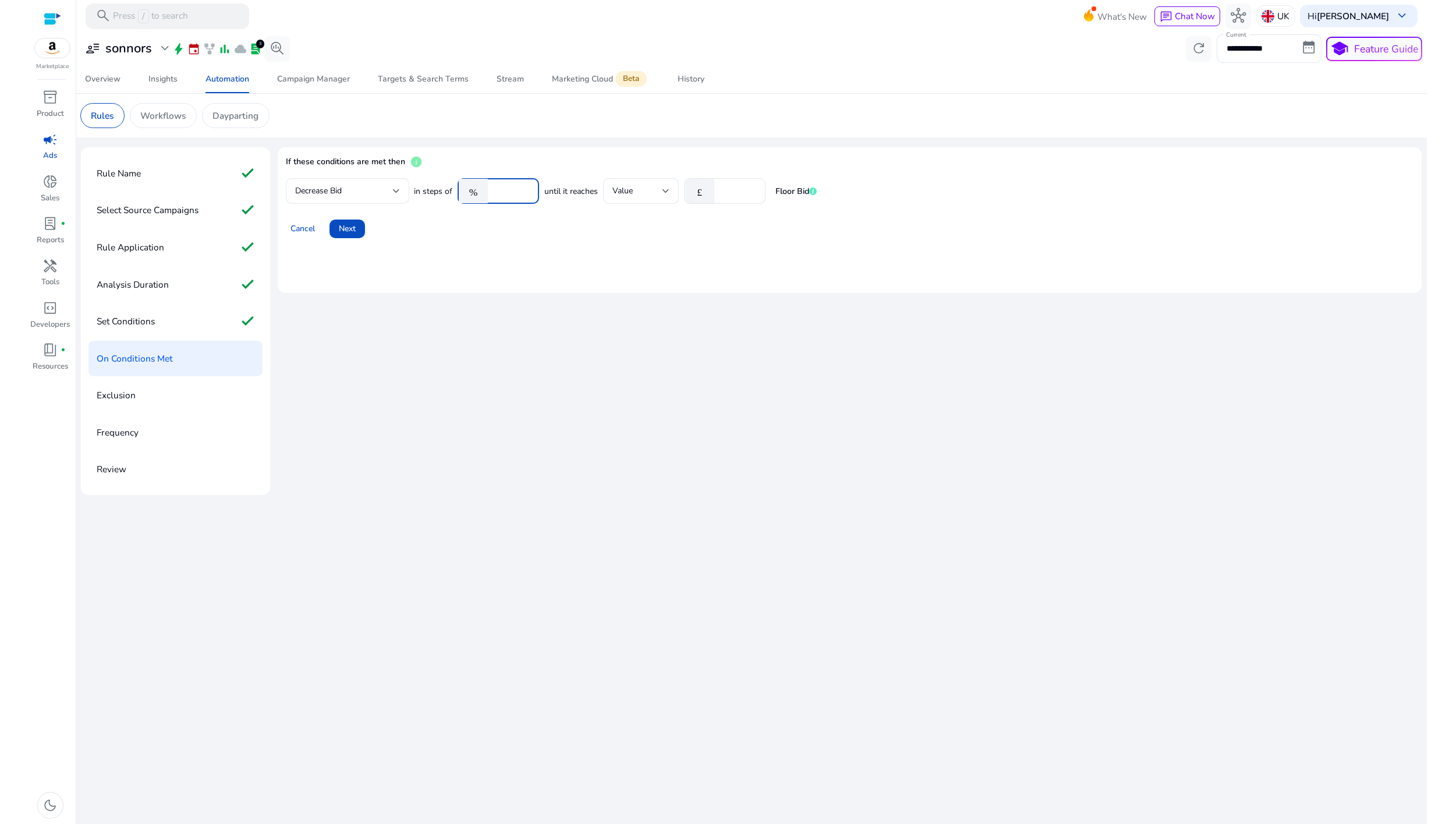
click at [502, 187] on input "**" at bounding box center [512, 190] width 36 height 13
type input "**"
click at [523, 241] on mat-card "If these conditions are met then info Decrease Bid in steps of % ** until it re…" at bounding box center [849, 220] width 1144 height 146
drag, startPoint x: 726, startPoint y: 192, endPoint x: 716, endPoint y: 192, distance: 10.0
click at [716, 192] on div "£ *" at bounding box center [720, 191] width 72 height 26
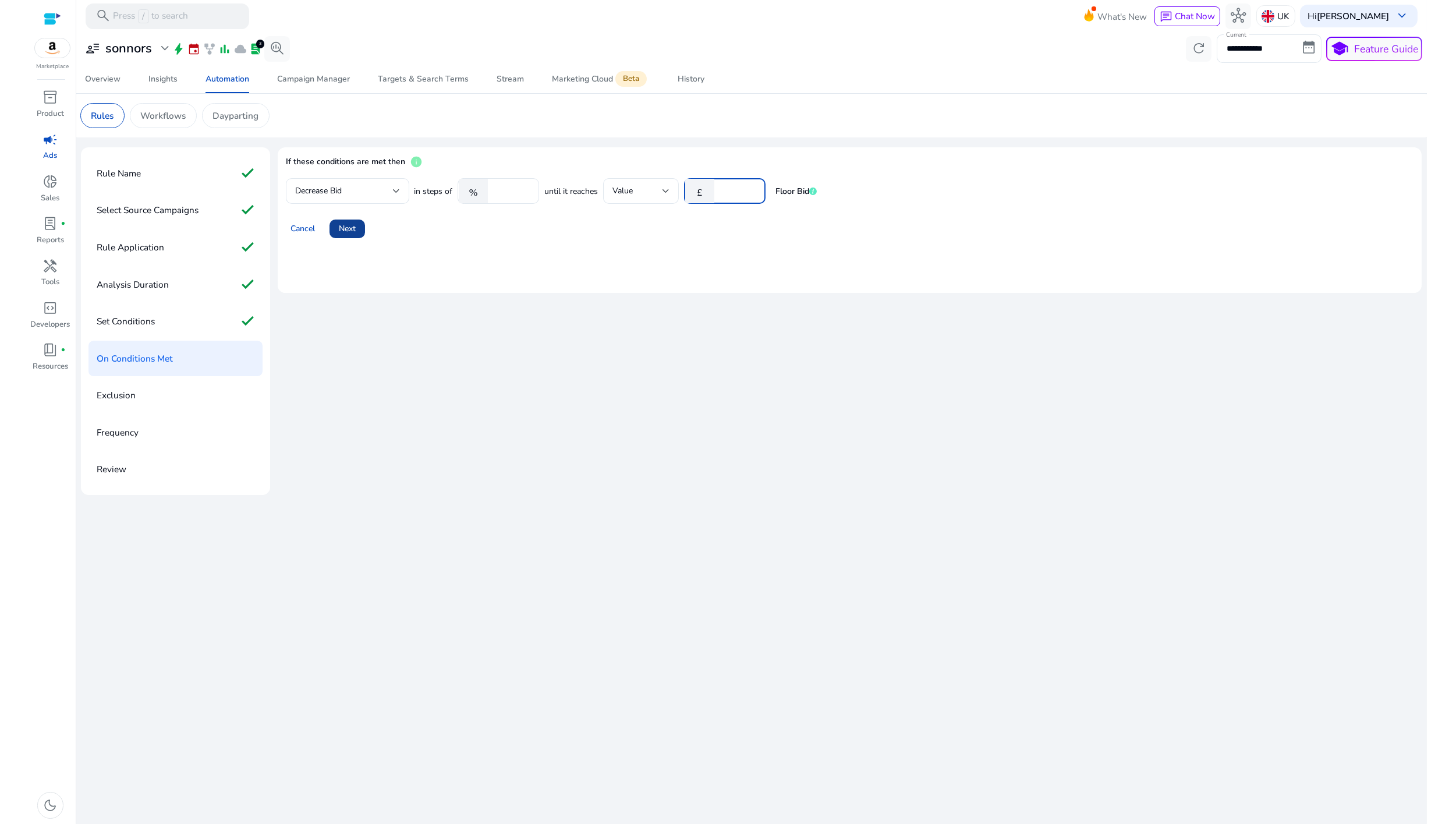
type input "***"
click at [347, 229] on span "Next" at bounding box center [347, 229] width 17 height 12
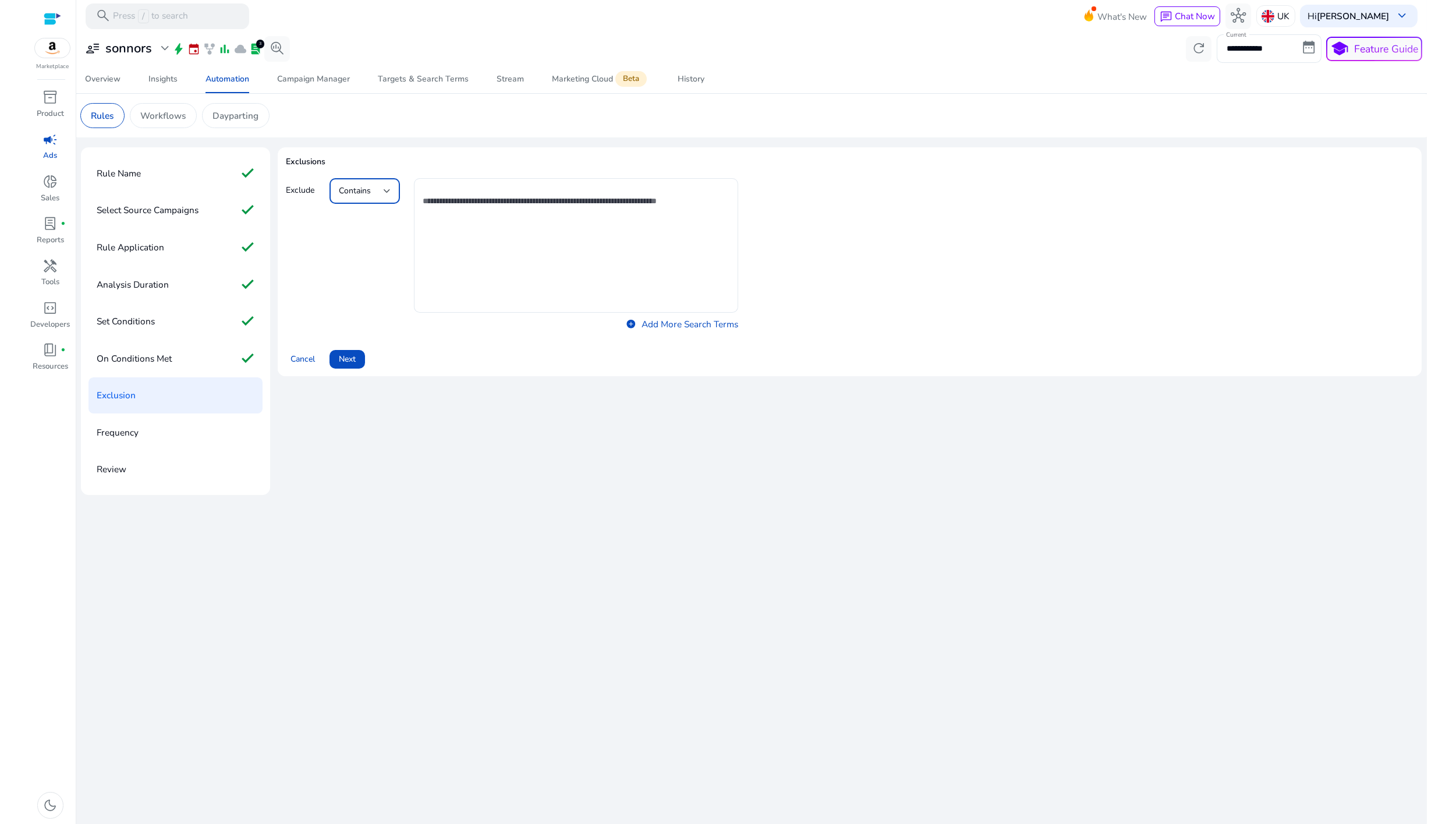
click at [356, 197] on div "Contains" at bounding box center [362, 190] width 45 height 13
click at [303, 253] on div at bounding box center [728, 412] width 1456 height 824
click at [339, 369] on span at bounding box center [347, 359] width 35 height 28
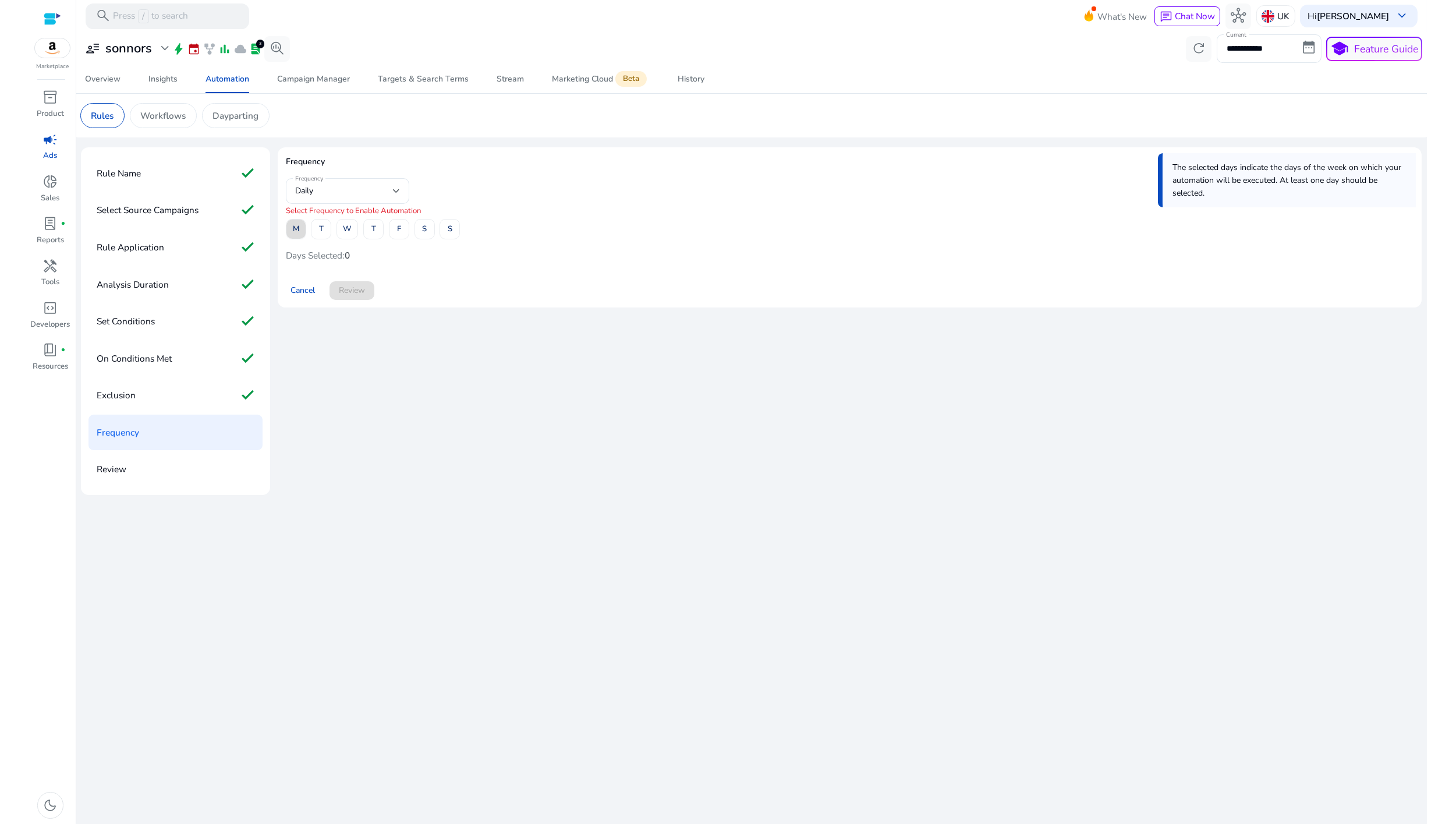
click at [296, 227] on span "M" at bounding box center [296, 229] width 7 height 20
click at [317, 227] on span at bounding box center [321, 229] width 20 height 28
click at [345, 227] on span "W" at bounding box center [347, 229] width 9 height 20
click at [375, 227] on span "T" at bounding box center [374, 229] width 5 height 20
click at [401, 228] on button "F" at bounding box center [399, 229] width 20 height 20
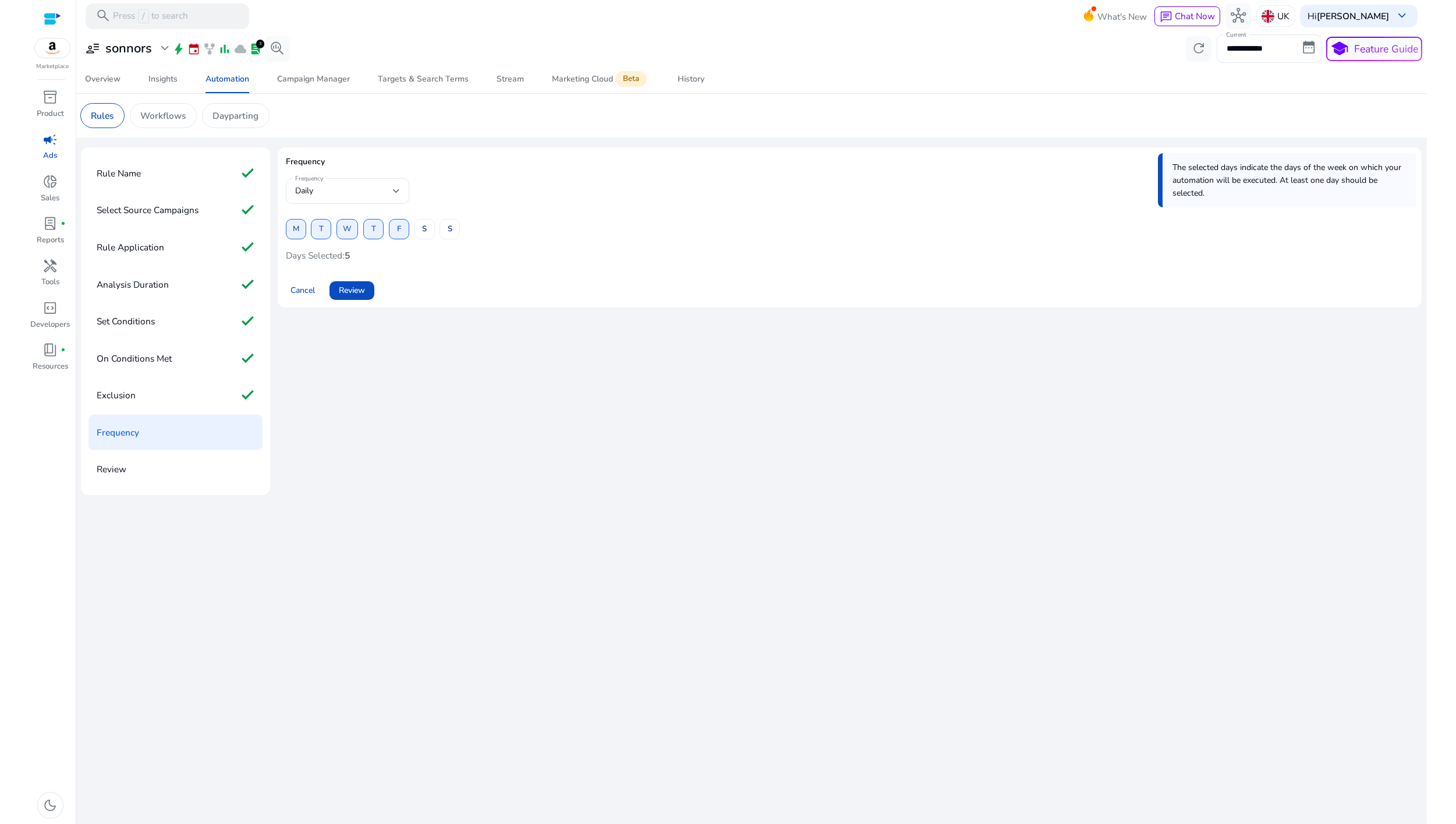
click at [413, 228] on div "M T W T F S S" at bounding box center [373, 229] width 174 height 20
click at [424, 230] on span "S" at bounding box center [424, 229] width 5 height 20
click at [445, 232] on span at bounding box center [450, 229] width 20 height 28
click at [347, 294] on span "Review" at bounding box center [352, 290] width 26 height 12
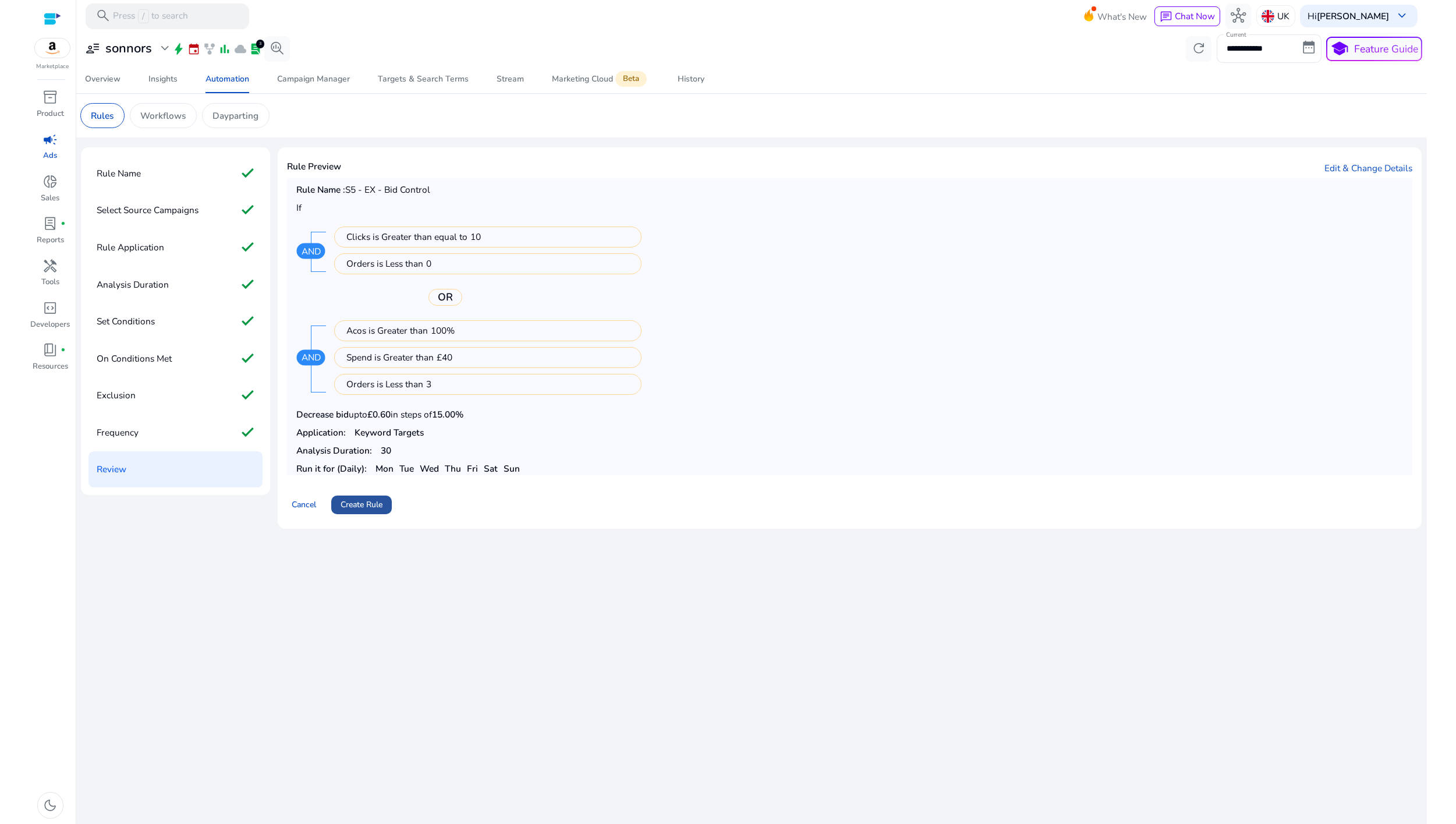
click at [356, 509] on span "Create Rule" at bounding box center [362, 504] width 42 height 12
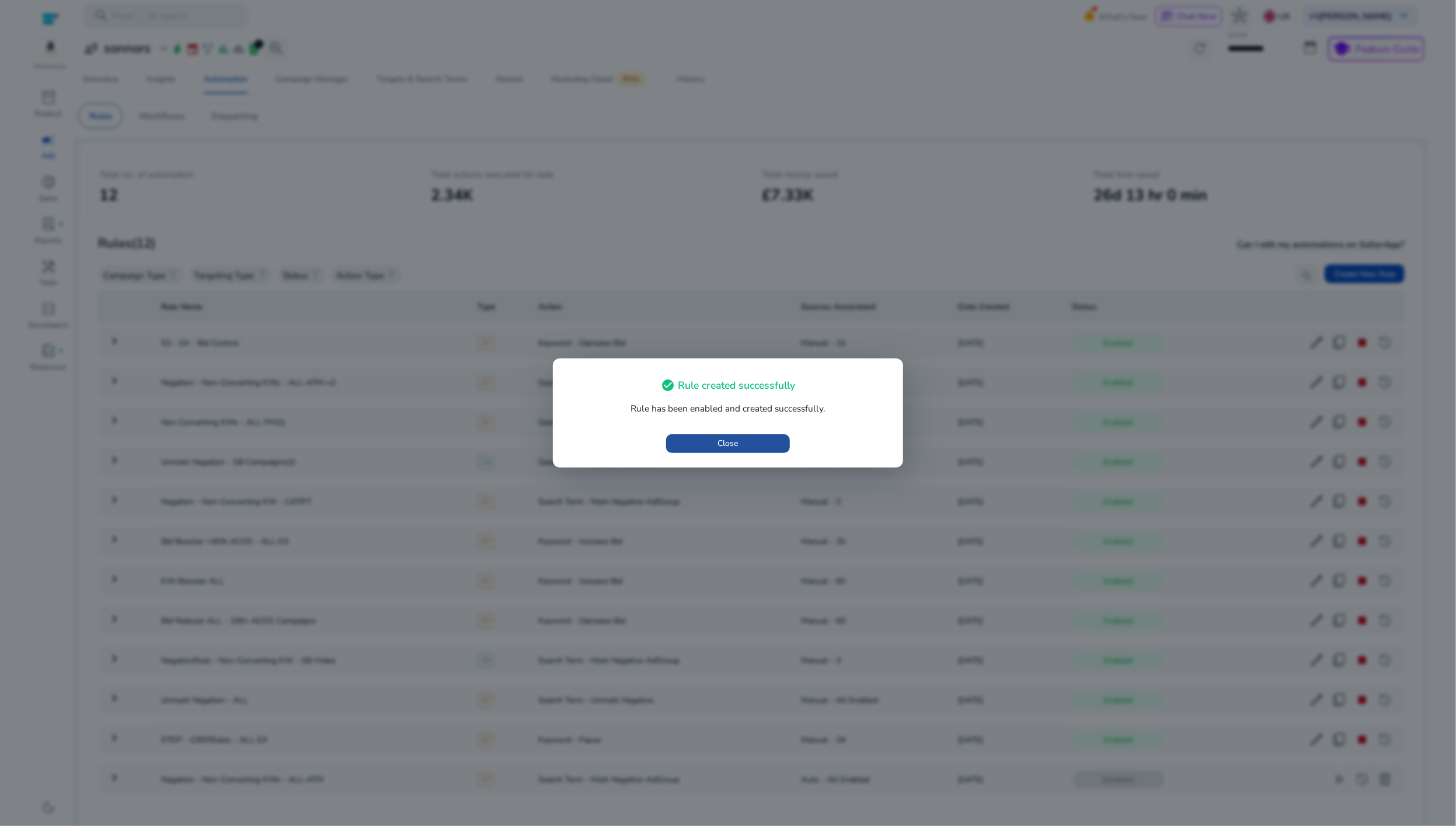
click at [735, 449] on span "button" at bounding box center [727, 443] width 123 height 28
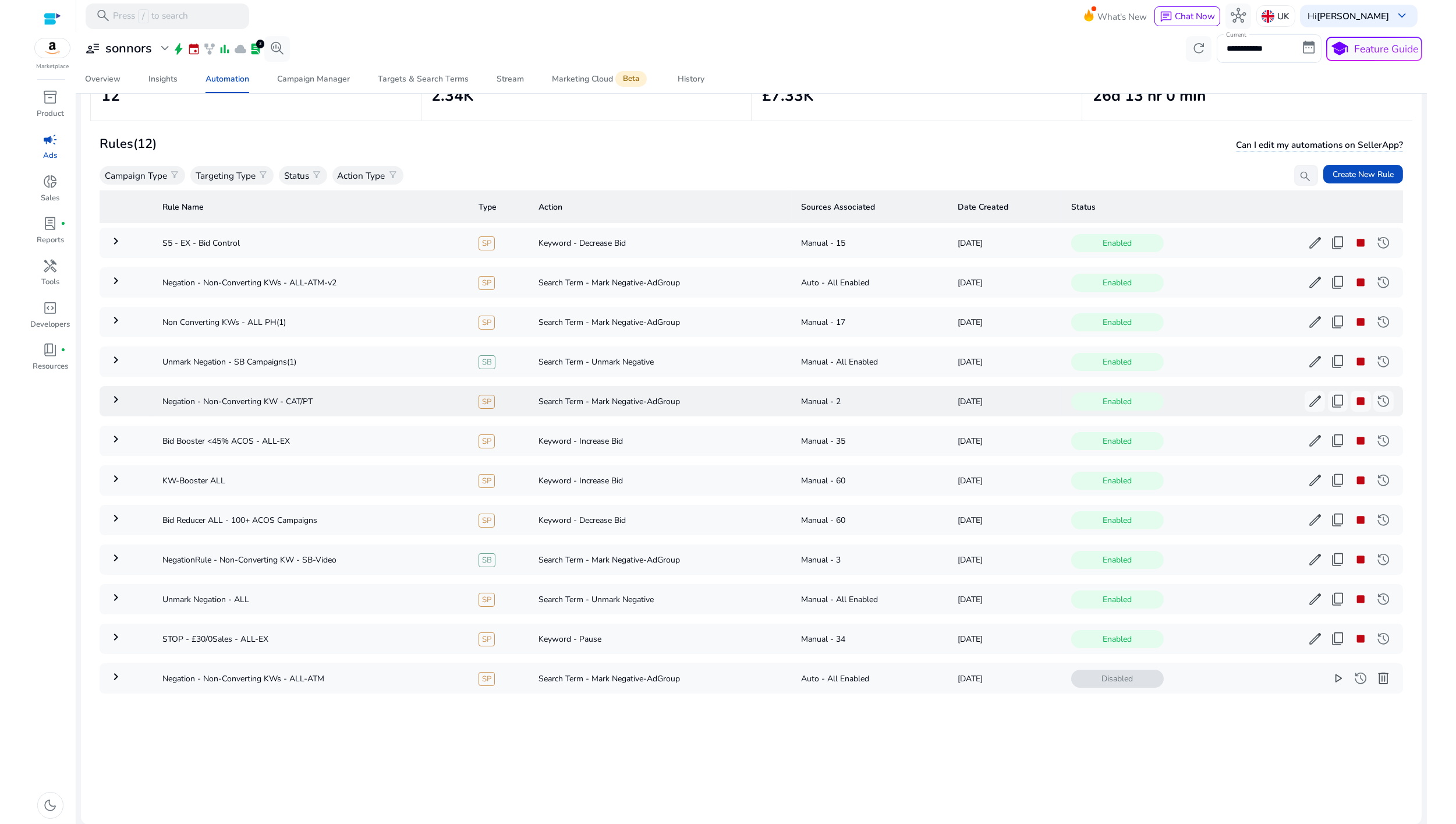
scroll to position [99, 0]
click at [115, 515] on mat-icon "keyboard_arrow_right" at bounding box center [116, 517] width 14 height 14
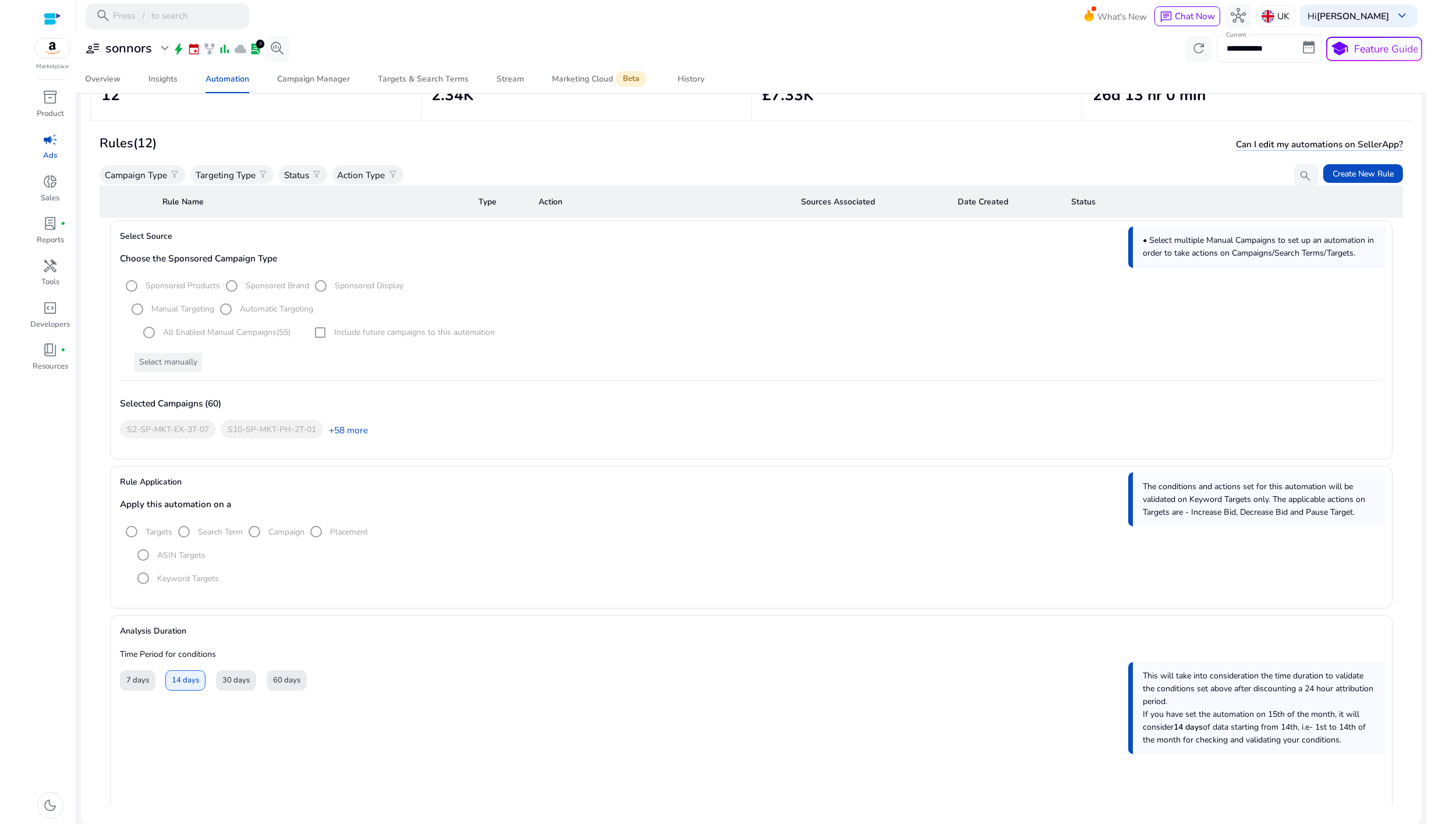
scroll to position [326, 0]
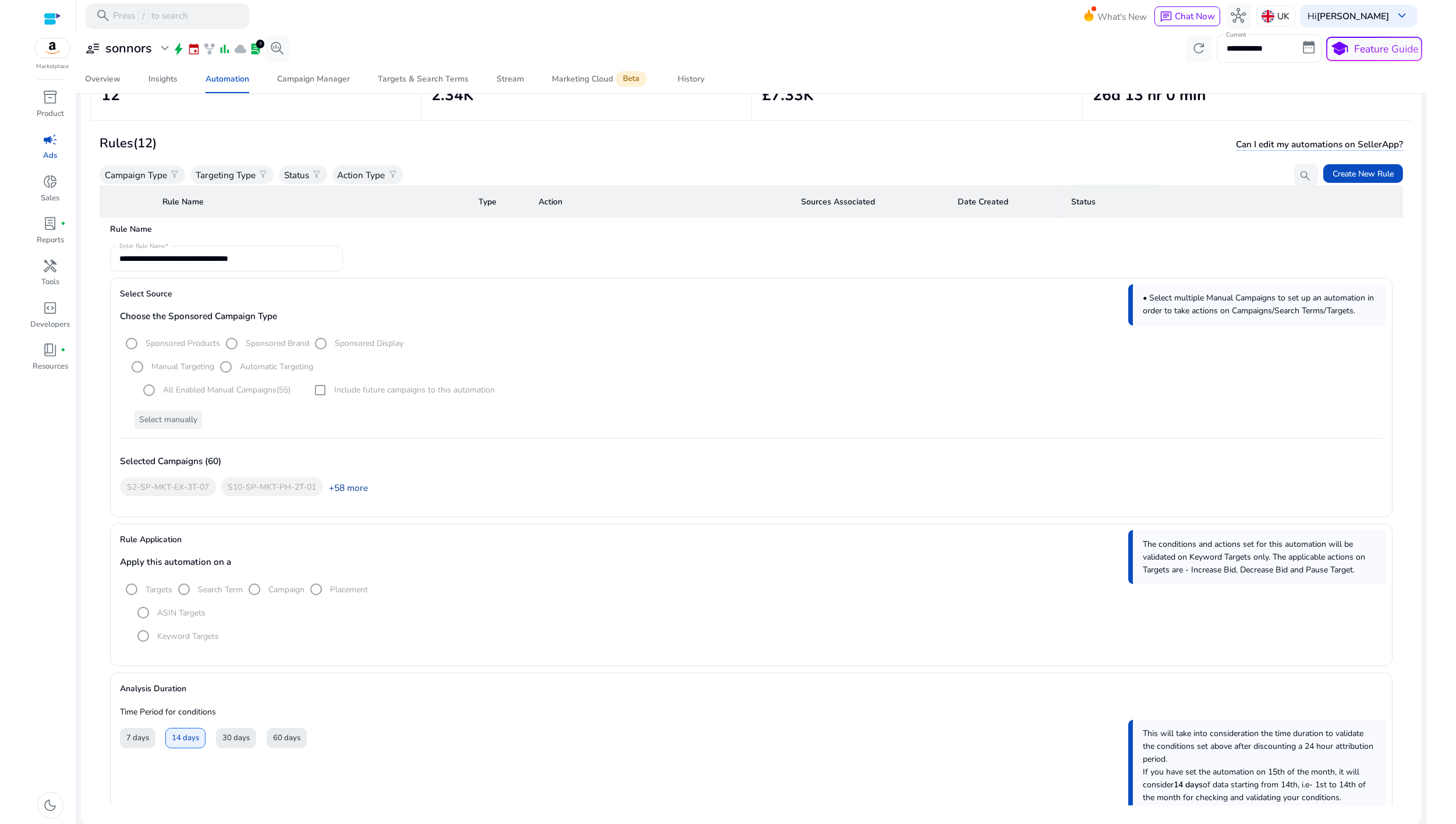
click at [344, 483] on link "+58 more" at bounding box center [346, 487] width 45 height 12
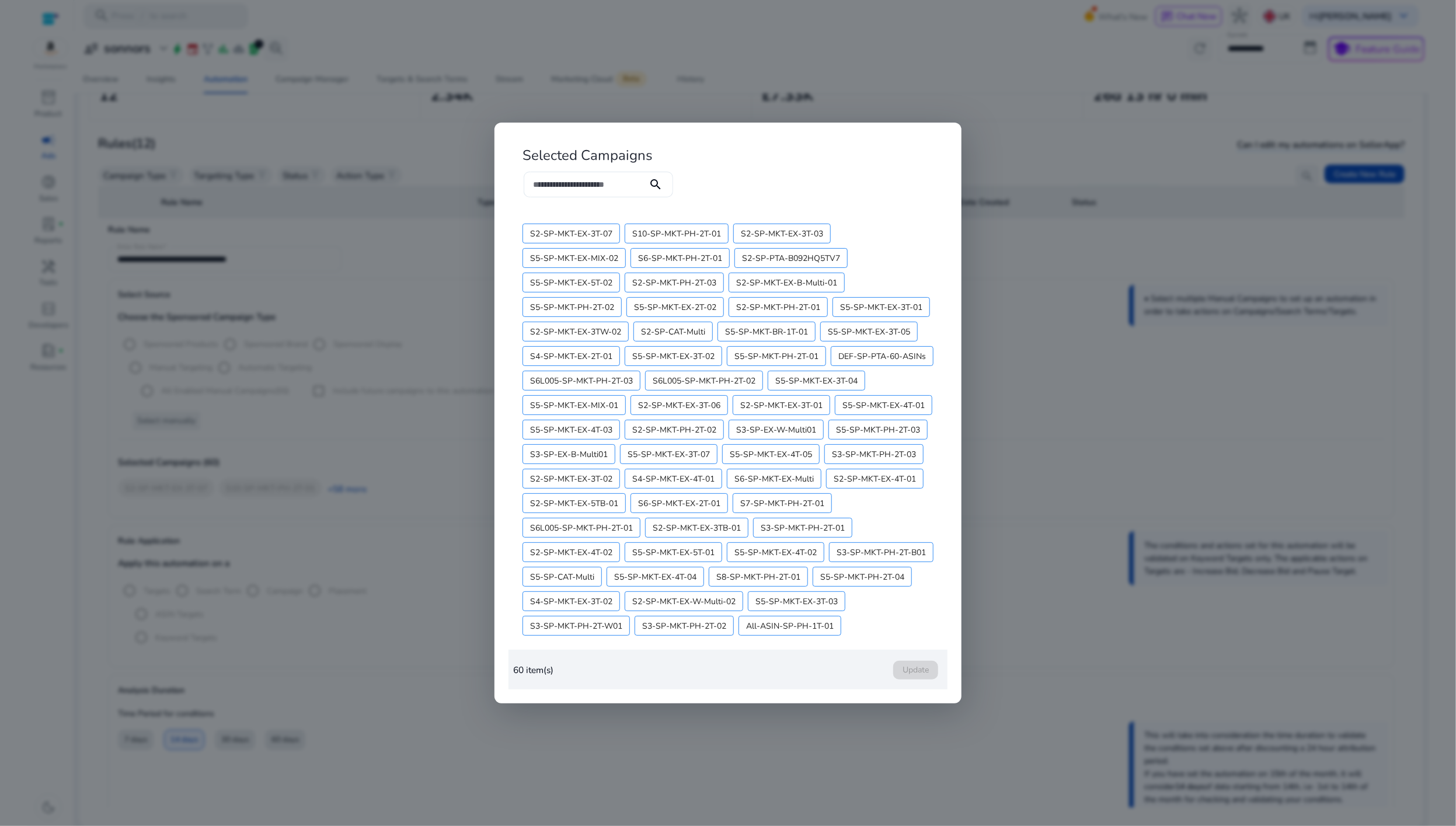
click at [751, 803] on div at bounding box center [728, 413] width 1456 height 826
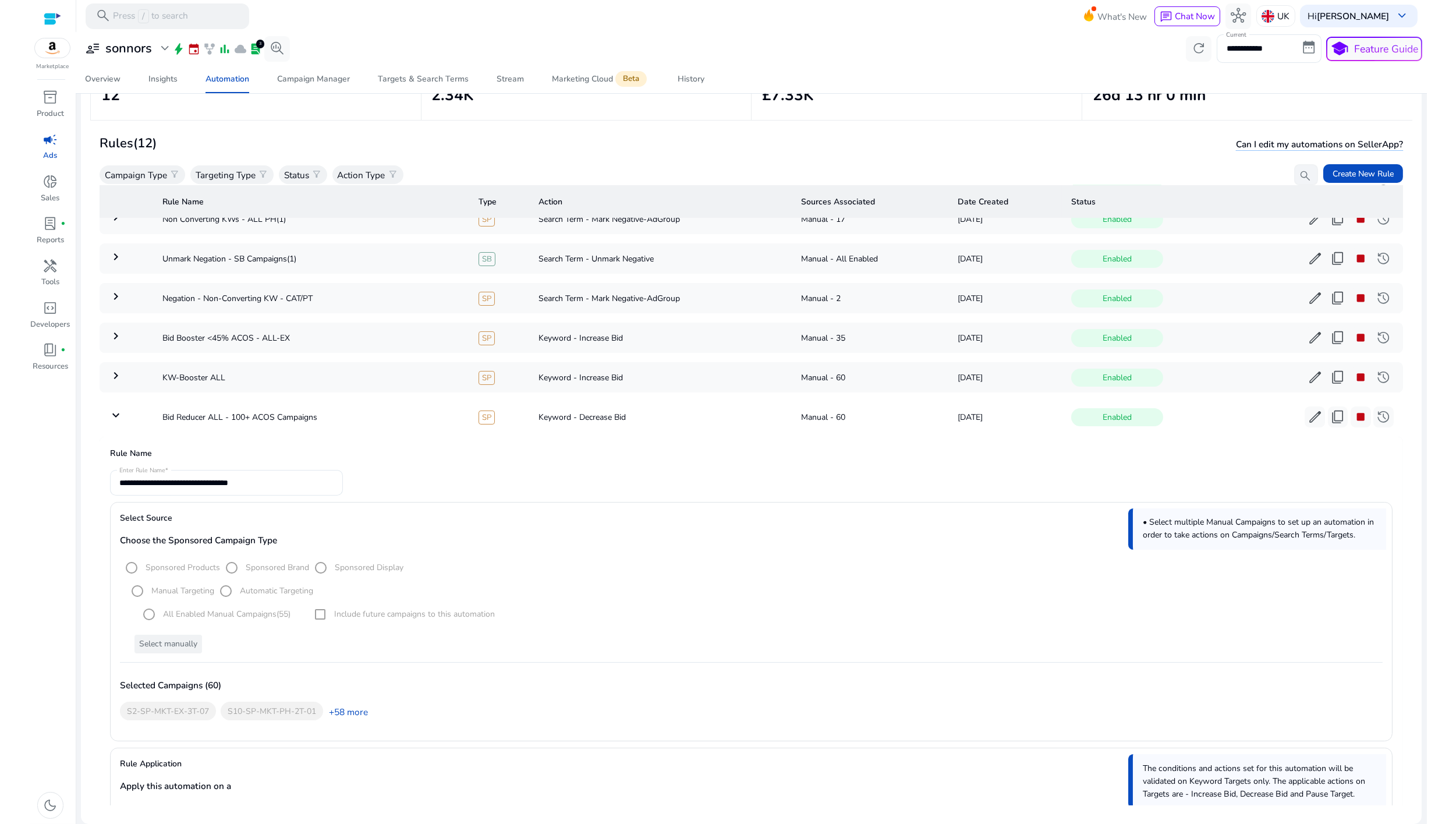
scroll to position [41, 0]
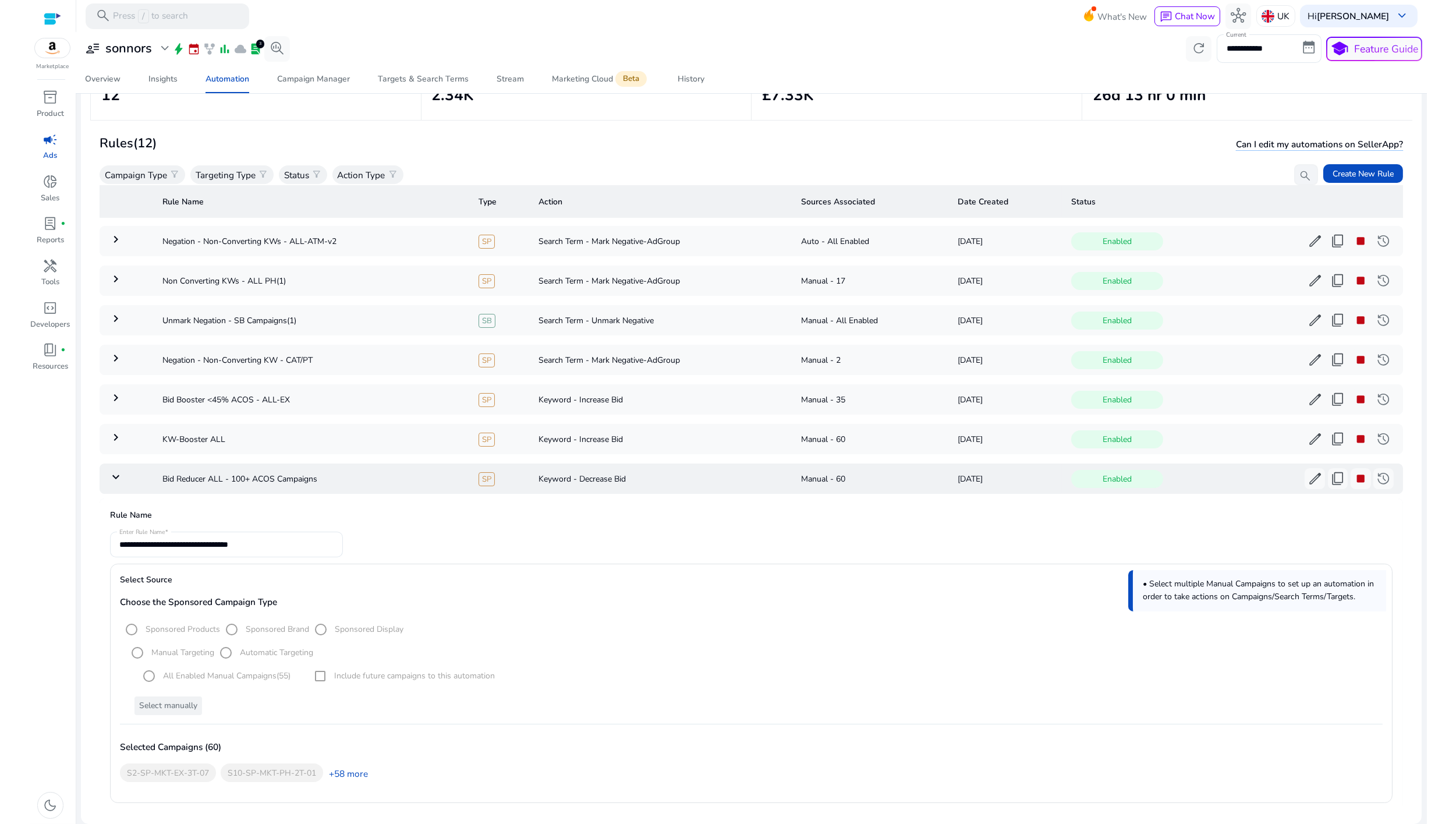
click at [114, 472] on mat-icon "keyboard_arrow_down" at bounding box center [116, 477] width 14 height 14
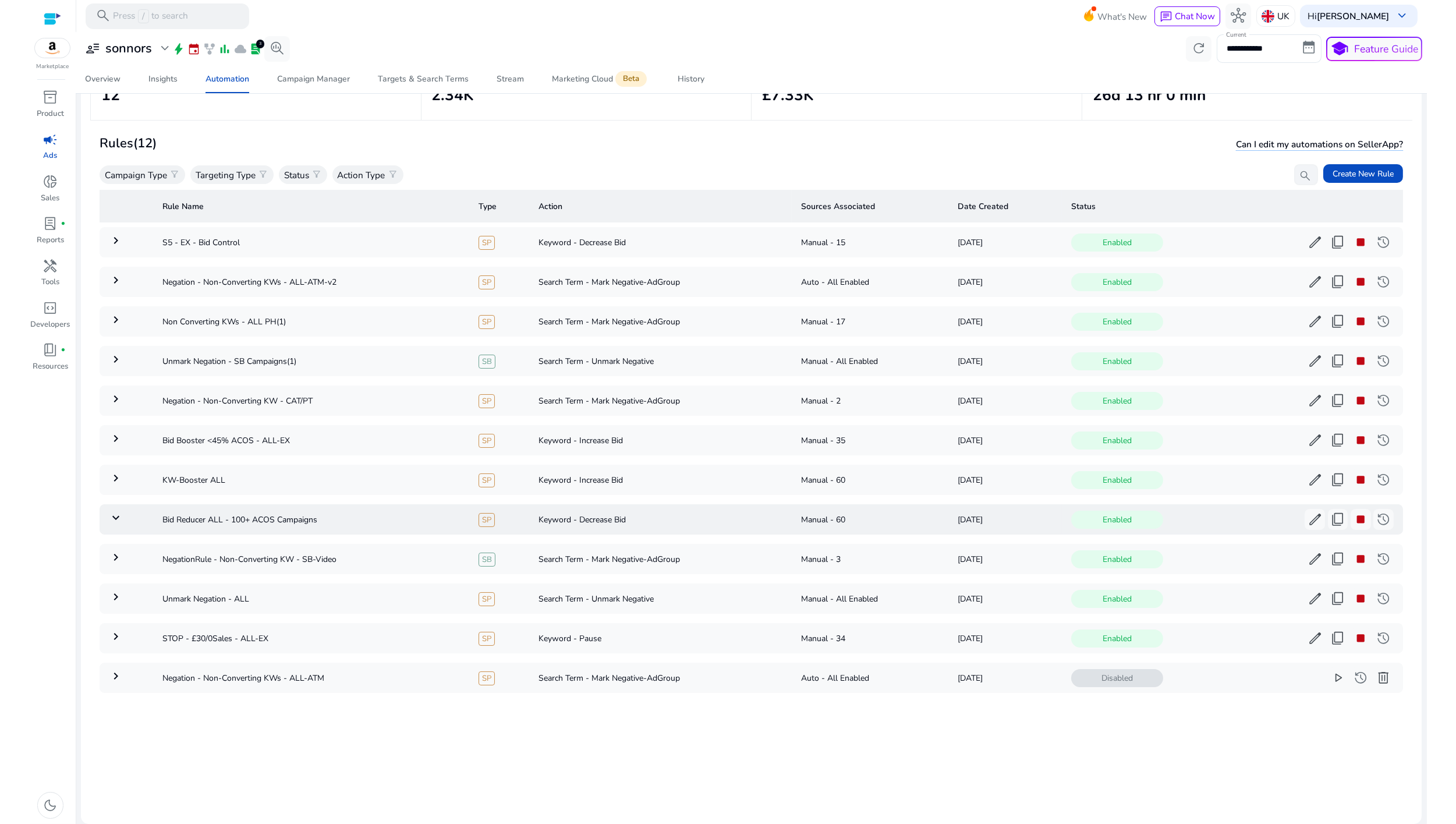
scroll to position [0, 0]
click at [1357, 520] on span "stop" at bounding box center [1360, 520] width 15 height 15
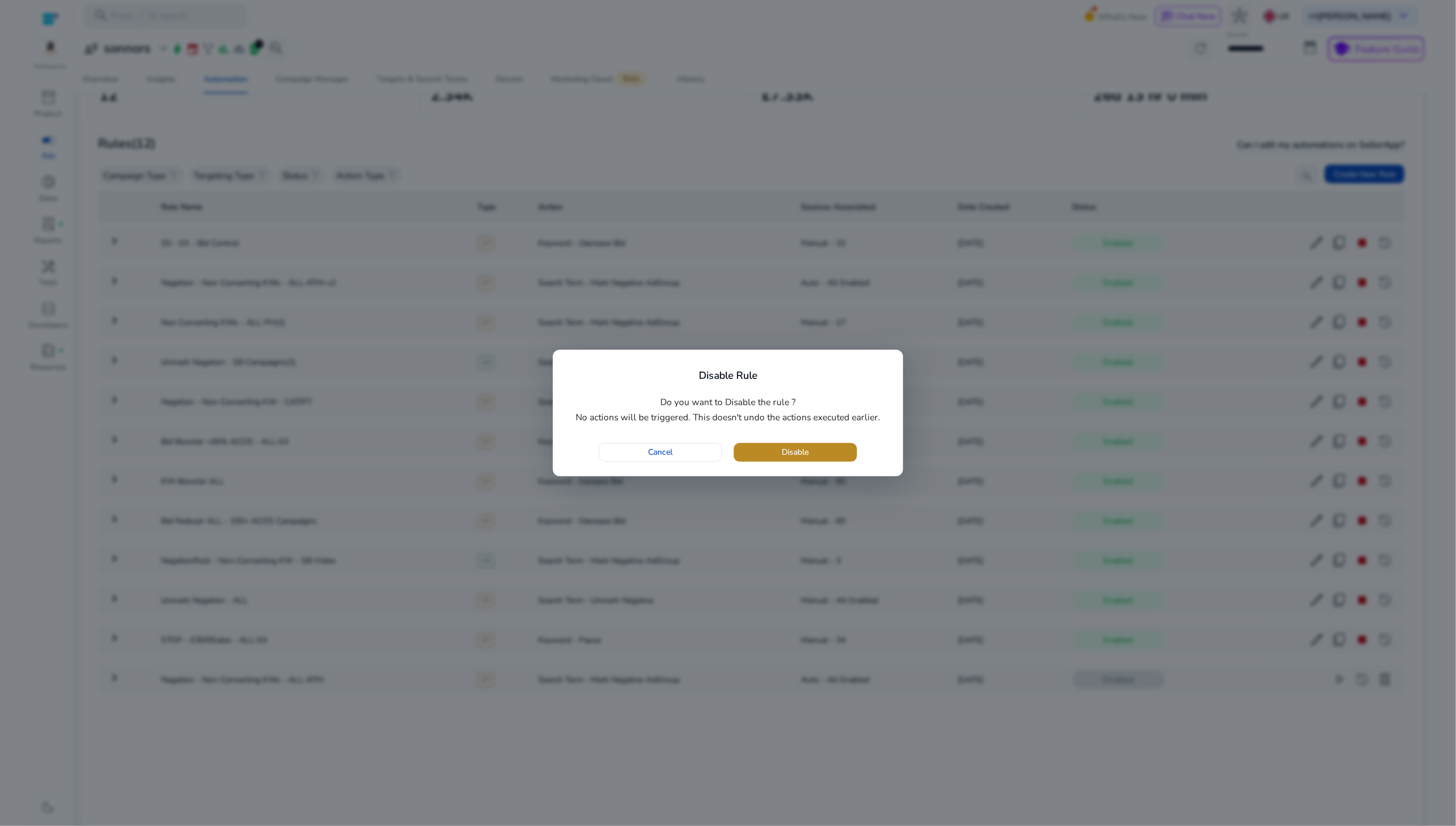
click at [838, 446] on span "button" at bounding box center [795, 451] width 123 height 28
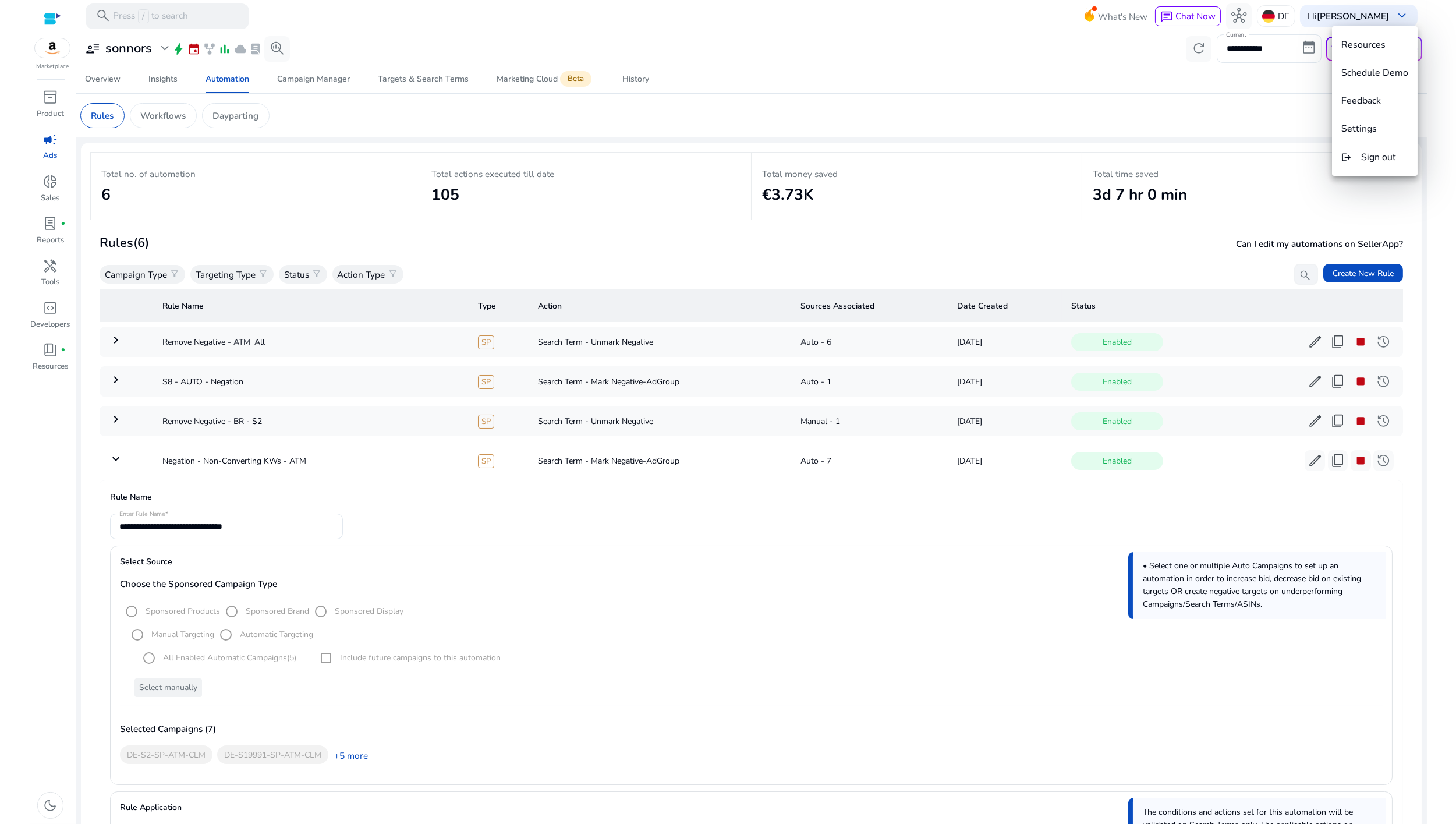
scroll to position [398, 0]
